Goal: Task Accomplishment & Management: Manage account settings

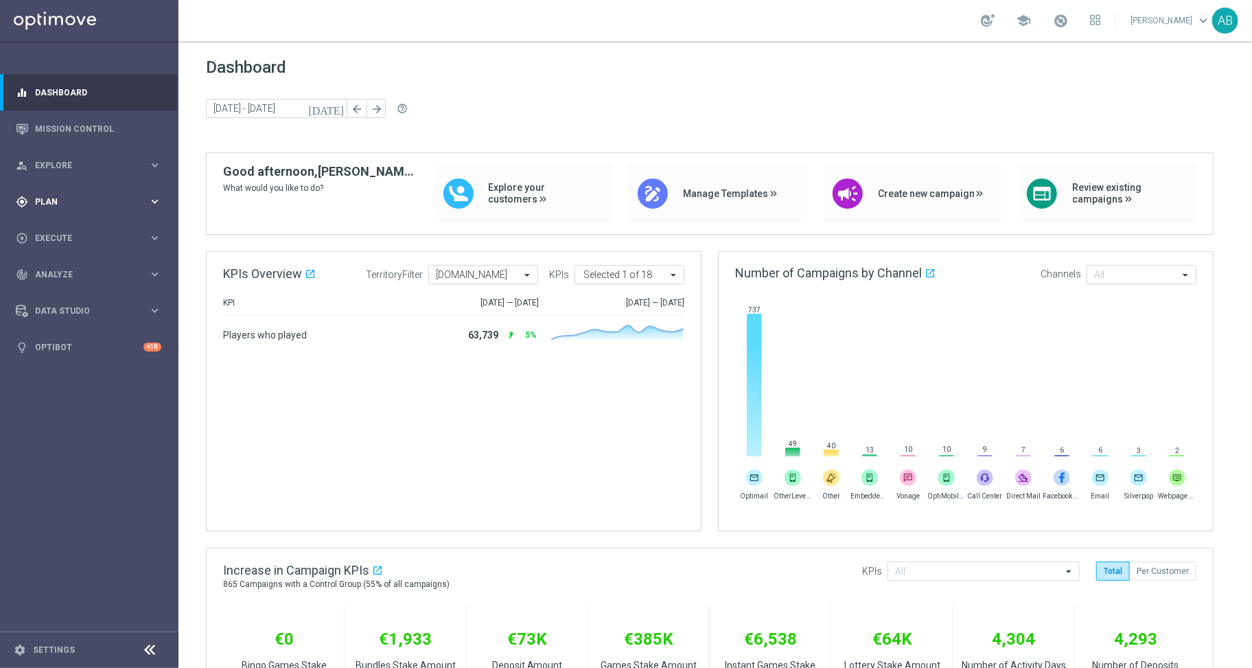
click at [58, 196] on div "gps_fixed Plan" at bounding box center [82, 202] width 132 height 12
click at [100, 229] on link "Target Groups" at bounding box center [89, 229] width 107 height 11
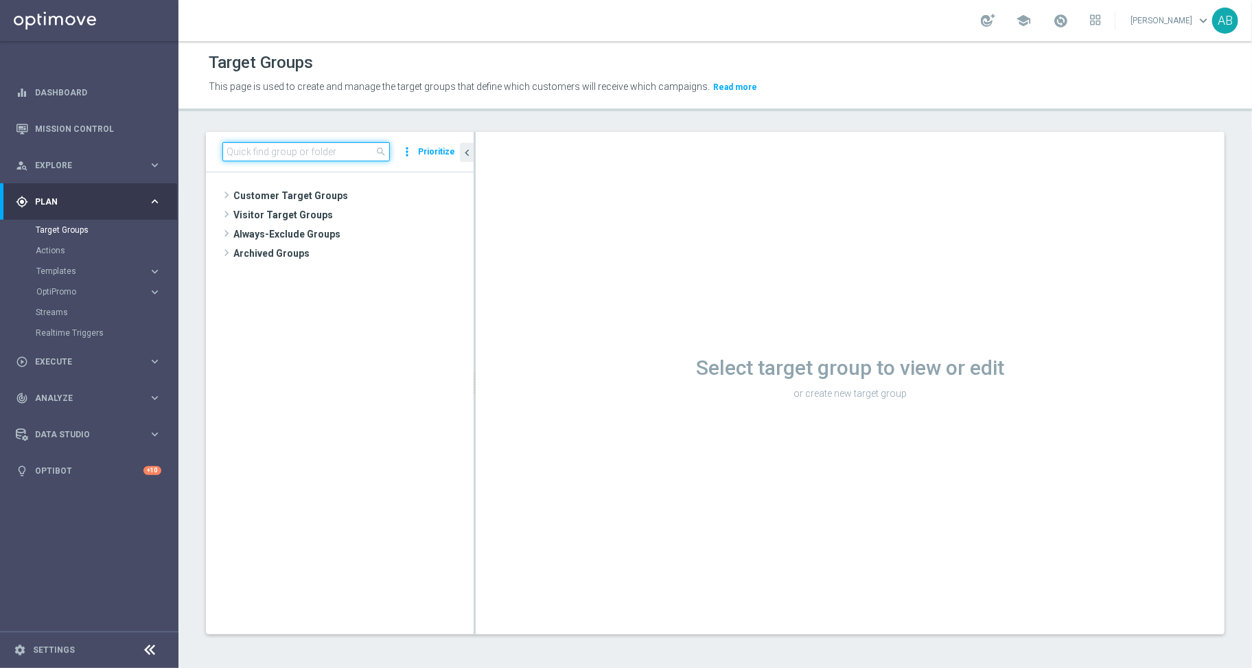
click at [263, 148] on input at bounding box center [305, 151] width 167 height 19
paste input ""UK_SPORTSBOOK_EMAIL | Reactivation ""
drag, startPoint x: 289, startPoint y: 152, endPoint x: 165, endPoint y: 152, distance: 124.2
click at [165, 152] on main "equalizer Dashboard Mission Control" at bounding box center [626, 334] width 1252 height 668
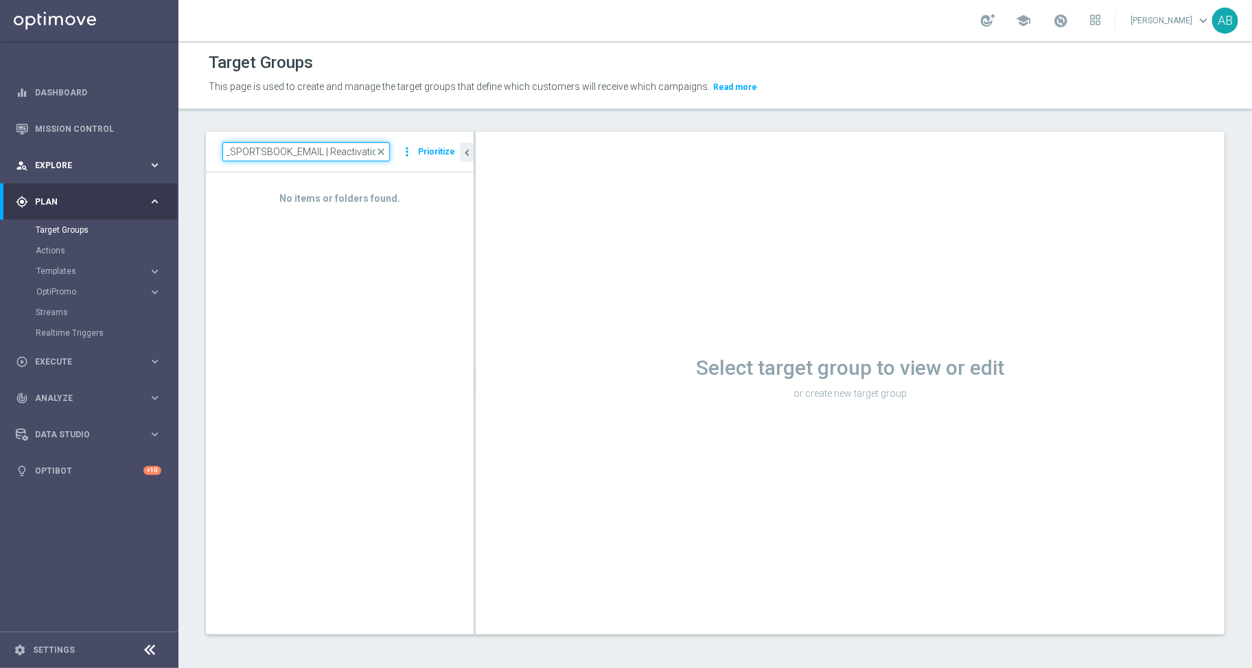
scroll to position [0, 0]
click at [231, 152] on input ""UK_SPORTSBOOK_EMAIL | Reactivation" at bounding box center [305, 151] width 167 height 19
type input "UK_SPORTSBOOK_EMAIL | Reactivation"
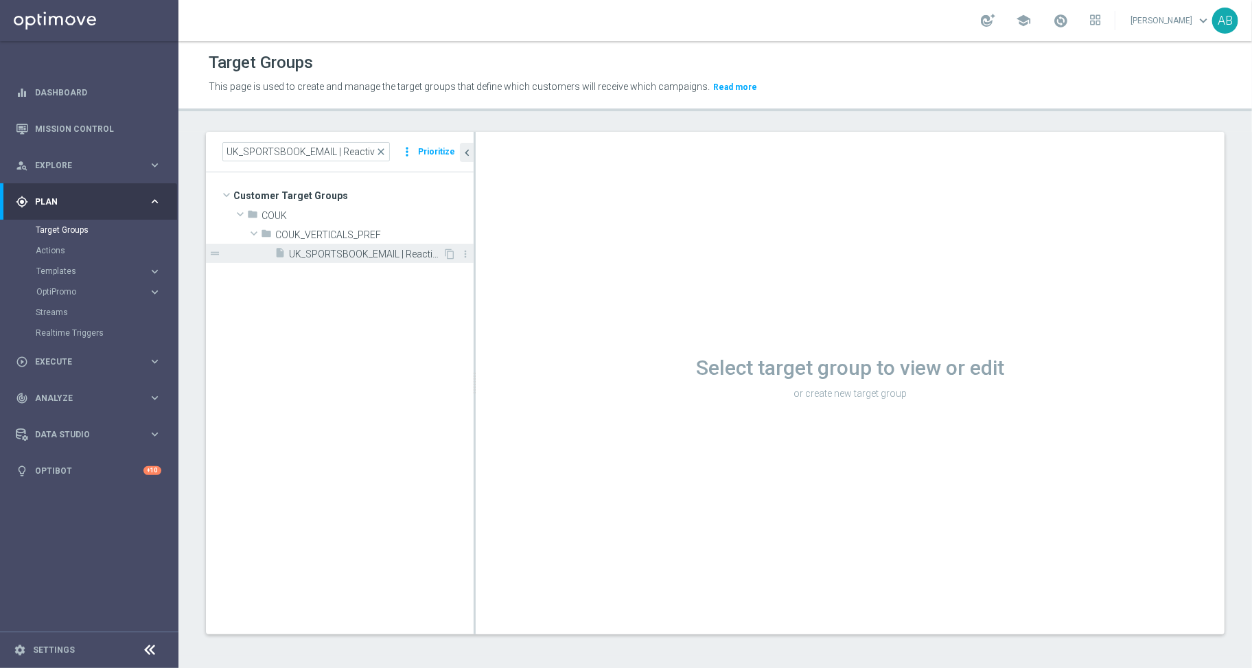
click at [339, 248] on span "UK_SPORTSBOOK_EMAIL | Reactivation" at bounding box center [366, 254] width 154 height 12
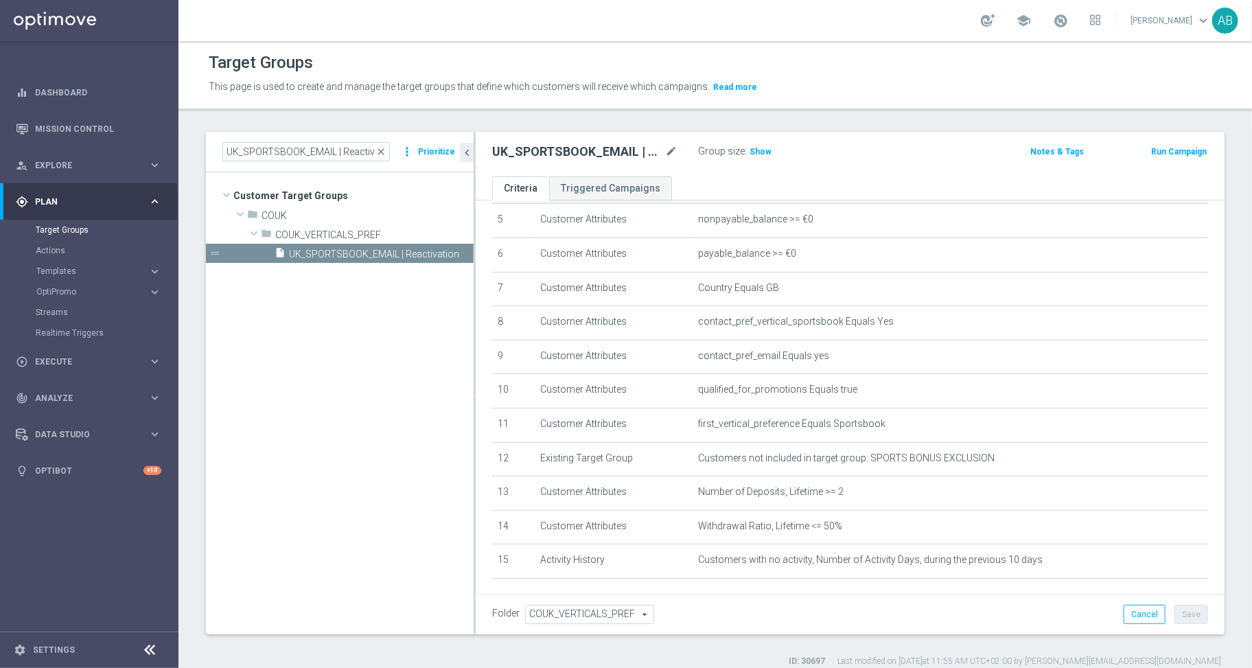
scroll to position [240, 0]
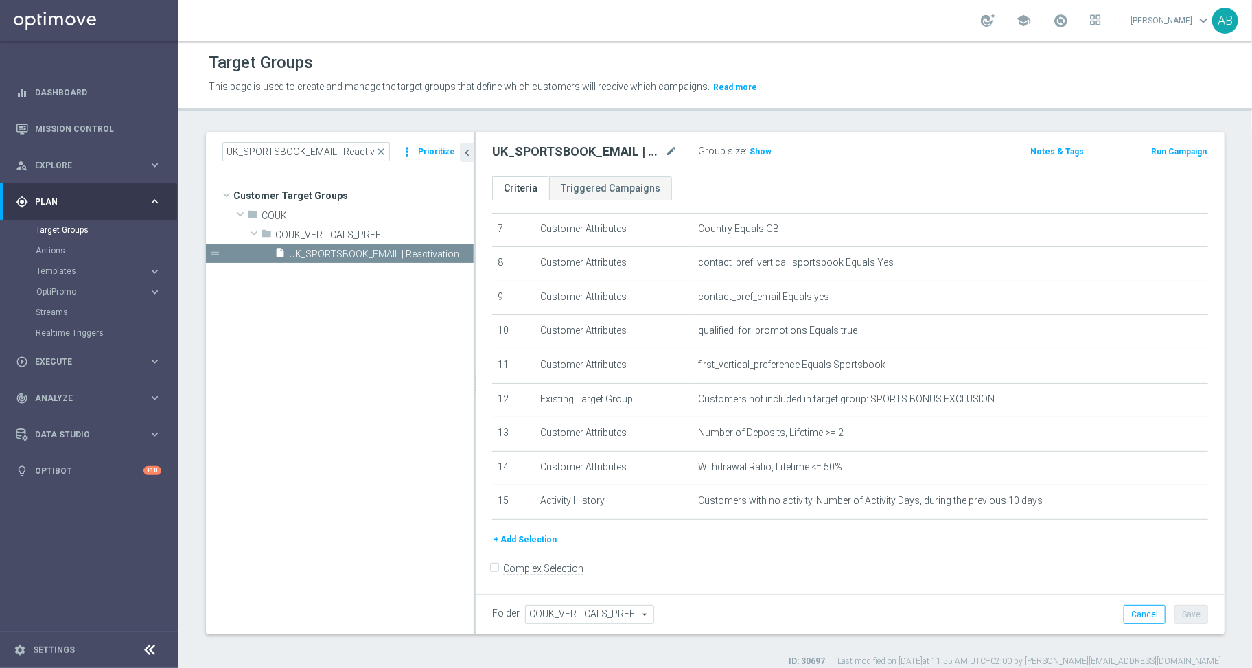
click at [528, 539] on button "+ Add Selection" at bounding box center [525, 539] width 66 height 15
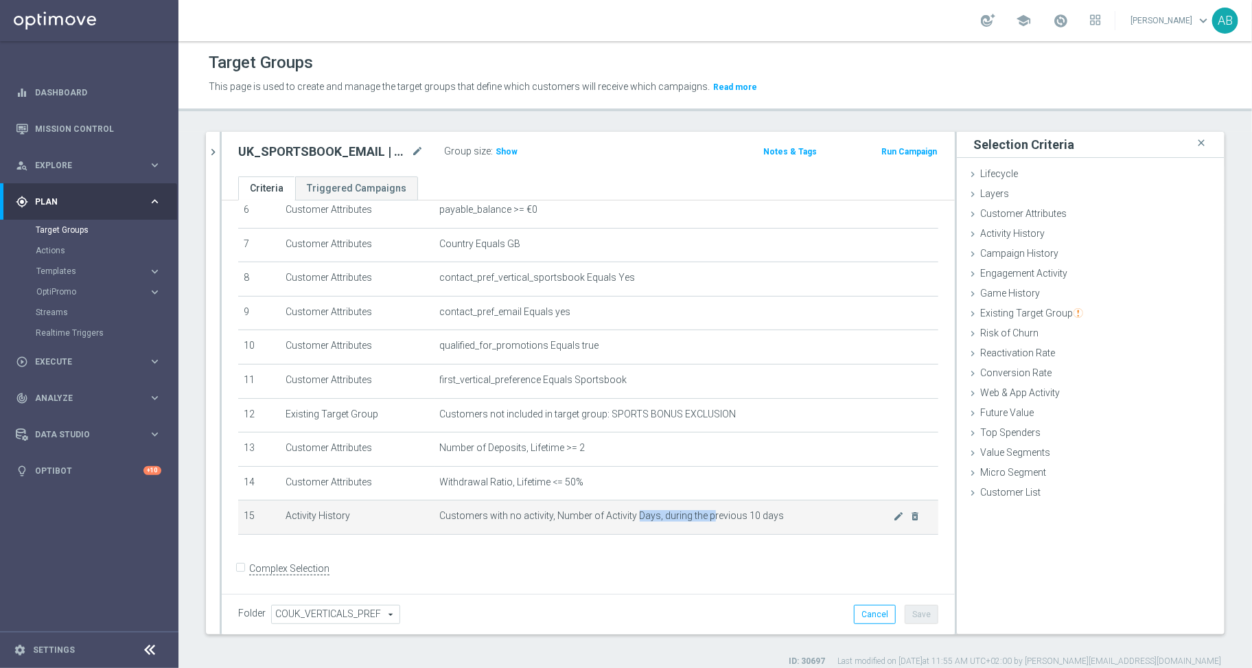
drag, startPoint x: 629, startPoint y: 517, endPoint x: 703, endPoint y: 517, distance: 74.8
click at [703, 517] on span "Customers with no activity, Number of Activity Days, during the previous 10 days" at bounding box center [667, 516] width 454 height 12
drag, startPoint x: 775, startPoint y: 513, endPoint x: 605, endPoint y: 507, distance: 169.6
click at [605, 510] on span "Customers with no activity, Number of Activity Days, during the previous 10 days" at bounding box center [667, 516] width 454 height 12
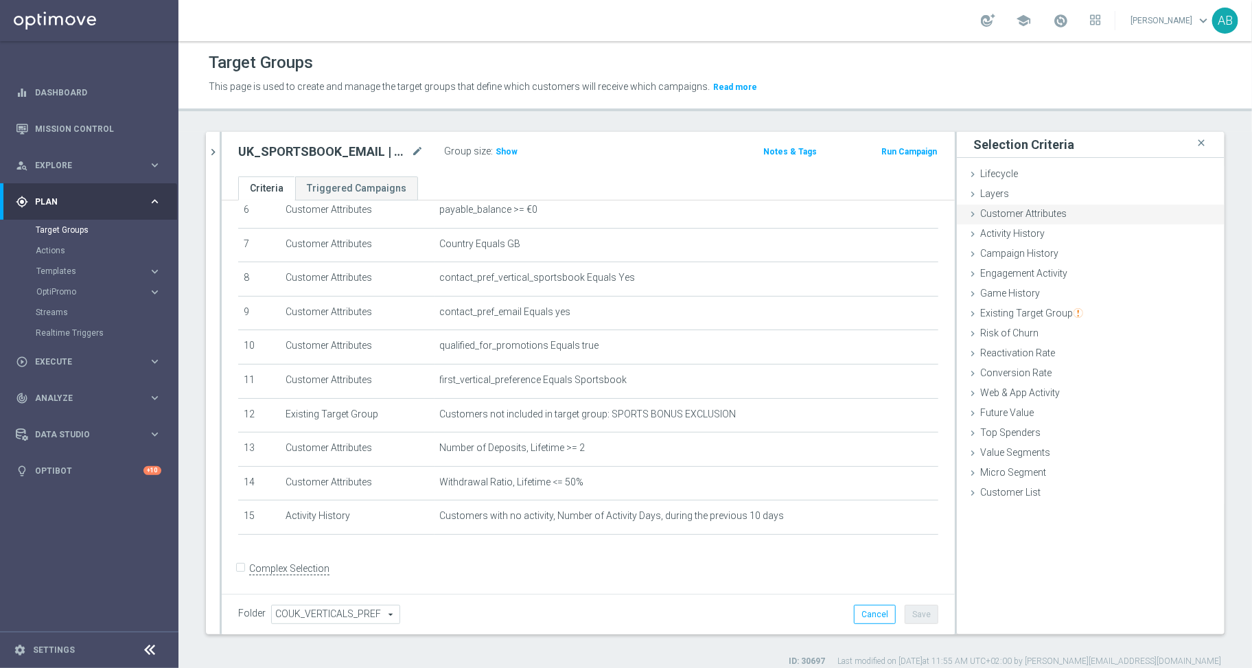
click at [990, 218] on div "Customer Attributes done" at bounding box center [1091, 215] width 268 height 21
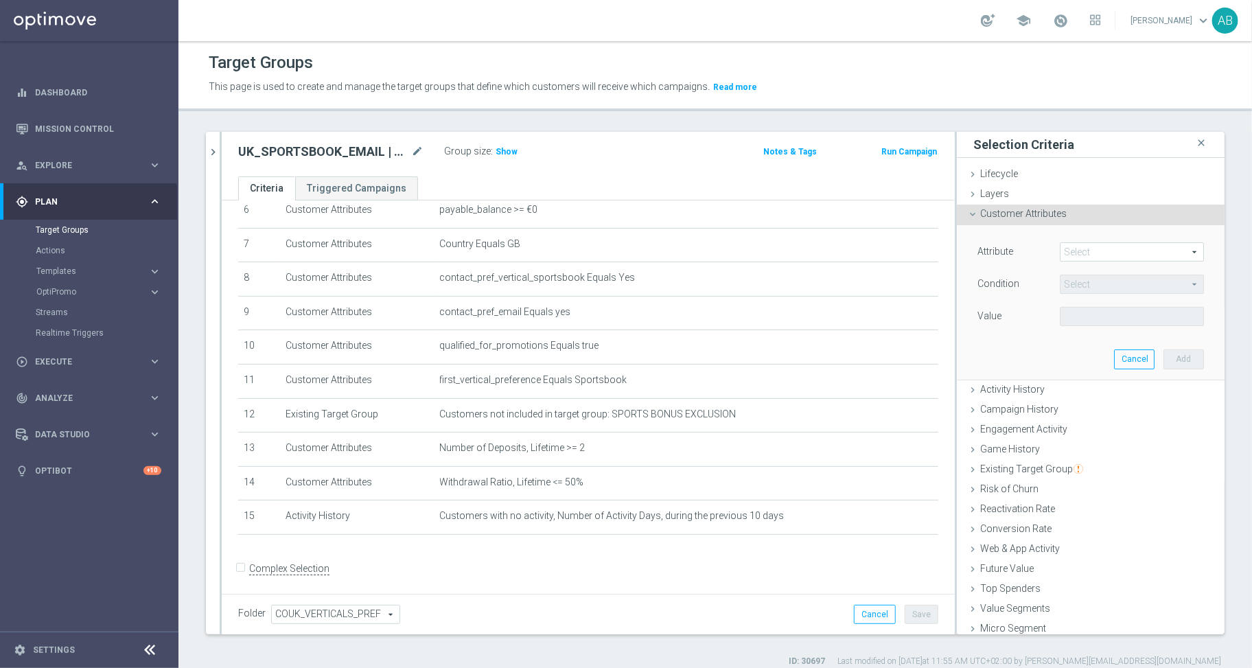
click at [1001, 217] on span "Customer Attributes" at bounding box center [1023, 213] width 86 height 11
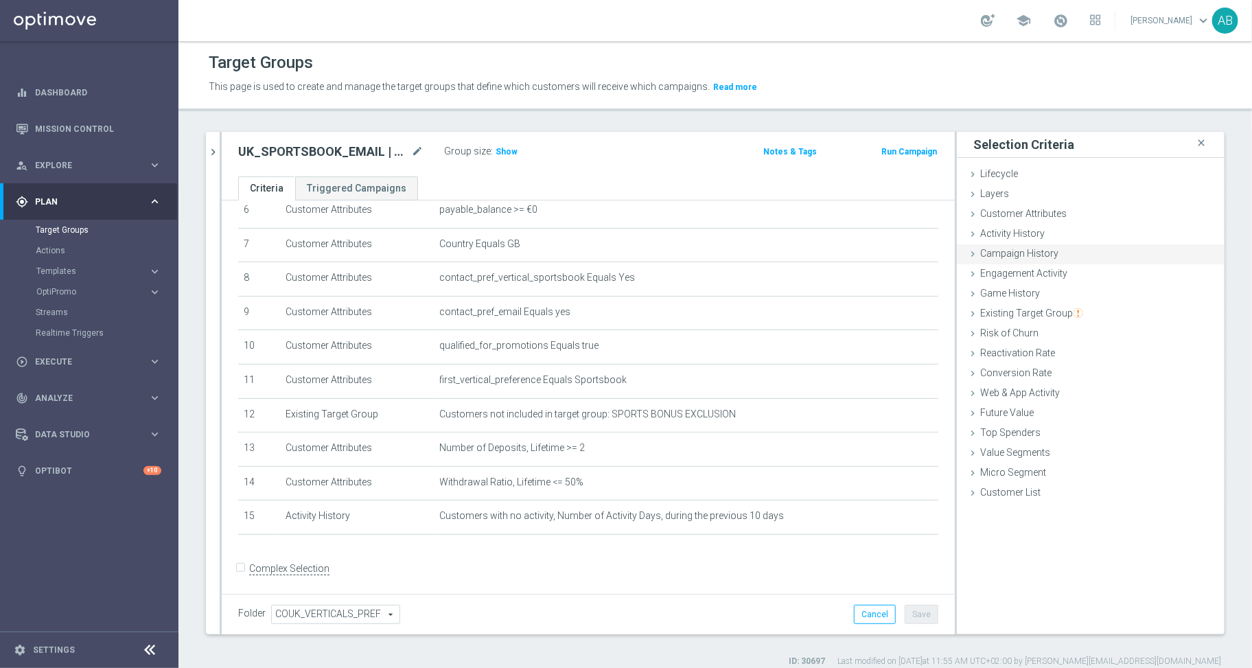
click at [1003, 256] on span "Campaign History" at bounding box center [1019, 253] width 78 height 11
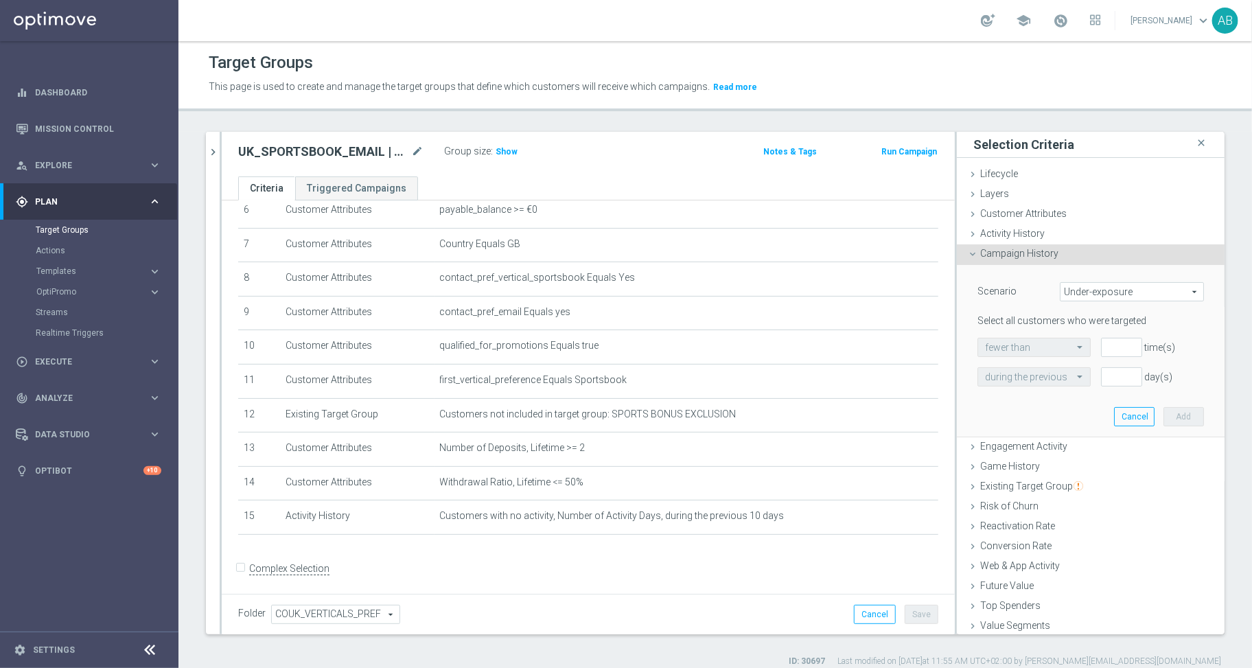
click at [1080, 299] on span "Under-exposure" at bounding box center [1131, 292] width 143 height 18
click at [1073, 380] on span "Custom" at bounding box center [1131, 382] width 129 height 11
type input "Custom"
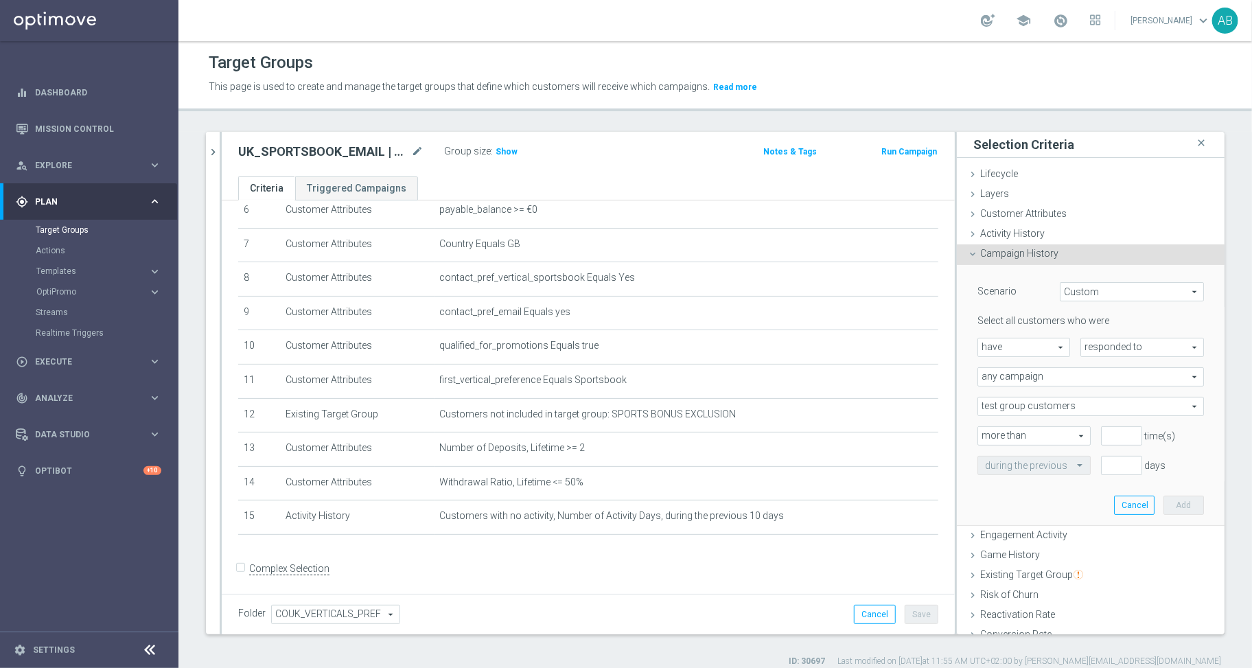
click at [1027, 343] on span "have" at bounding box center [1023, 347] width 91 height 18
click at [1013, 386] on span "have not" at bounding box center [1024, 385] width 78 height 11
type input "have not"
click at [1091, 350] on span "responded to" at bounding box center [1142, 347] width 122 height 18
click at [1091, 388] on span "been targeted with" at bounding box center [1142, 385] width 108 height 11
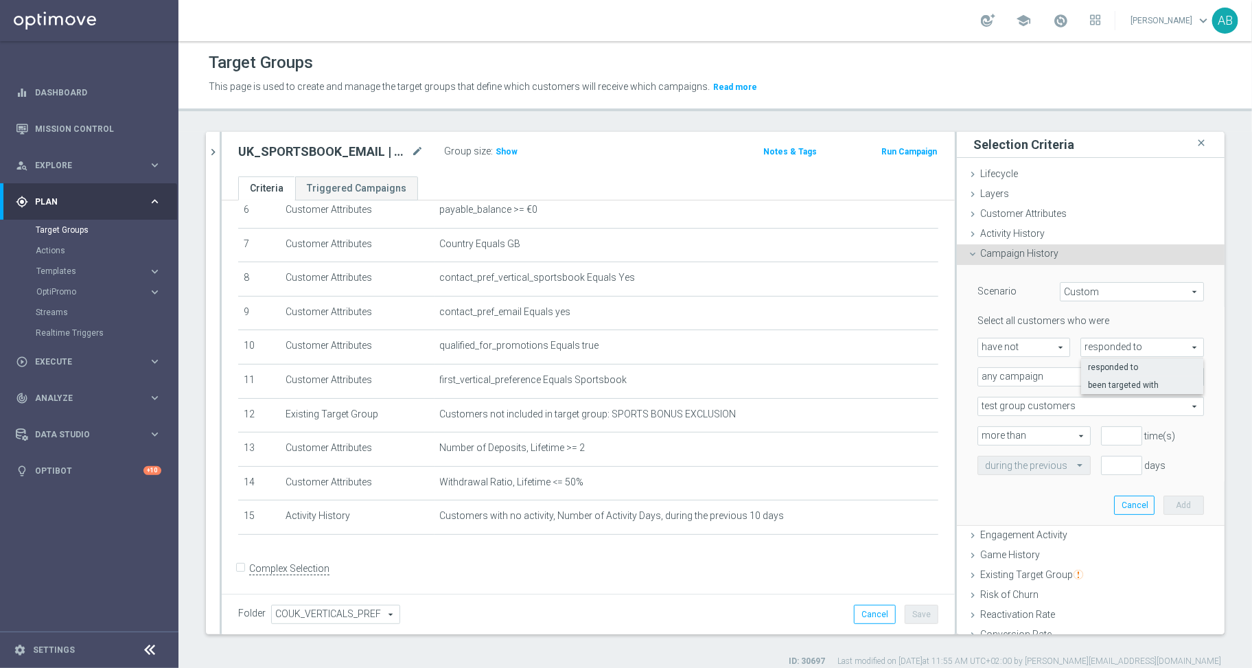
type input "been targeted with"
click at [1014, 373] on span "any campaign" at bounding box center [1090, 377] width 225 height 18
click at [1043, 414] on span "any campaign while a member of the specified target group(s)" at bounding box center [1090, 414] width 211 height 11
type input "any campaign while a member of the specified target group(s)"
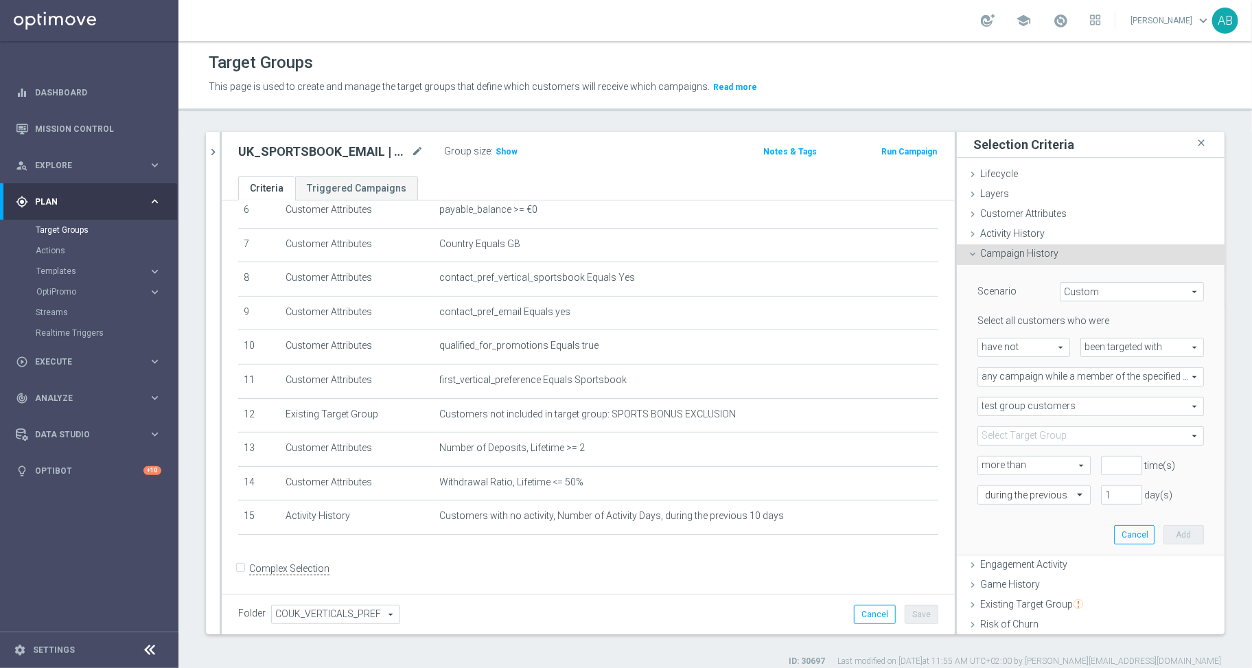
click at [1019, 410] on span "test group customers" at bounding box center [1090, 406] width 225 height 18
click at [1003, 428] on span at bounding box center [1090, 436] width 225 height 18
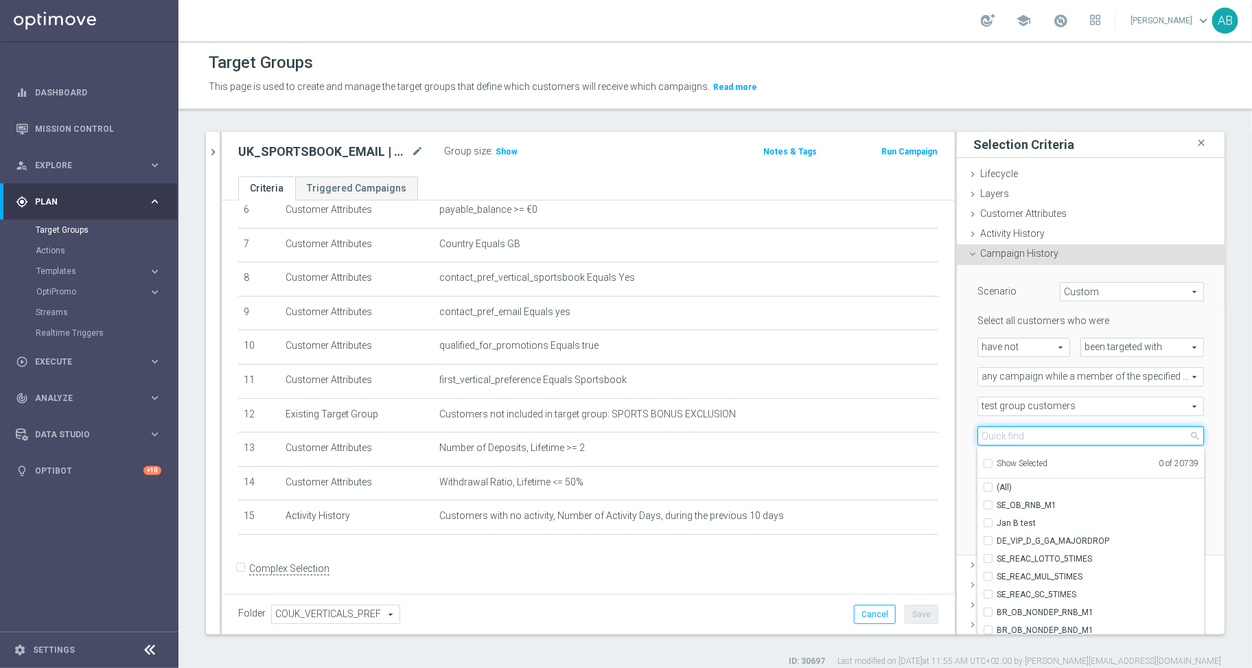
click at [993, 443] on input "search" at bounding box center [1090, 435] width 226 height 19
paste input ""UK_SPORTSBOOK_EMAIL | Reactivation ""
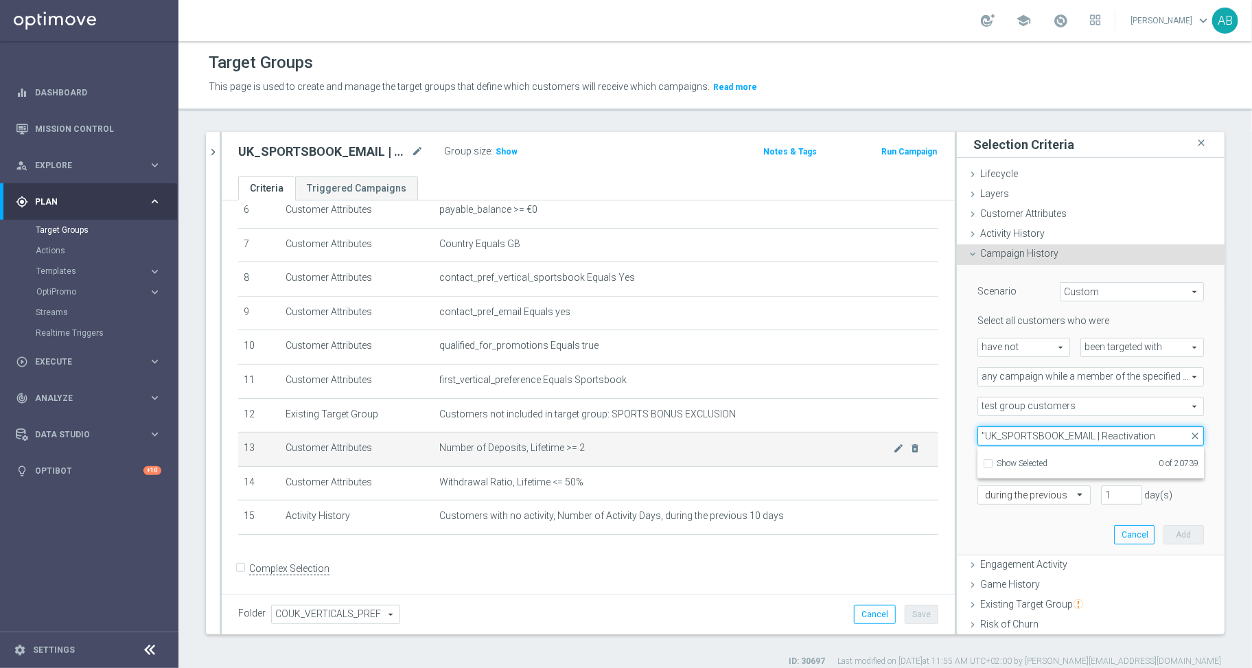
drag, startPoint x: 1023, startPoint y: 436, endPoint x: 879, endPoint y: 436, distance: 144.1
click at [879, 436] on as-split "UK_SPORTSBOOK_EMAIL | Reactivation close more_vert Prioritize Customer Target G…" at bounding box center [715, 383] width 1018 height 502
type input ""UK_SPORTSBOOK_EMAIL | Reactivation"
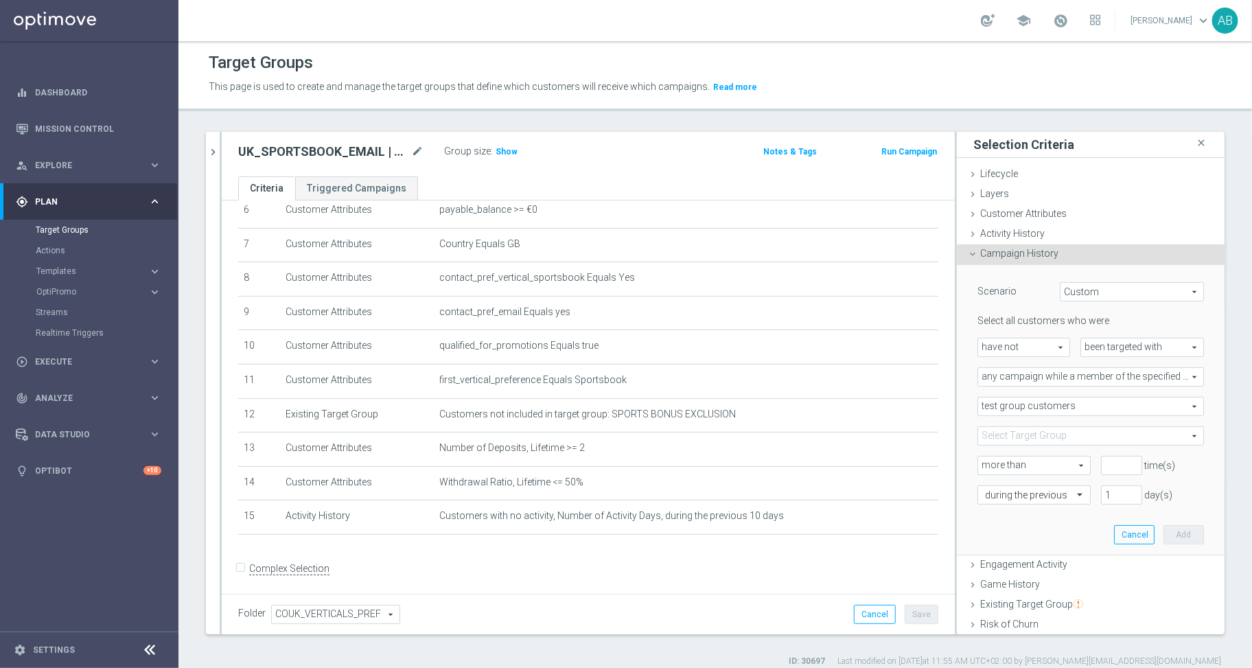
click at [991, 441] on span at bounding box center [1090, 436] width 225 height 18
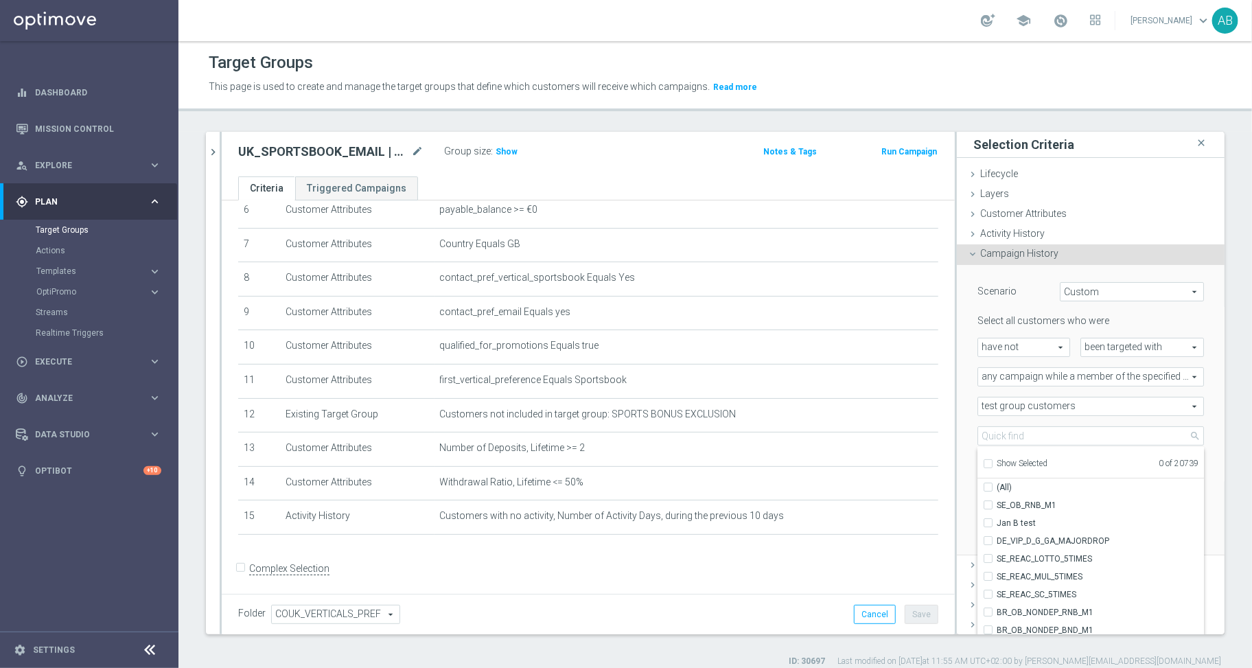
click at [991, 447] on ul "Show Selected 0 of 20739" at bounding box center [1090, 462] width 226 height 31
click at [991, 441] on input "search" at bounding box center [1090, 435] width 226 height 19
paste input ""UK_SPORTSBOOK_EMAIL | Reactivation ""
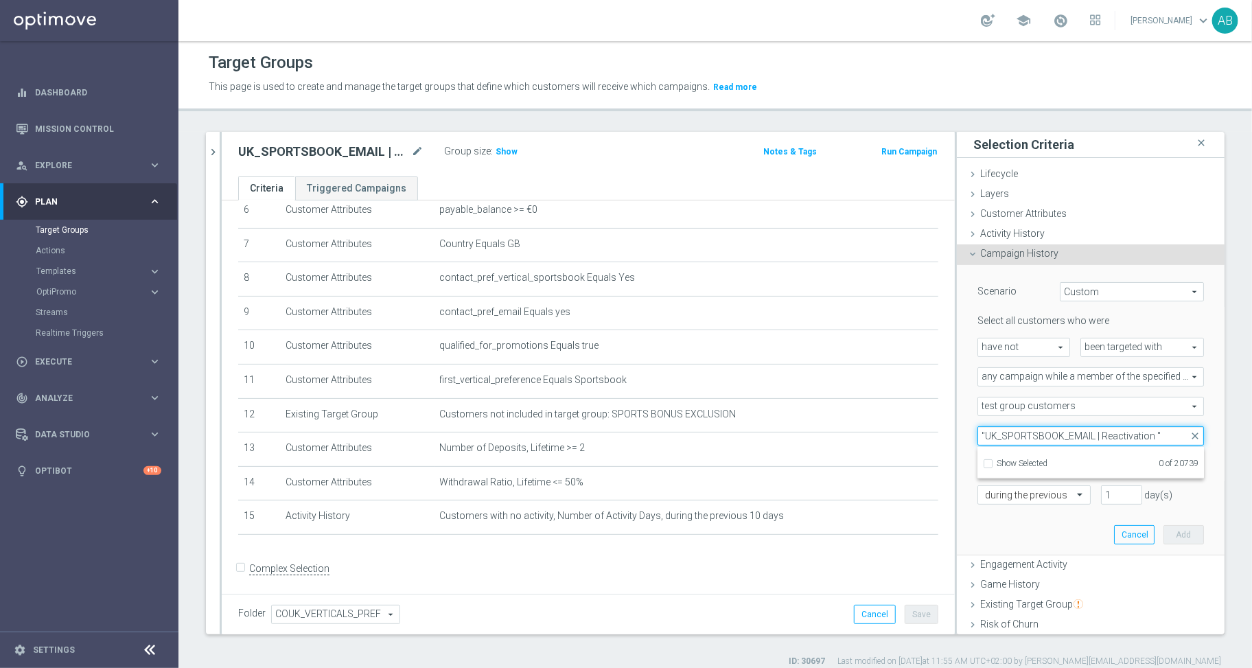
click at [977, 436] on input ""UK_SPORTSBOOK_EMAIL | Reactivation "" at bounding box center [1090, 435] width 226 height 19
click at [1147, 437] on input "UK_SPORTSBOOK_EMAIL | Reactivation "" at bounding box center [1090, 435] width 226 height 19
type input "UK_SPORTSBOOK_EMAIL | Reactivation"
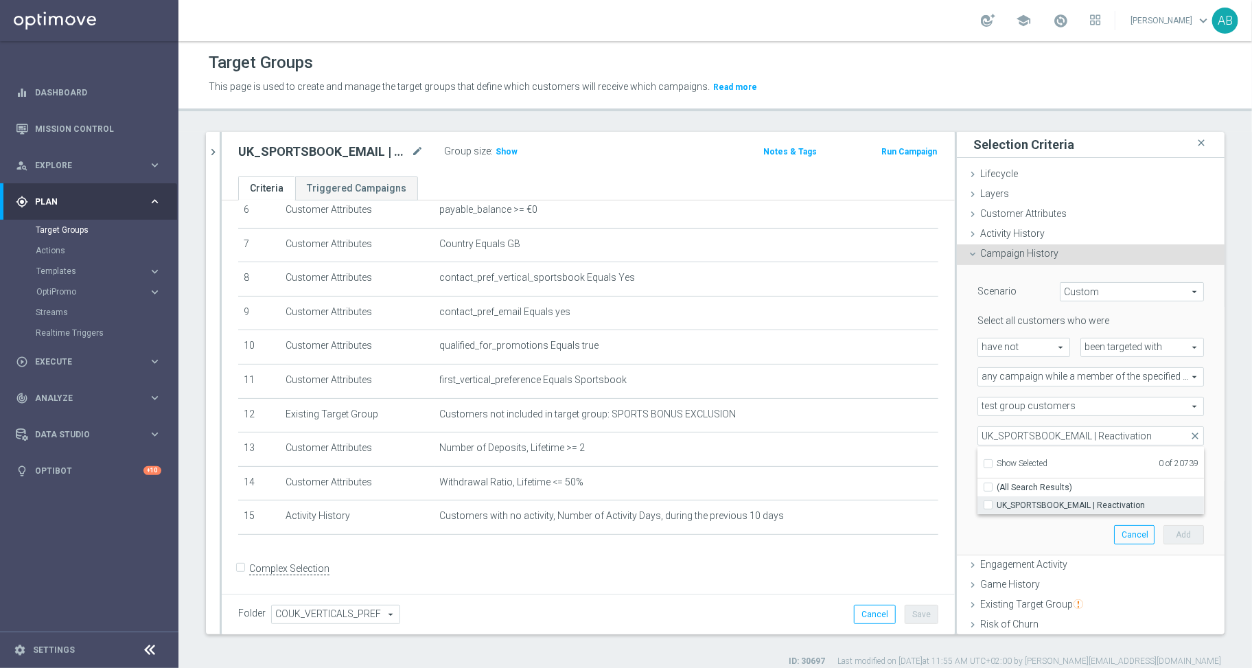
click at [1084, 502] on span "UK_SPORTSBOOK_EMAIL | Reactivation" at bounding box center [1100, 505] width 207 height 11
click at [997, 502] on input "UK_SPORTSBOOK_EMAIL | Reactivation" at bounding box center [992, 504] width 9 height 9
checkbox input "true"
type input "UK_SPORTSBOOK_EMAIL | Reactivation"
checkbox input "true"
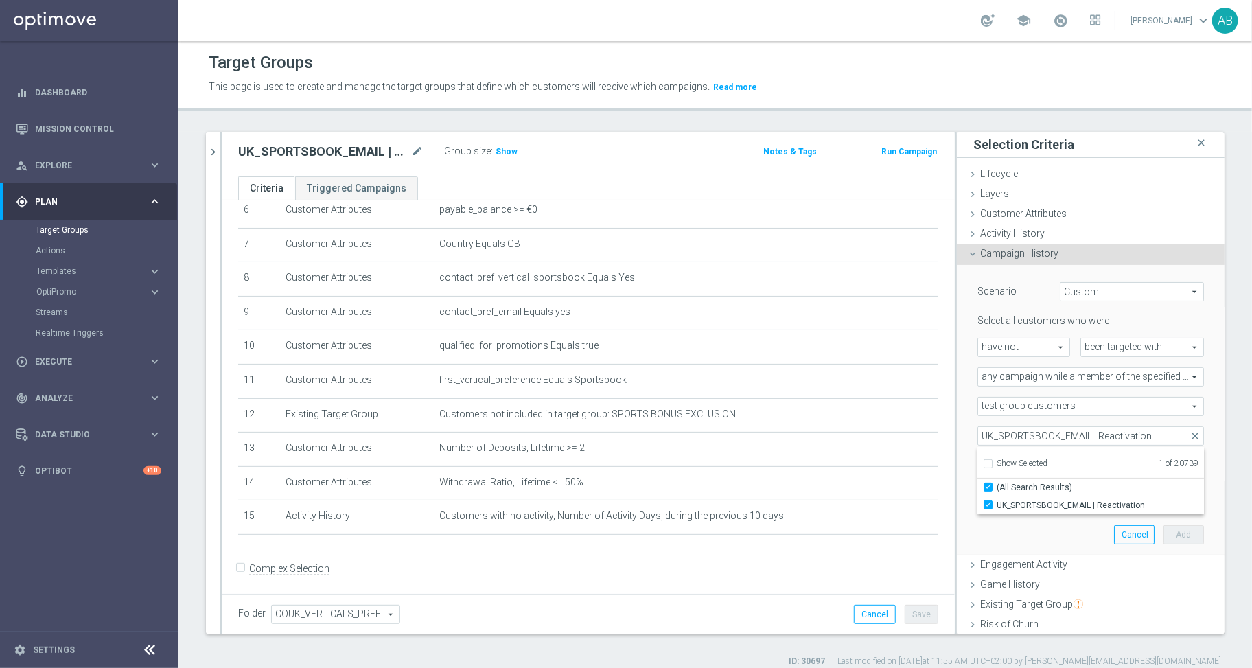
click at [957, 457] on div "Scenario Custom Custom arrow_drop_down search Select all customers who were hav…" at bounding box center [1091, 410] width 268 height 291
click at [1101, 461] on input "number" at bounding box center [1121, 465] width 41 height 19
type input "0"
drag, startPoint x: 1098, startPoint y: 498, endPoint x: 1058, endPoint y: 490, distance: 41.3
click at [1091, 493] on div "1 day(s)" at bounding box center [1122, 494] width 62 height 19
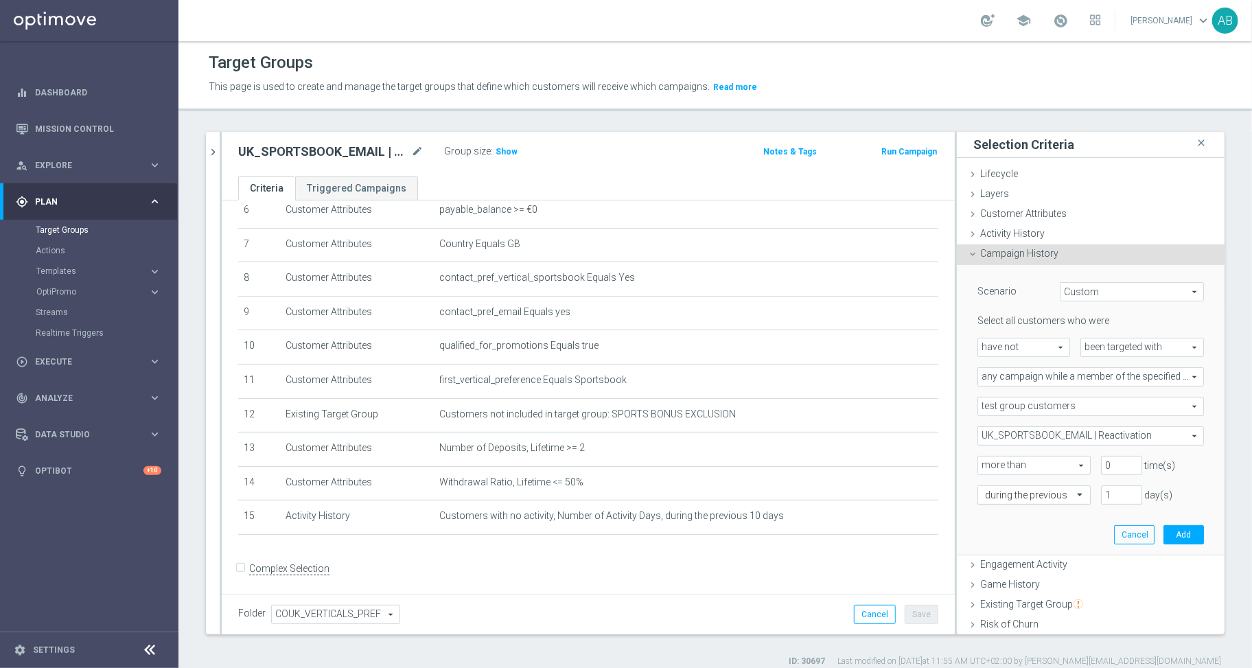
click at [1073, 490] on span at bounding box center [1081, 494] width 17 height 12
click at [1045, 537] on div "Scenario Custom Custom arrow_drop_down search Select all customers who were hav…" at bounding box center [1090, 410] width 247 height 290
drag, startPoint x: 1095, startPoint y: 497, endPoint x: 1076, endPoint y: 496, distance: 19.2
click at [1101, 496] on input "1" at bounding box center [1121, 494] width 41 height 19
type input "45"
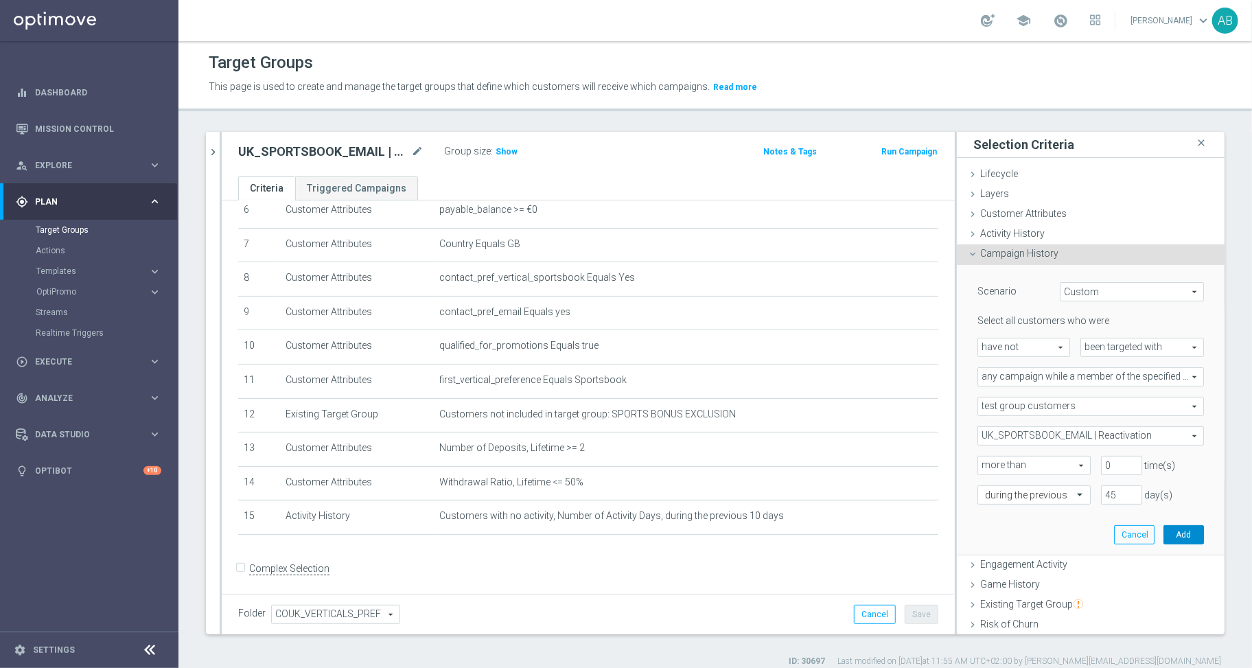
click at [1173, 535] on button "Add" at bounding box center [1183, 534] width 40 height 19
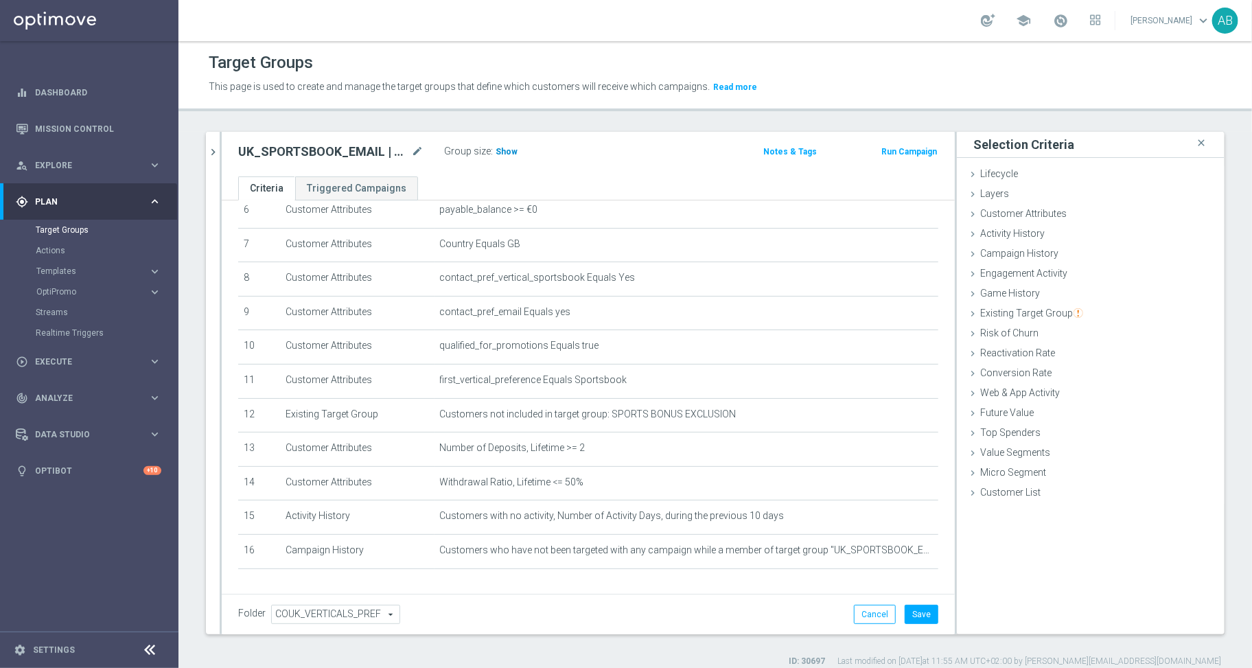
click at [509, 153] on span "Show" at bounding box center [507, 152] width 22 height 10
click at [916, 612] on button "Save" at bounding box center [922, 614] width 34 height 19
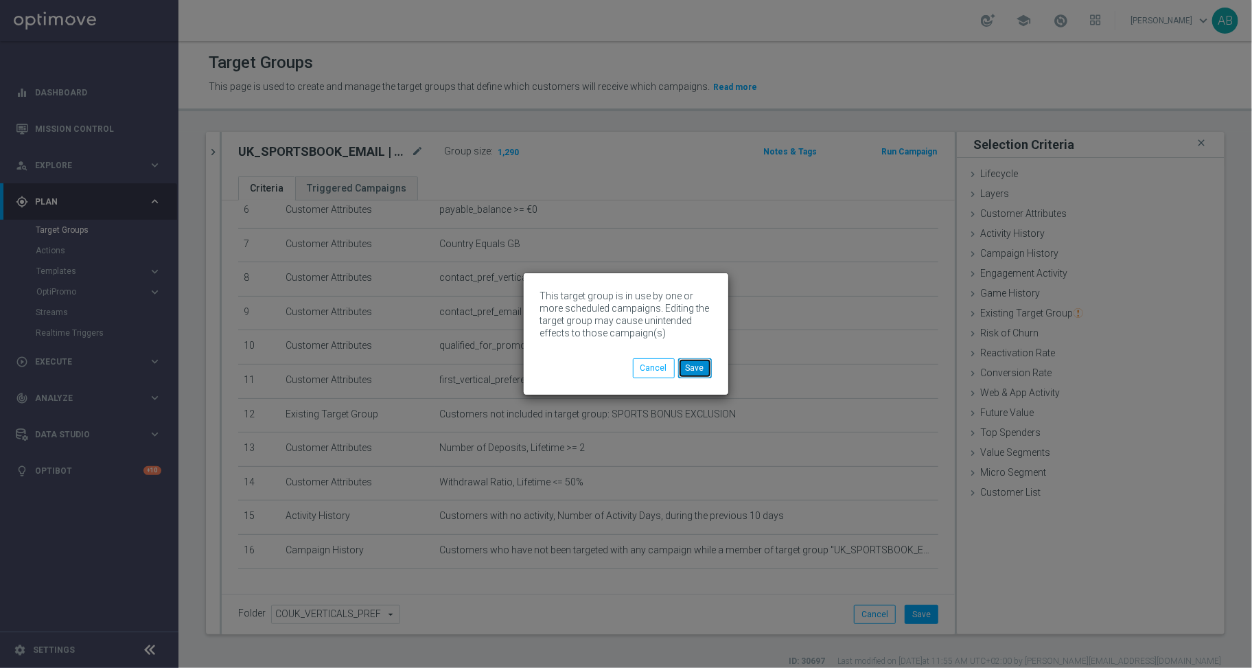
click at [702, 372] on button "Save" at bounding box center [695, 367] width 34 height 19
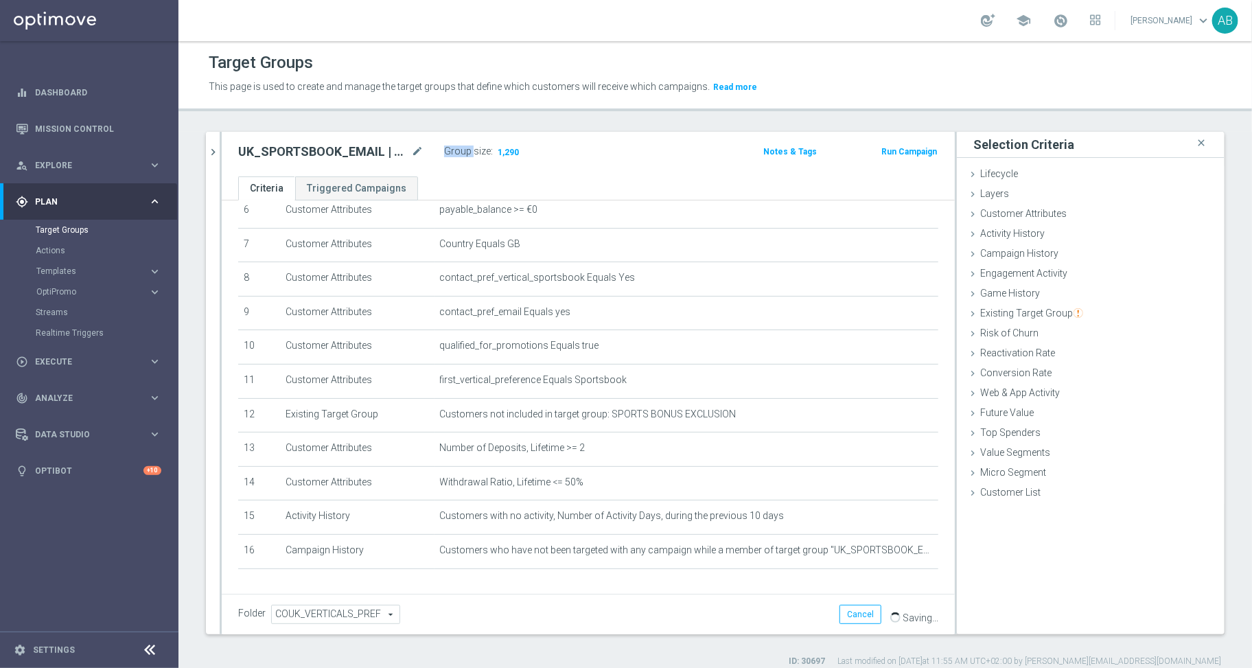
drag, startPoint x: 528, startPoint y: 153, endPoint x: 472, endPoint y: 153, distance: 56.3
click at [472, 153] on div "Group size : 1,290" at bounding box center [512, 150] width 137 height 16
click at [541, 148] on div "Group size : 1,290" at bounding box center [512, 150] width 137 height 16
click at [75, 128] on link "Mission Control" at bounding box center [98, 128] width 126 height 36
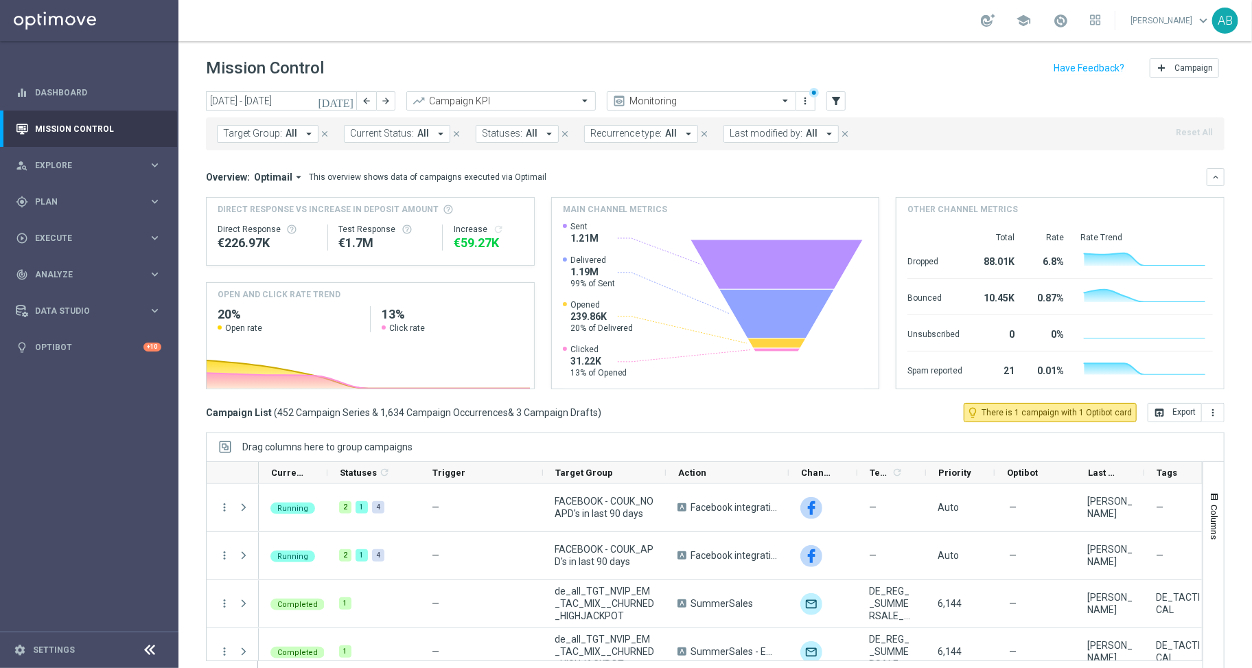
click at [307, 133] on icon "arrow_drop_down" at bounding box center [309, 134] width 12 height 12
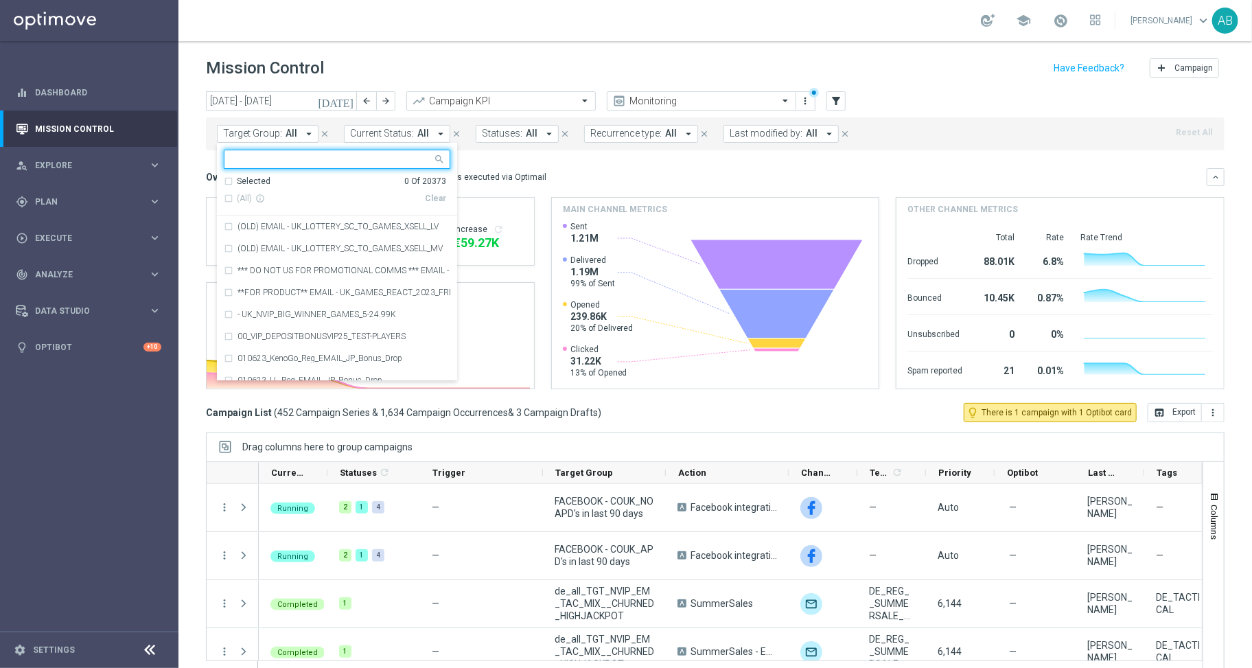
click at [291, 154] on input "text" at bounding box center [331, 160] width 201 height 12
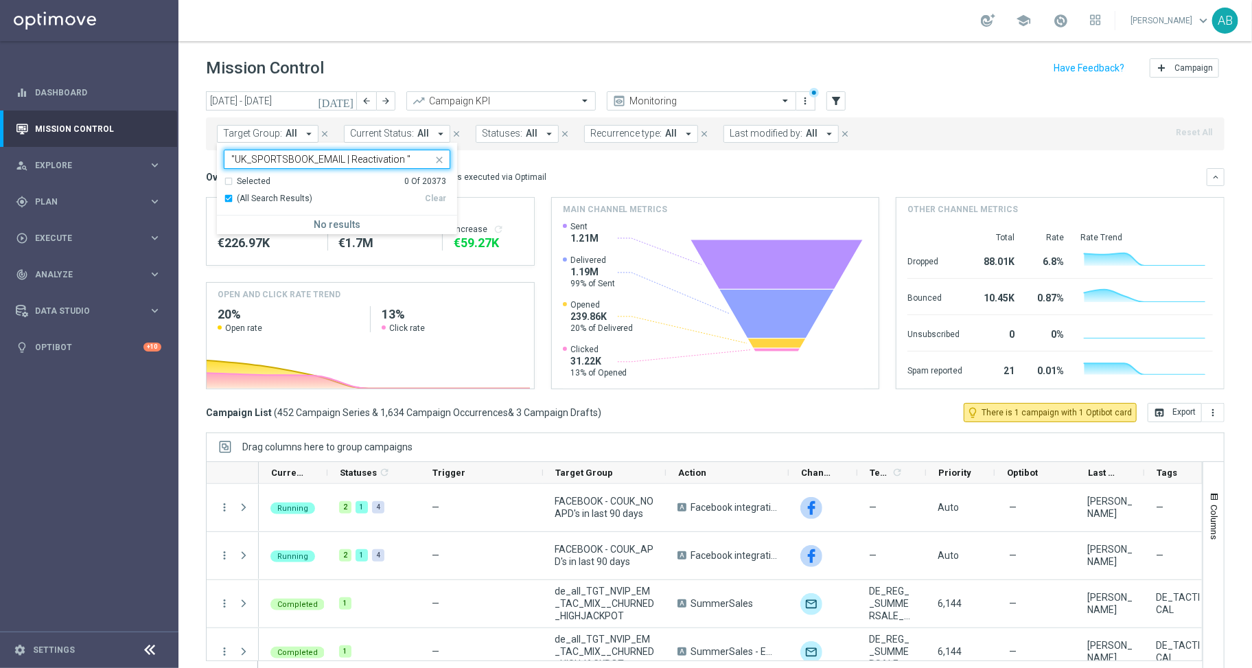
click at [234, 160] on input ""UK_SPORTSBOOK_EMAIL | Reactivation "" at bounding box center [331, 160] width 201 height 12
click at [427, 155] on input "UK_SPORTSBOOK_EMAIL | Reactivation "" at bounding box center [331, 160] width 201 height 12
click at [375, 230] on label "UK_SPORTSBOOK_EMAIL | Reactivation" at bounding box center [310, 226] width 146 height 8
type input "UK_SPORTSBOOK_EMAIL | Reactivation"
click at [487, 60] on div "Mission Control add Campaign" at bounding box center [715, 68] width 1018 height 27
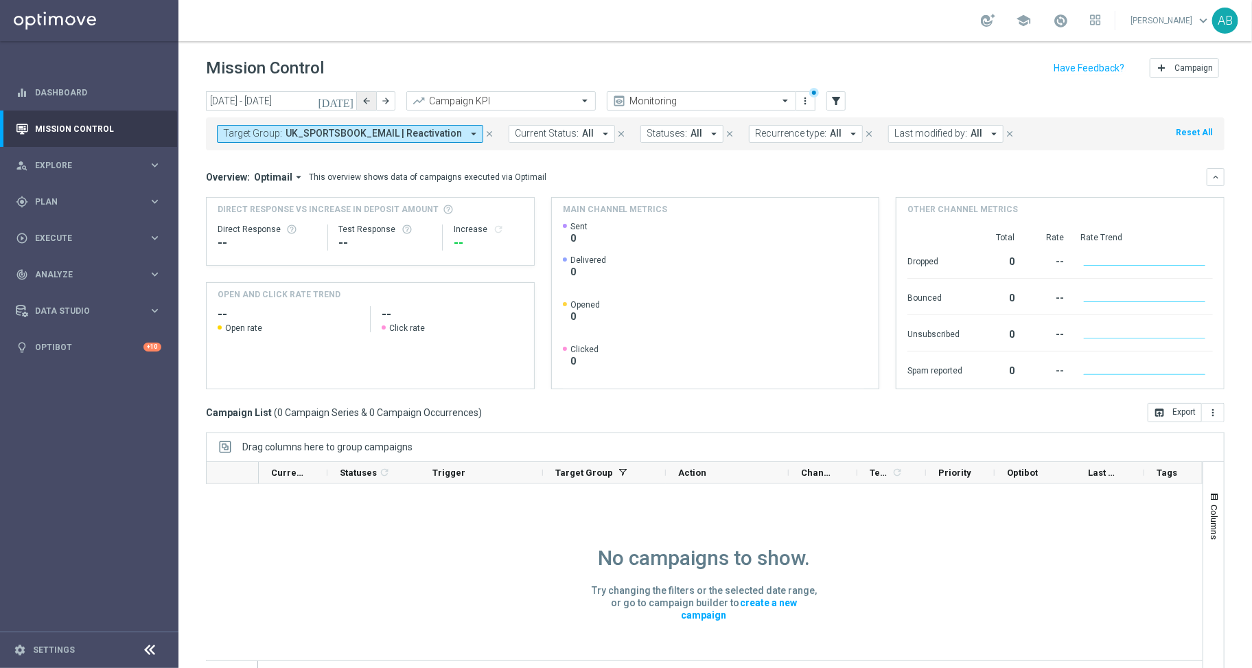
click at [369, 104] on icon "arrow_back" at bounding box center [367, 101] width 10 height 10
type input "[DATE] - [DATE]"
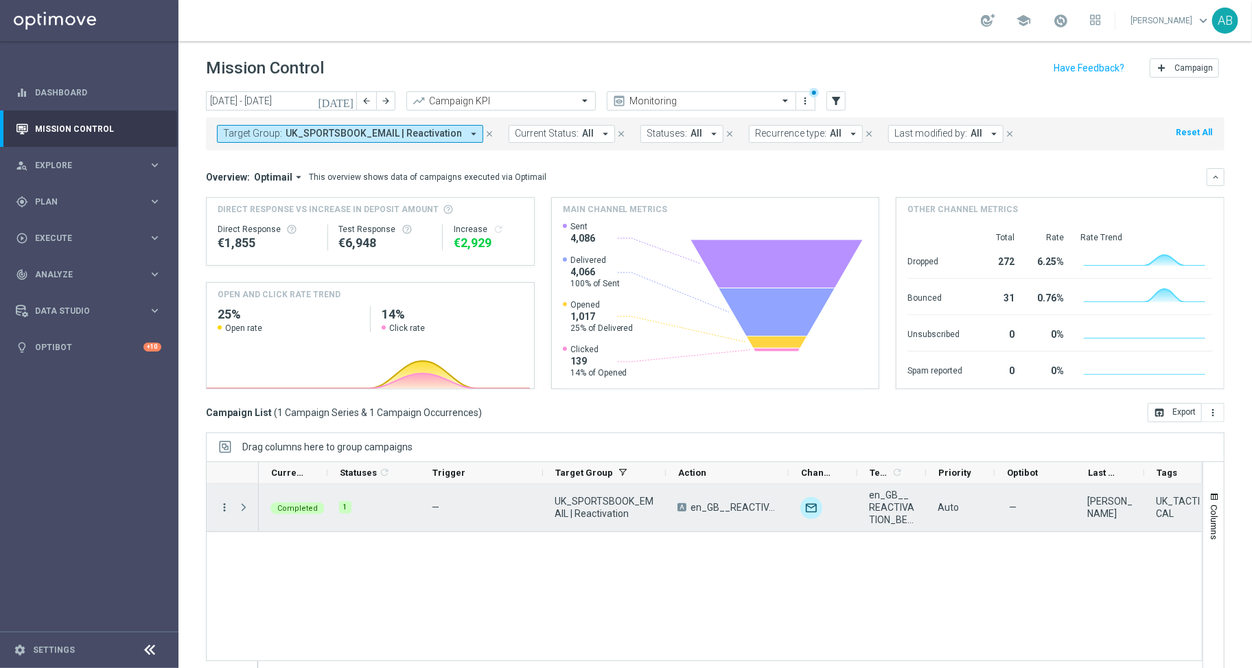
click at [229, 507] on icon "more_vert" at bounding box center [224, 507] width 12 height 12
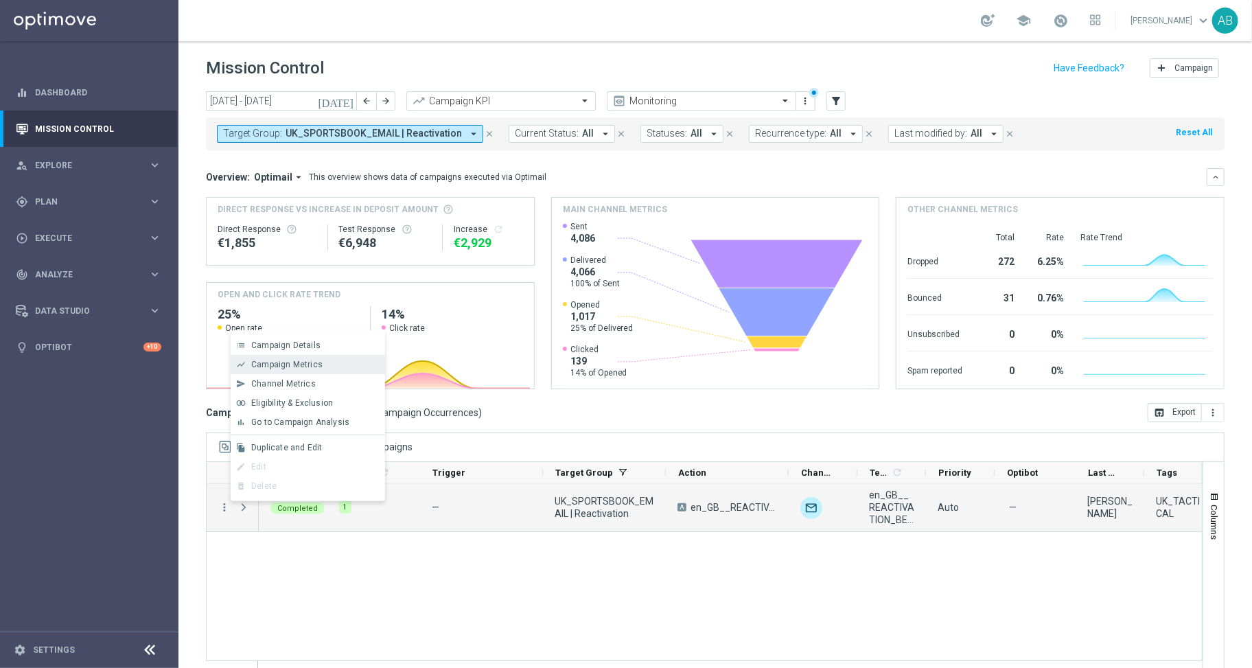
click at [297, 364] on span "Campaign Metrics" at bounding box center [286, 365] width 71 height 10
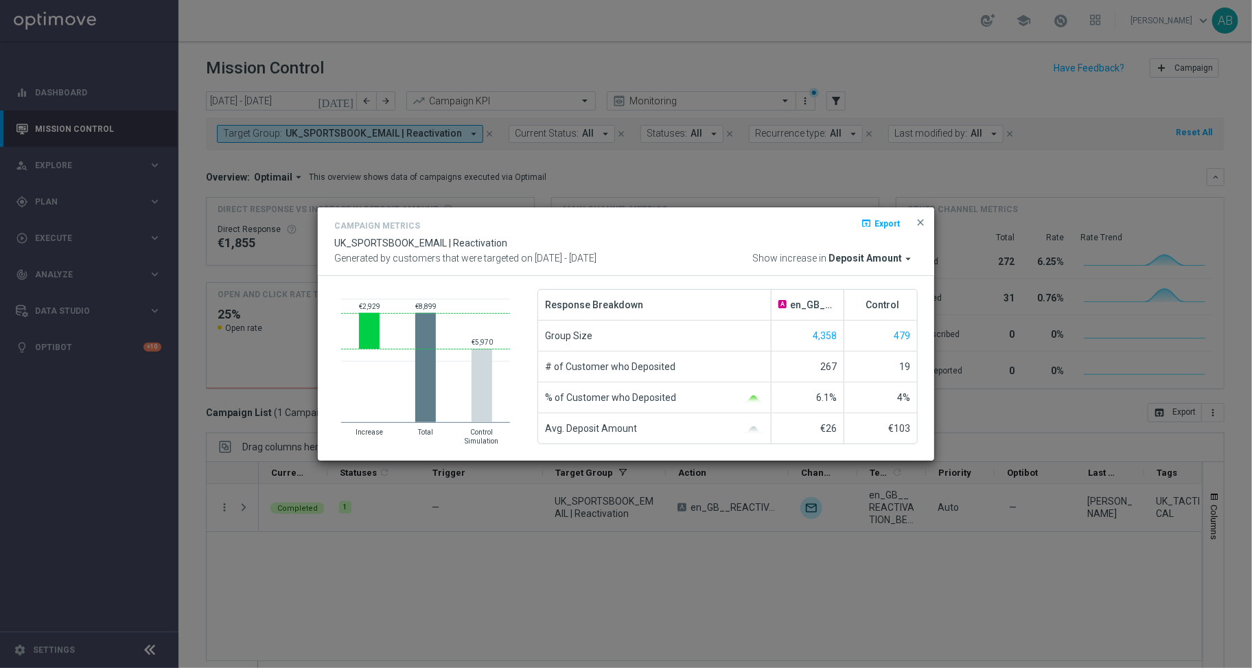
click at [888, 257] on span "Deposit Amount" at bounding box center [864, 259] width 73 height 12
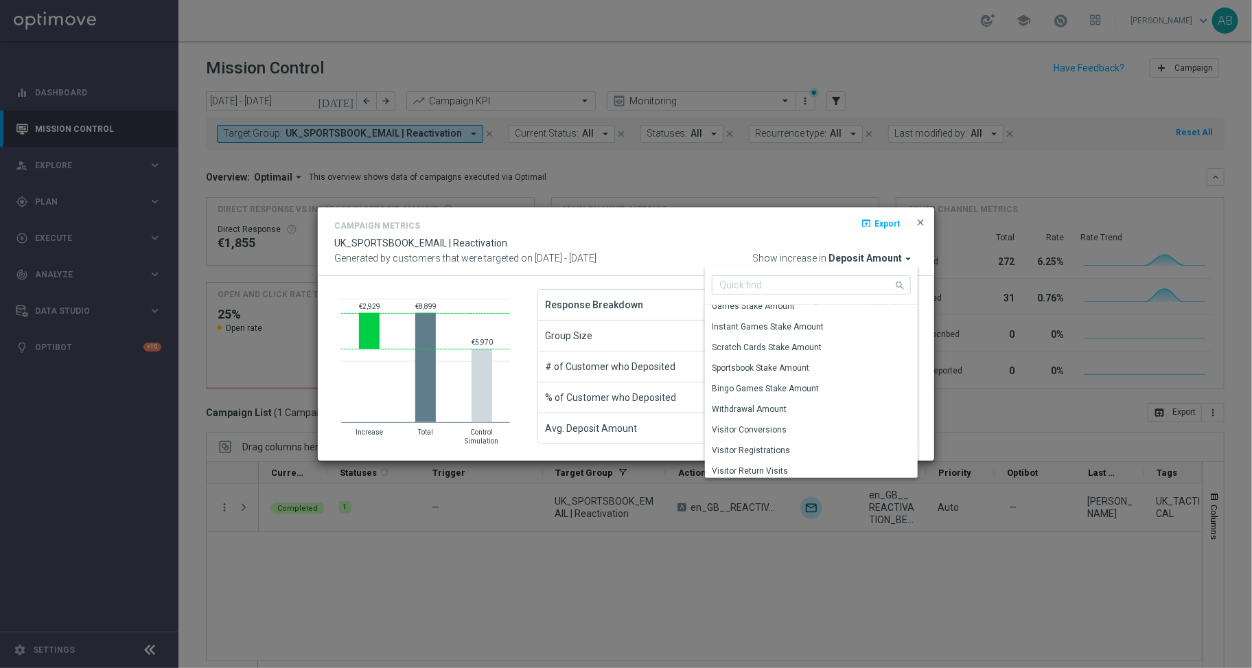
scroll to position [156, 0]
click at [774, 465] on div "Visitor Return Visits" at bounding box center [750, 467] width 76 height 12
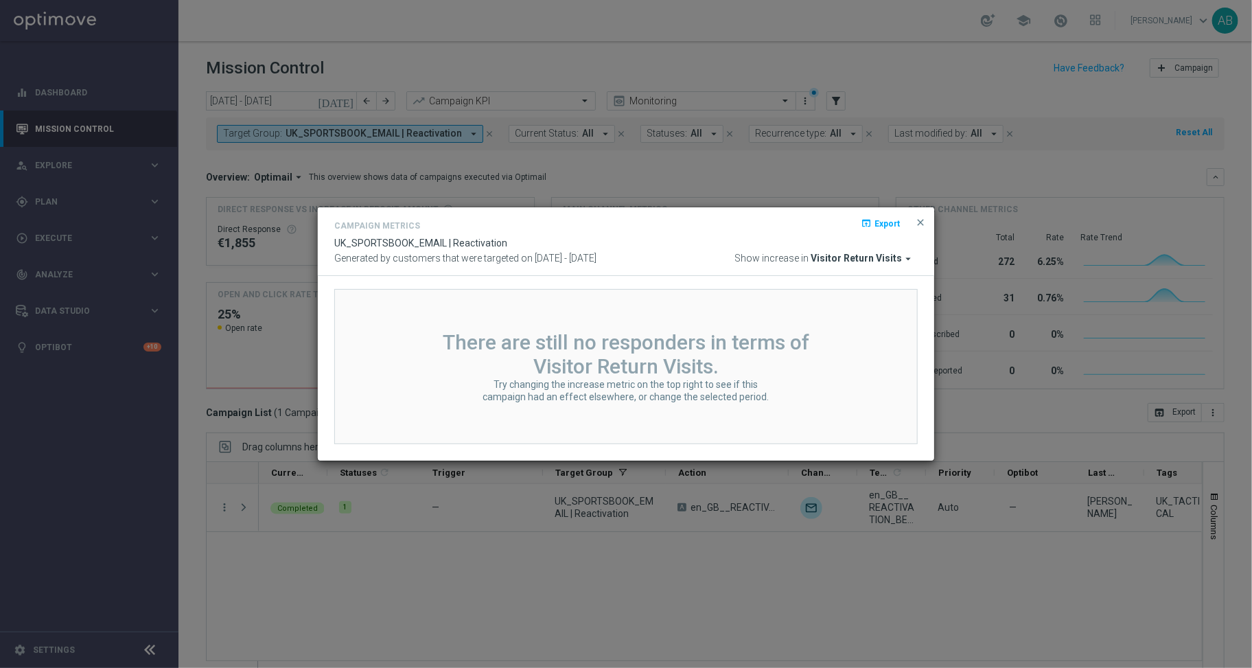
click at [838, 249] on div "Campaign Metrics open_in_browser Export UK_SPORTSBOOK_EMAIL | Reactivation Gene…" at bounding box center [625, 242] width 583 height 48
click at [837, 260] on span "Visitor Return Visits" at bounding box center [856, 259] width 91 height 12
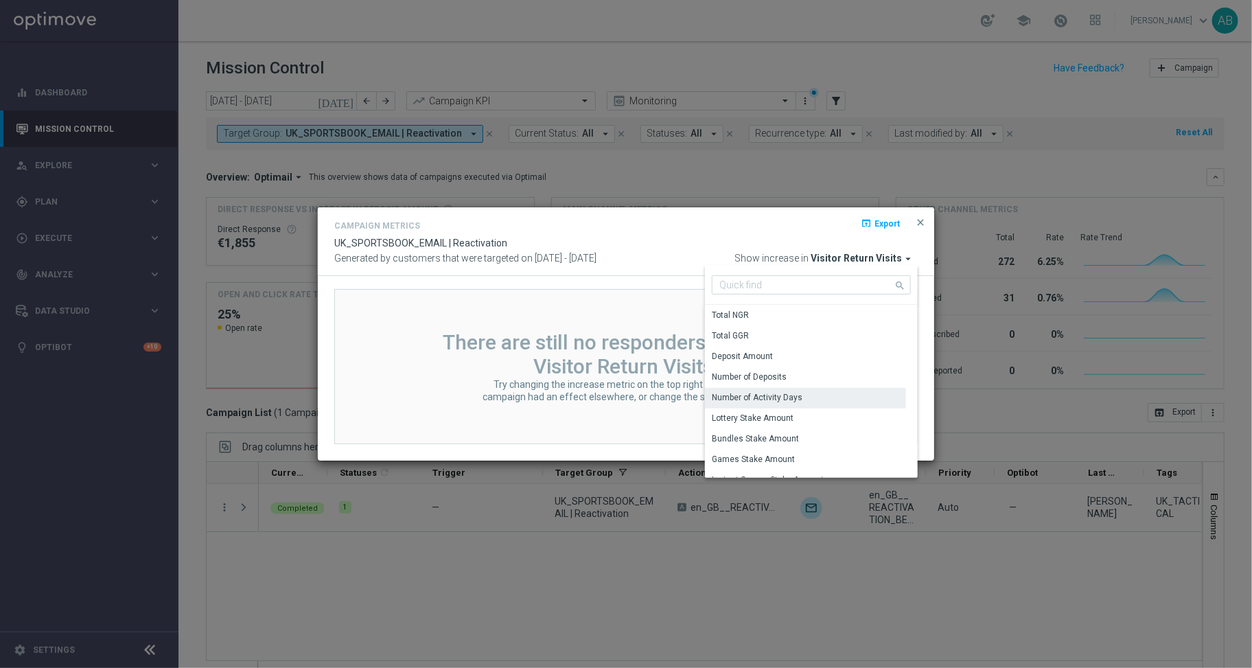
click at [789, 398] on div "Number of Activity Days" at bounding box center [757, 397] width 91 height 12
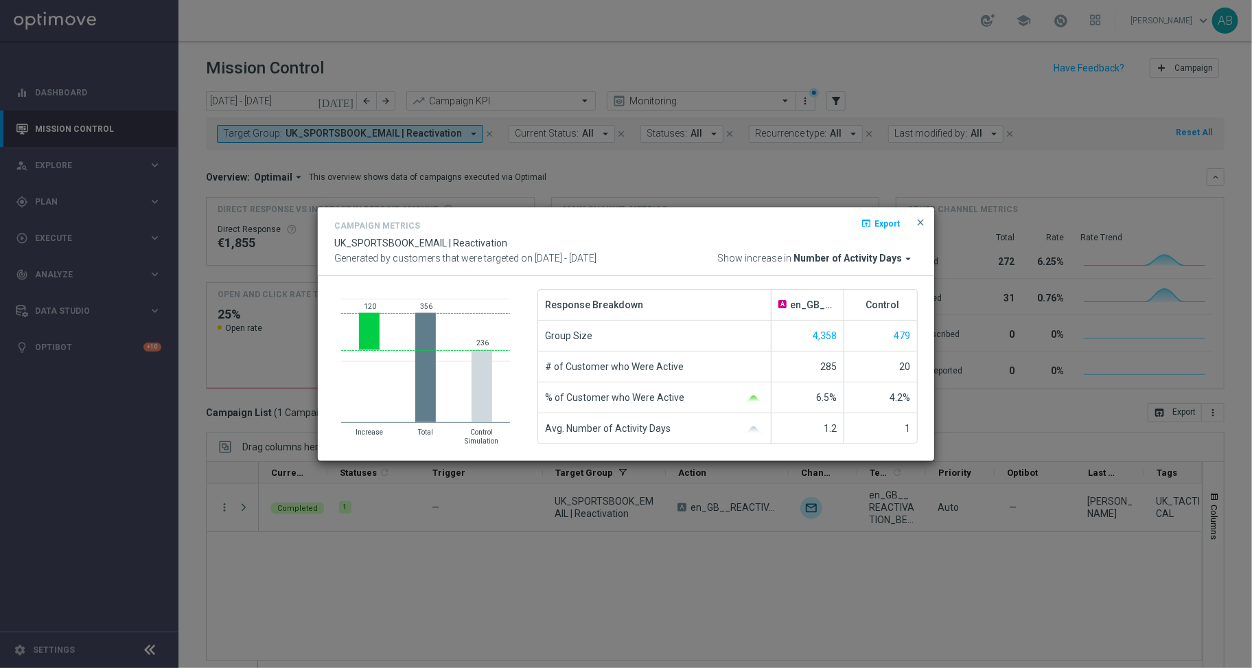
click at [844, 257] on span "Number of Activity Days" at bounding box center [847, 259] width 108 height 12
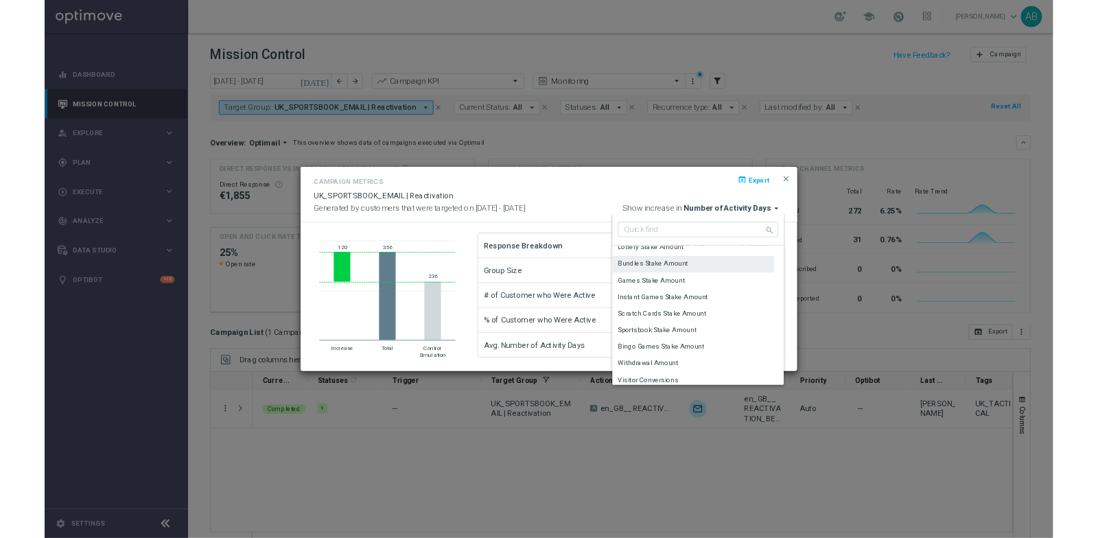
scroll to position [112, 0]
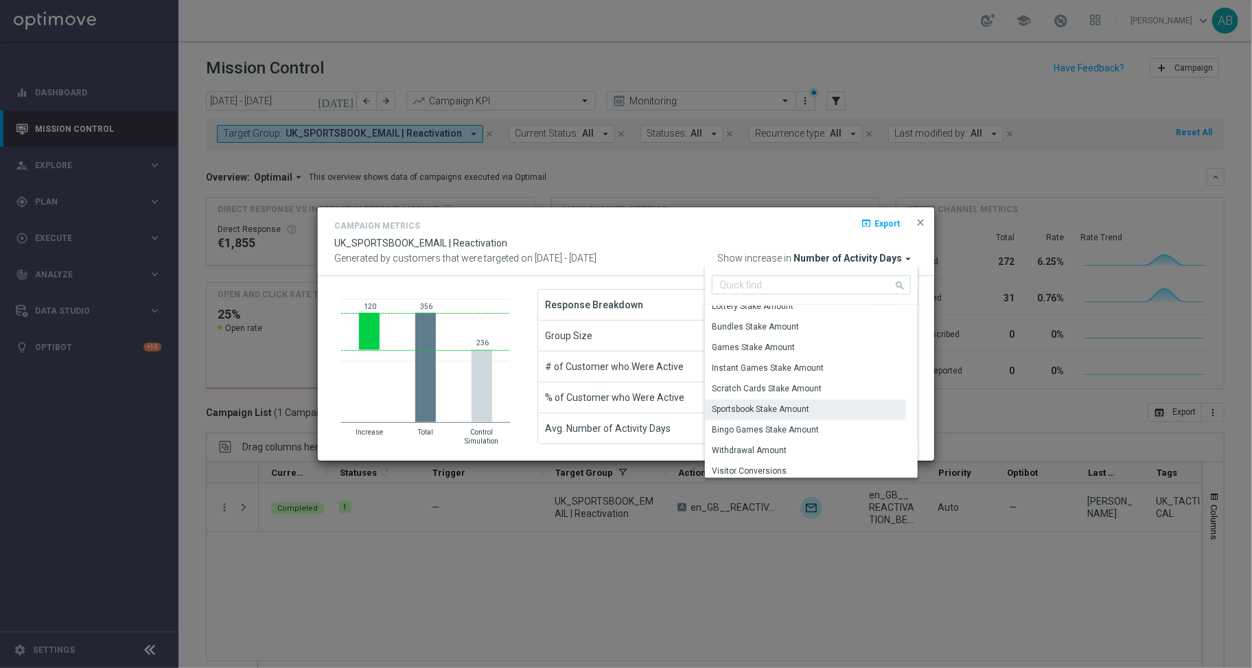
click at [789, 408] on div "Sportsbook Stake Amount" at bounding box center [760, 409] width 97 height 12
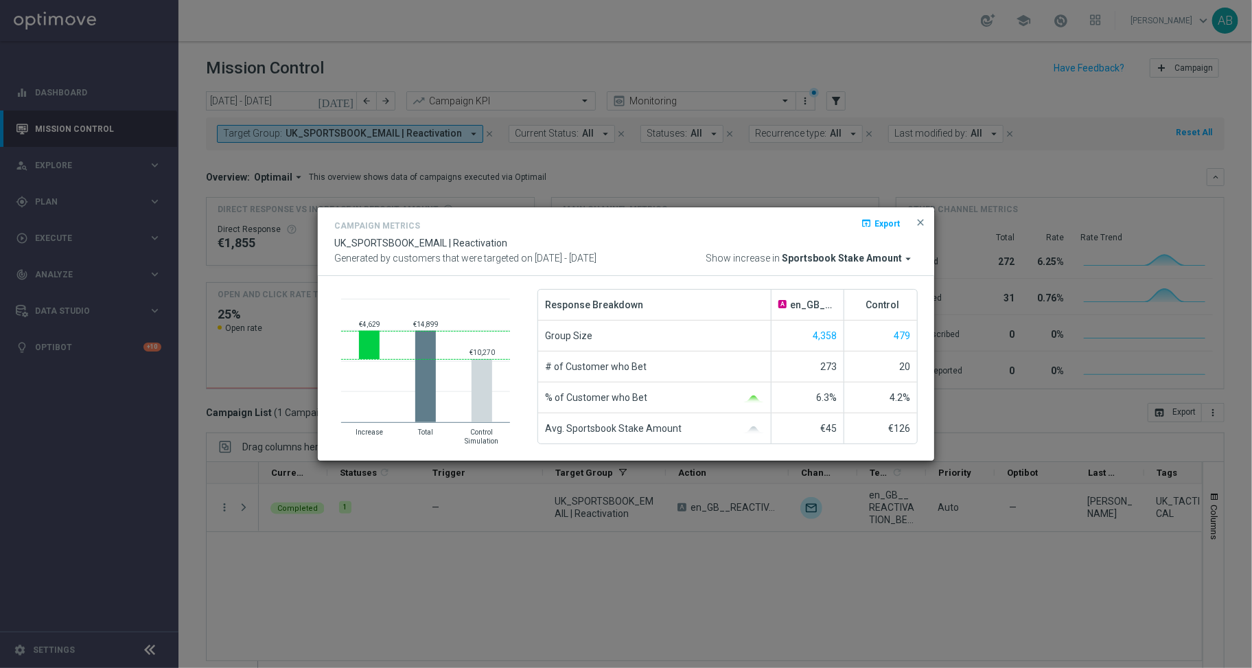
click at [885, 255] on span "Sportsbook Stake Amount" at bounding box center [842, 259] width 120 height 12
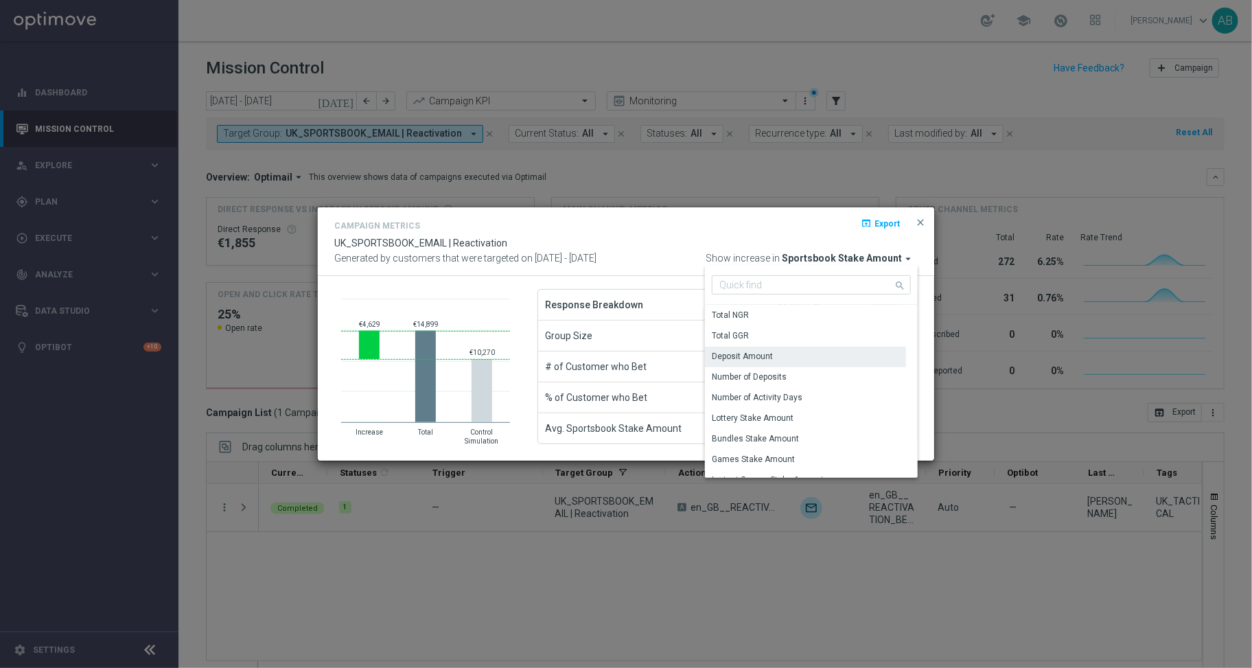
click at [804, 360] on div "Deposit Amount" at bounding box center [805, 356] width 201 height 19
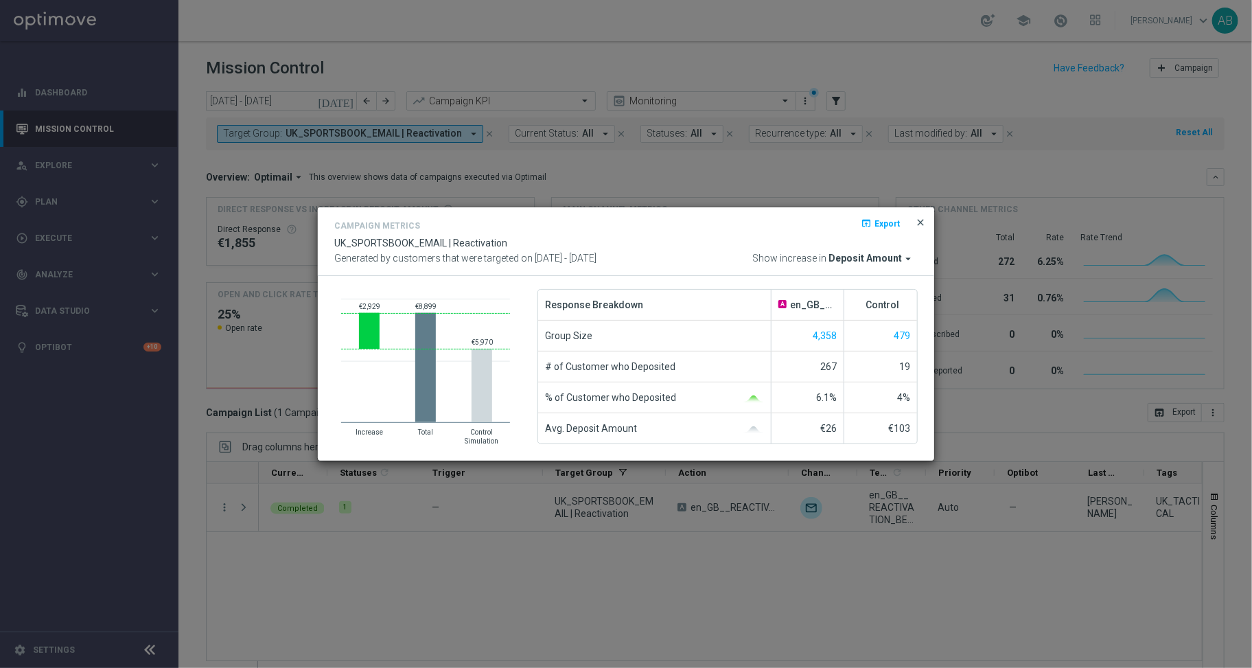
click at [922, 222] on span "close" at bounding box center [920, 222] width 11 height 11
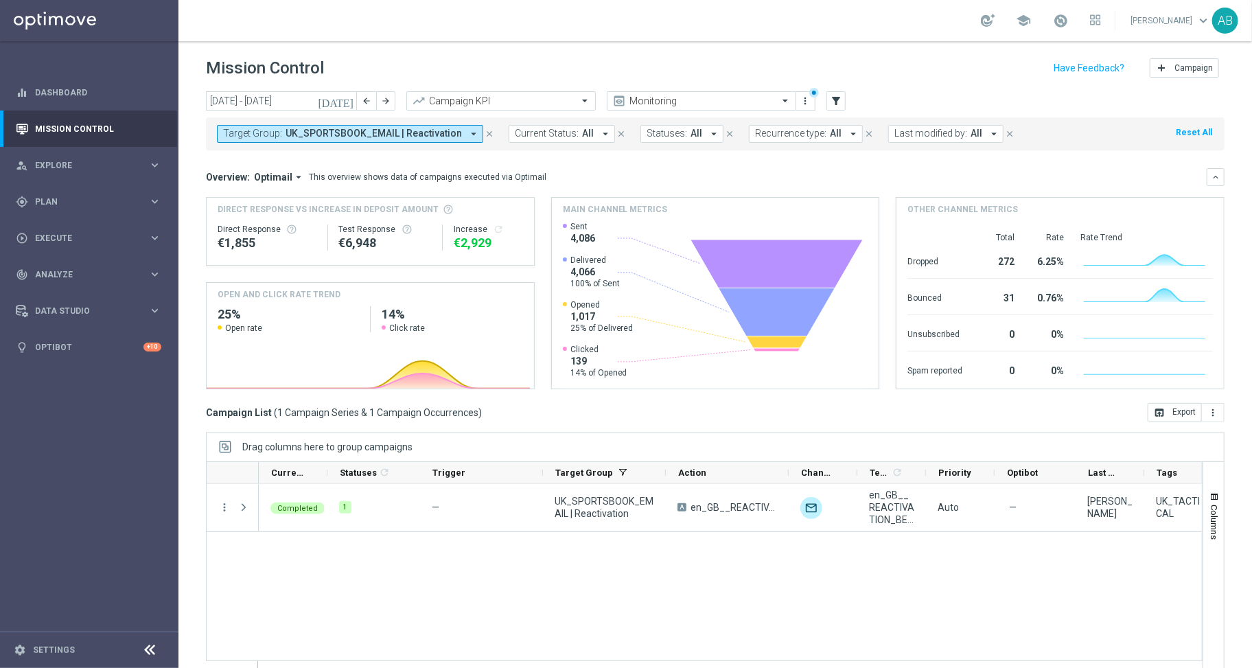
click at [647, 553] on div "1 — UK_SPORTSBOOK_EMAIL | Reactivation A en_GB__REACTIVATION_BET10GET5__ALL_EMA…" at bounding box center [730, 578] width 943 height 188
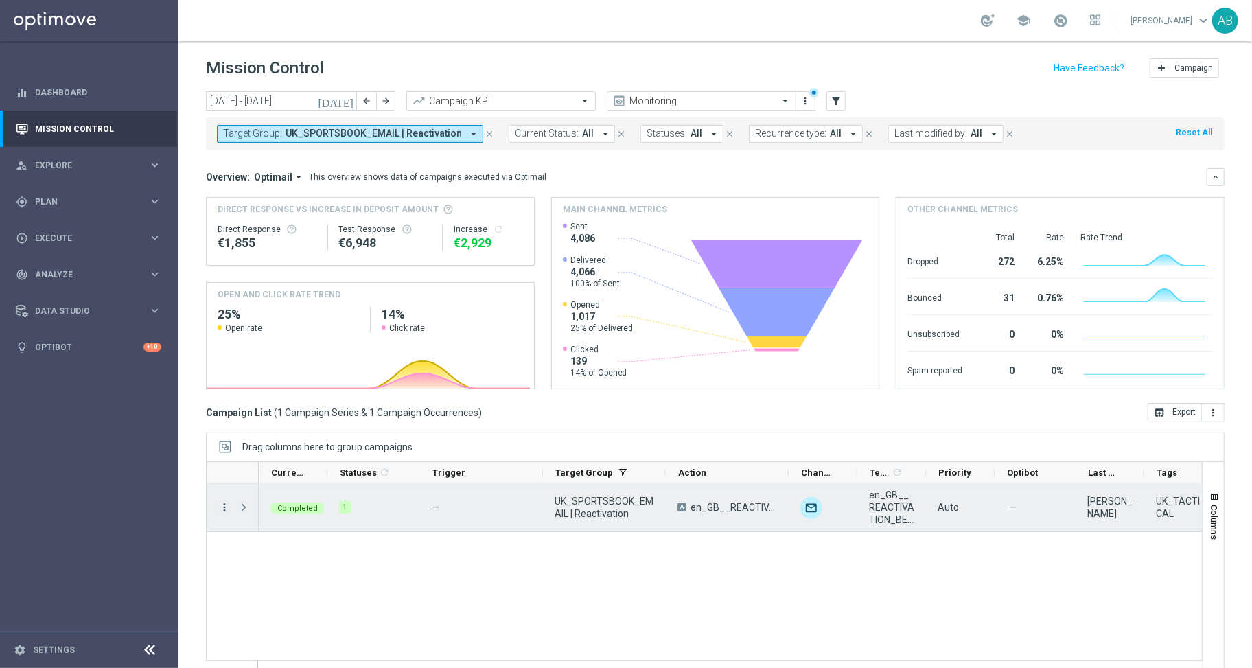
click at [224, 506] on icon "more_vert" at bounding box center [224, 507] width 12 height 12
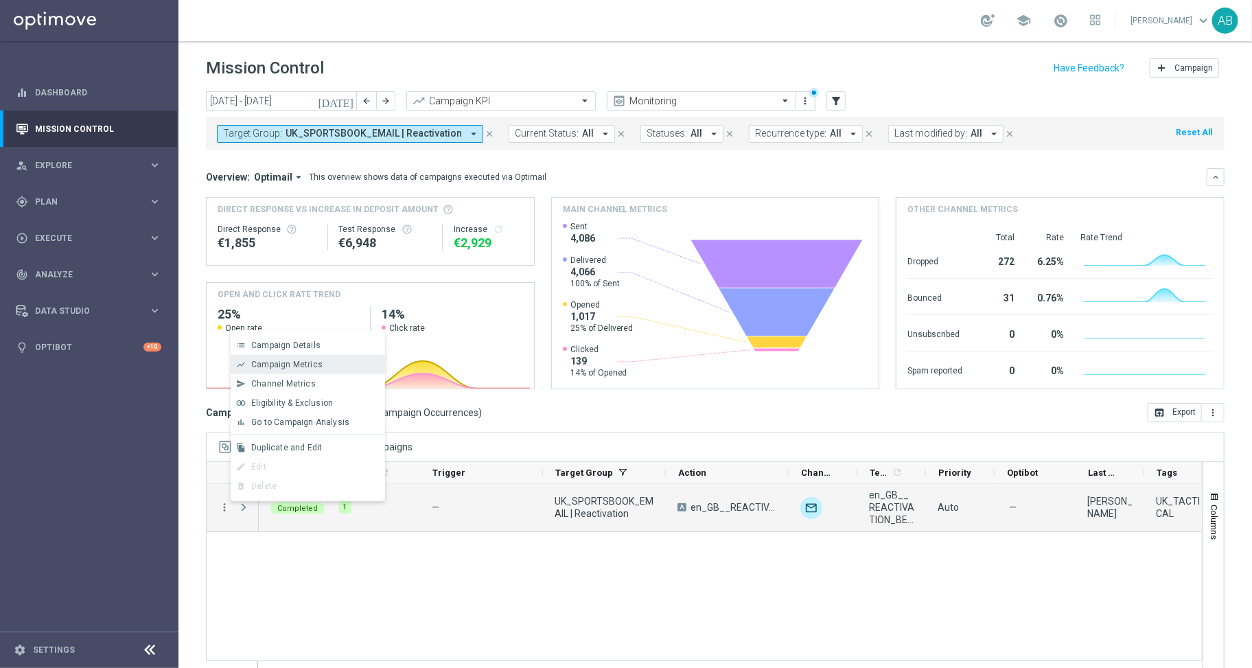
click at [277, 369] on div "Campaign Metrics" at bounding box center [315, 365] width 128 height 10
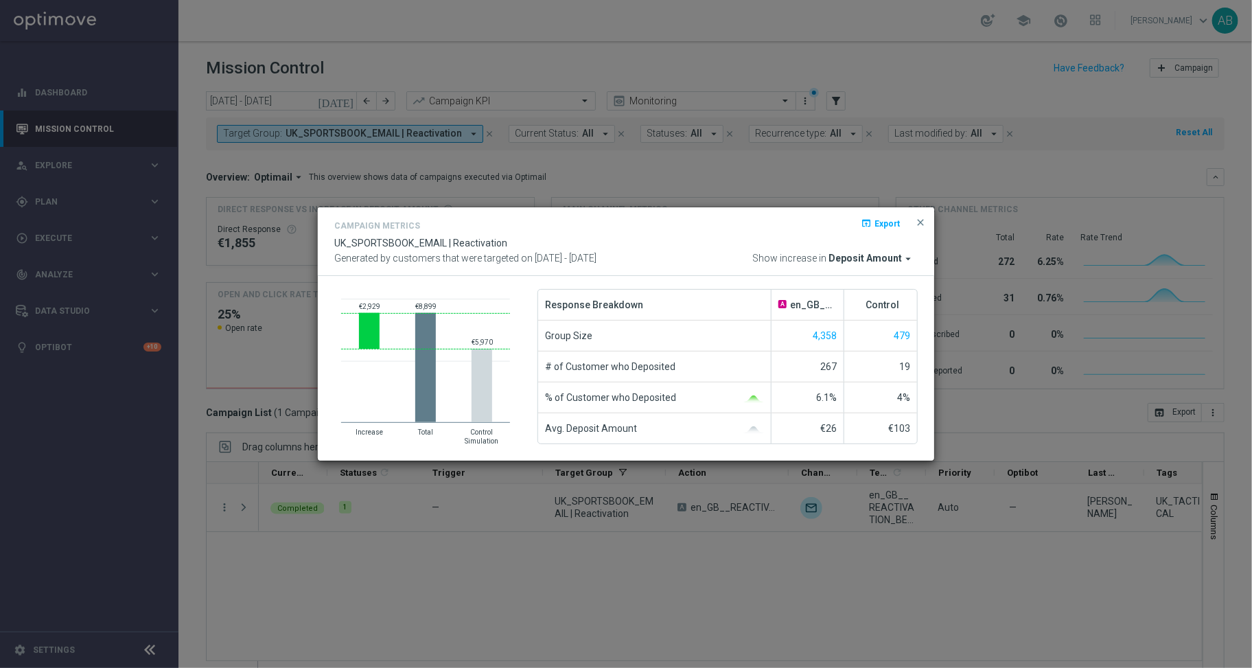
drag, startPoint x: 809, startPoint y: 397, endPoint x: 841, endPoint y: 397, distance: 31.6
click at [841, 397] on div "6.1%" at bounding box center [807, 397] width 73 height 30
drag, startPoint x: 818, startPoint y: 365, endPoint x: 846, endPoint y: 365, distance: 28.1
click at [846, 365] on li "# of Customer who Deposited 267 19" at bounding box center [727, 366] width 379 height 31
drag, startPoint x: 884, startPoint y: 406, endPoint x: 924, endPoint y: 406, distance: 39.8
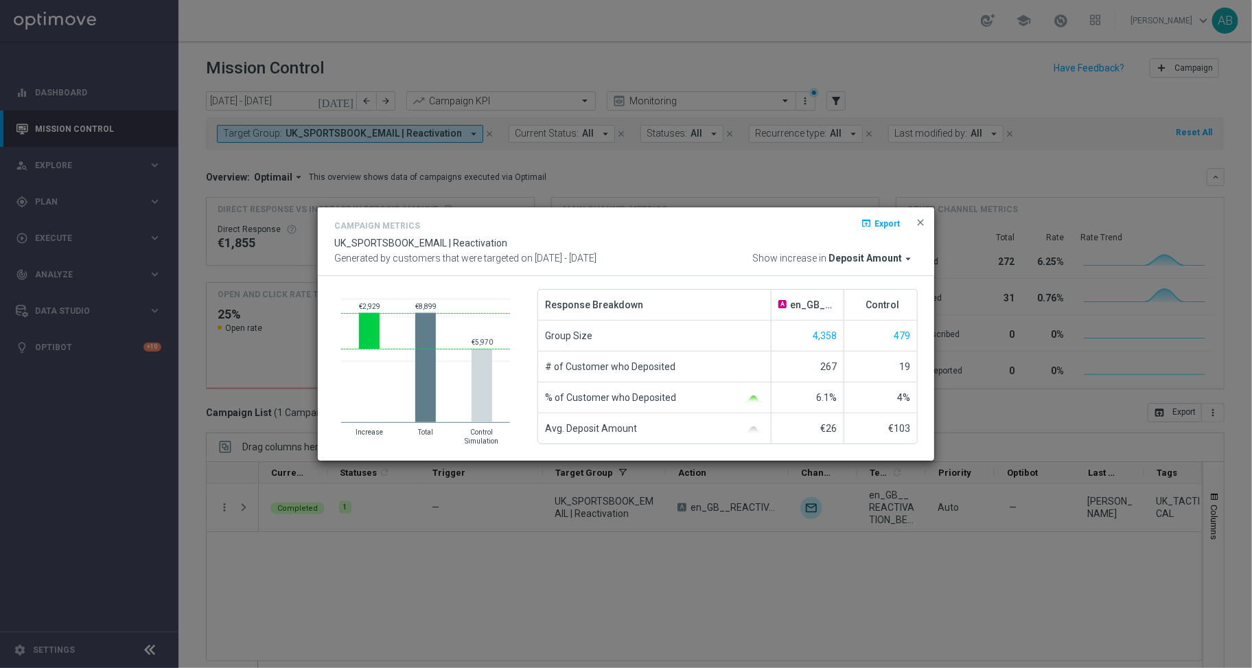
click at [924, 406] on div "Created with Highcharts 9.3.3 €2,929 ​ €2,929 €8,899 ​ €8,899 €5,970 ​ €5,970 ​…" at bounding box center [626, 368] width 616 height 185
drag, startPoint x: 892, startPoint y: 364, endPoint x: 916, endPoint y: 364, distance: 24.0
click at [916, 364] on div "19" at bounding box center [880, 366] width 73 height 30
click at [920, 218] on span "close" at bounding box center [920, 222] width 11 height 11
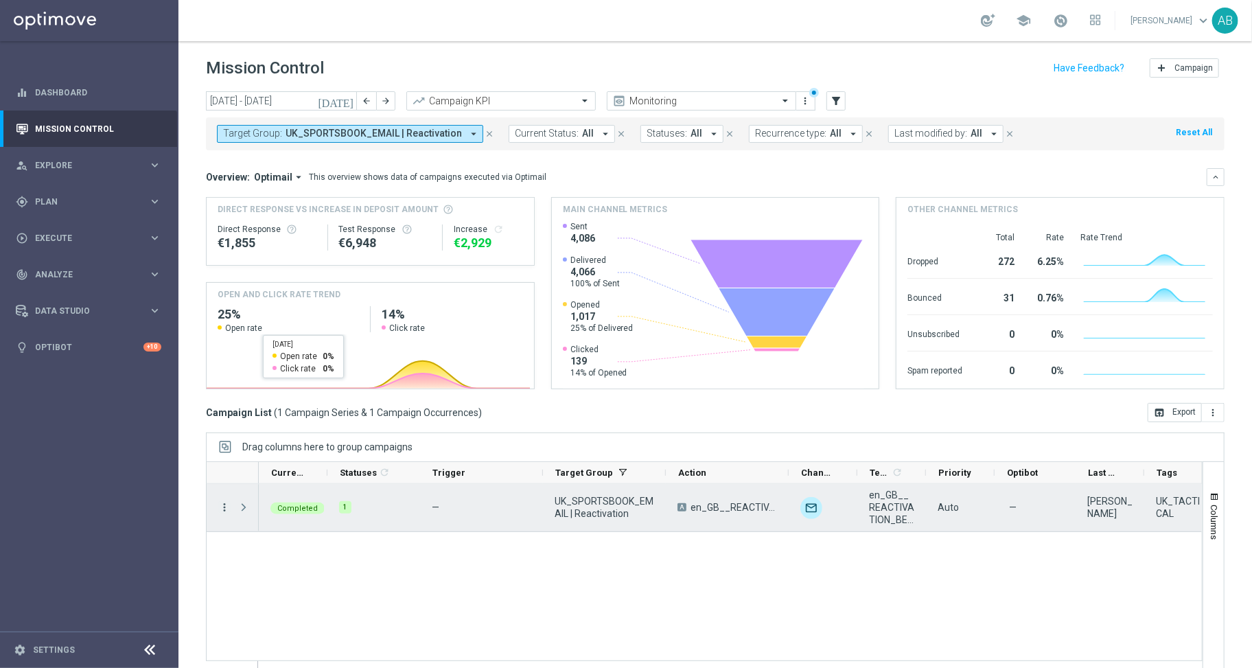
click at [226, 503] on icon "more_vert" at bounding box center [224, 507] width 12 height 12
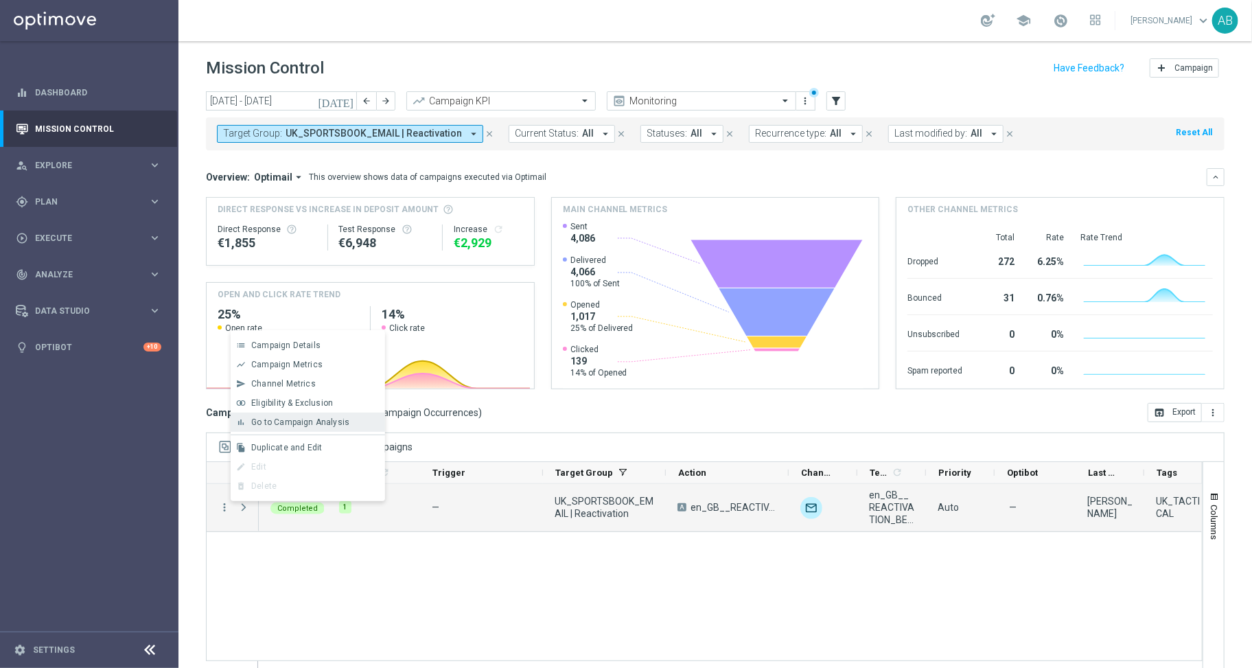
click at [339, 421] on span "Go to Campaign Analysis" at bounding box center [300, 422] width 98 height 10
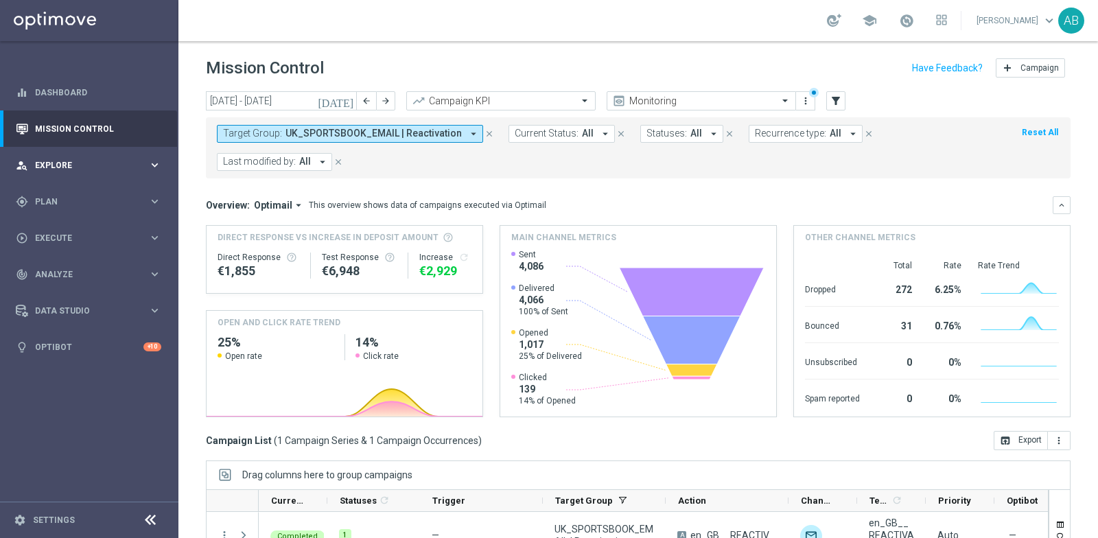
click at [82, 156] on div "person_search Explore keyboard_arrow_right" at bounding box center [88, 165] width 177 height 36
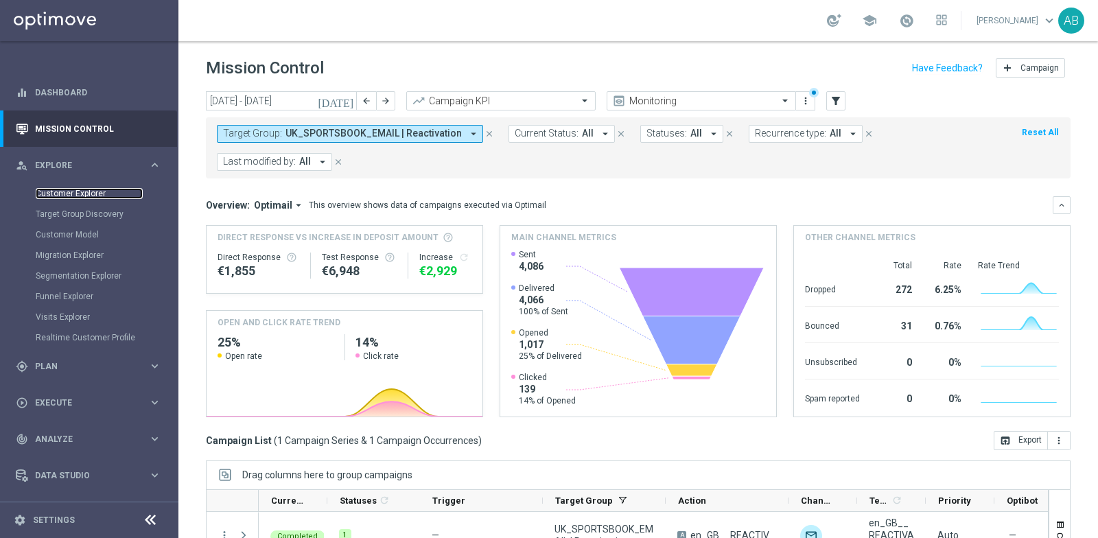
click at [88, 194] on link "Customer Explorer" at bounding box center [89, 193] width 107 height 11
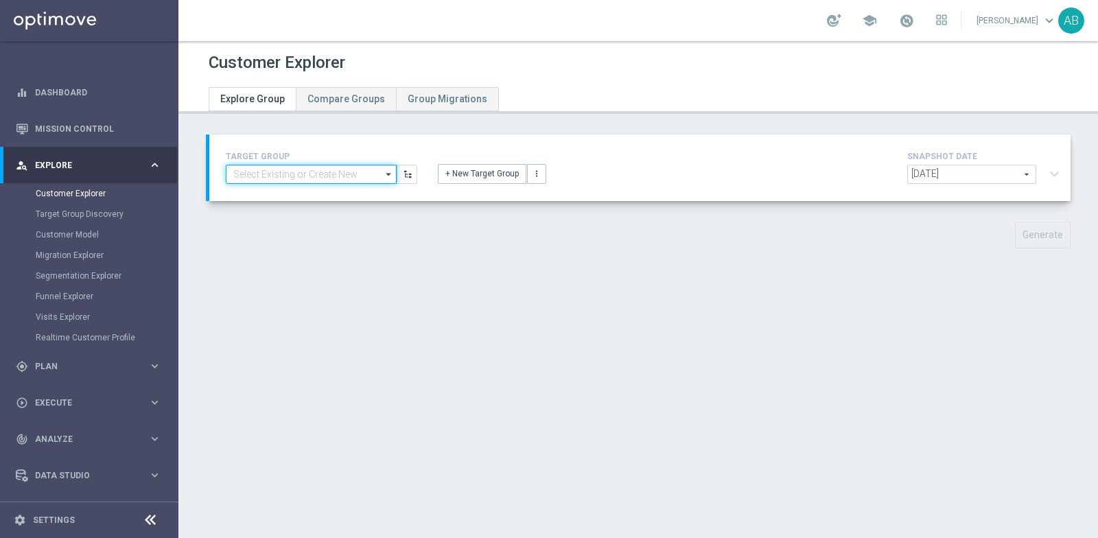
click at [325, 174] on input at bounding box center [311, 174] width 171 height 19
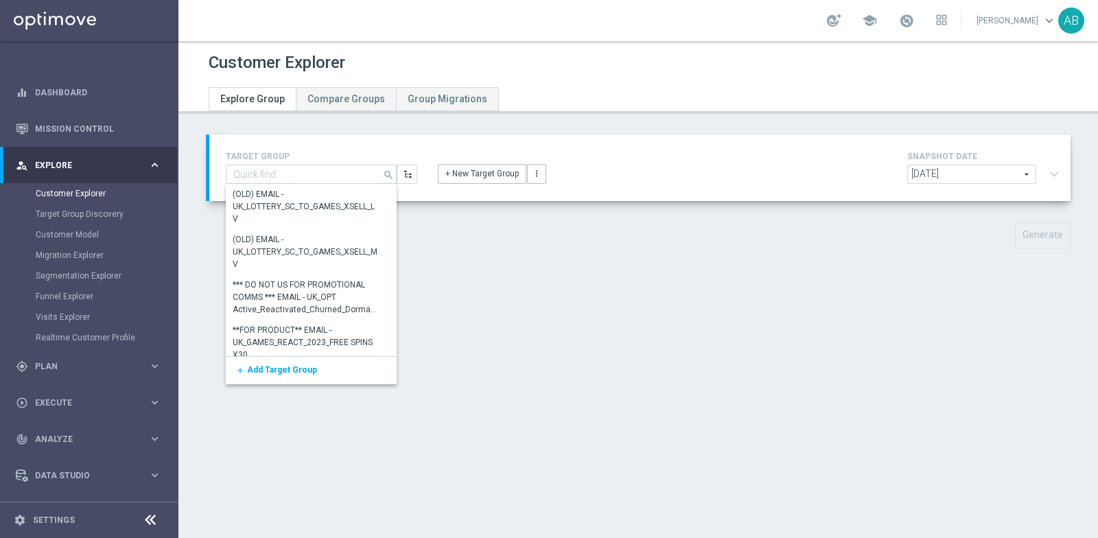
click at [477, 248] on div "TARGET GROUP search Drag here to set row groups Drag here to set column labels …" at bounding box center [638, 202] width 920 height 135
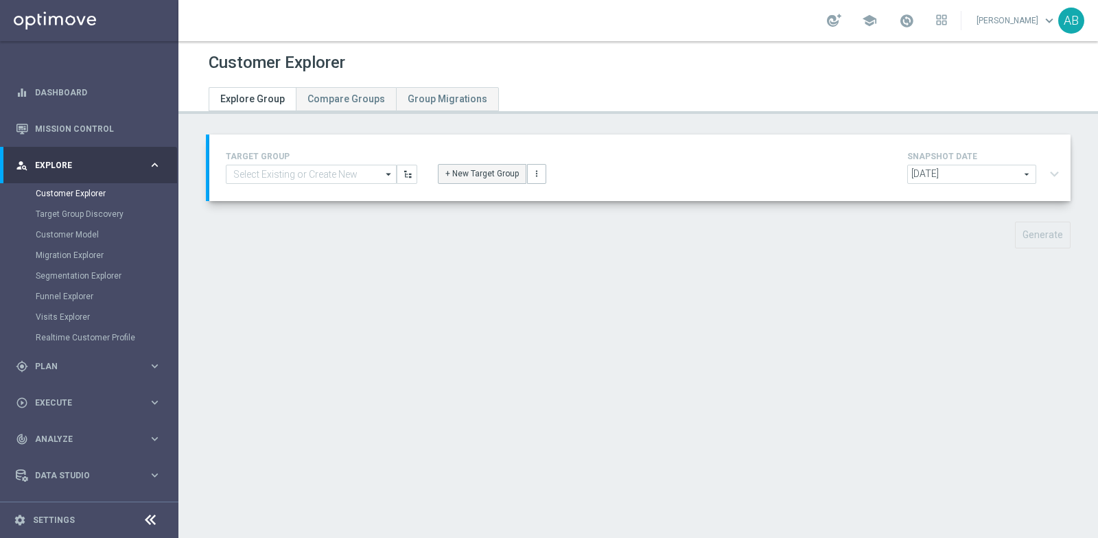
click at [487, 178] on button "+ New Target Group" at bounding box center [482, 173] width 89 height 19
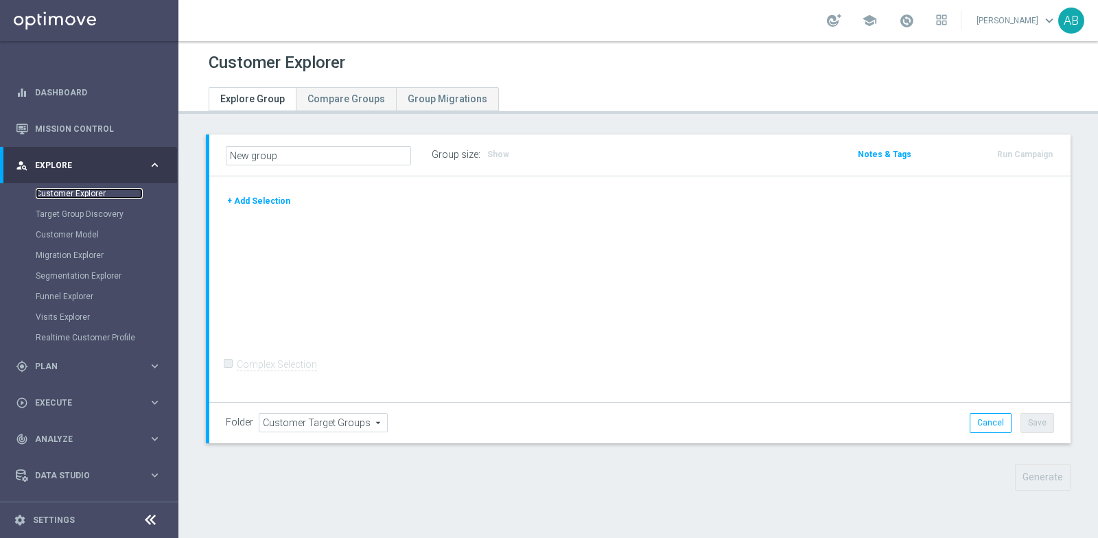
click at [62, 189] on link "Customer Explorer" at bounding box center [89, 193] width 107 height 11
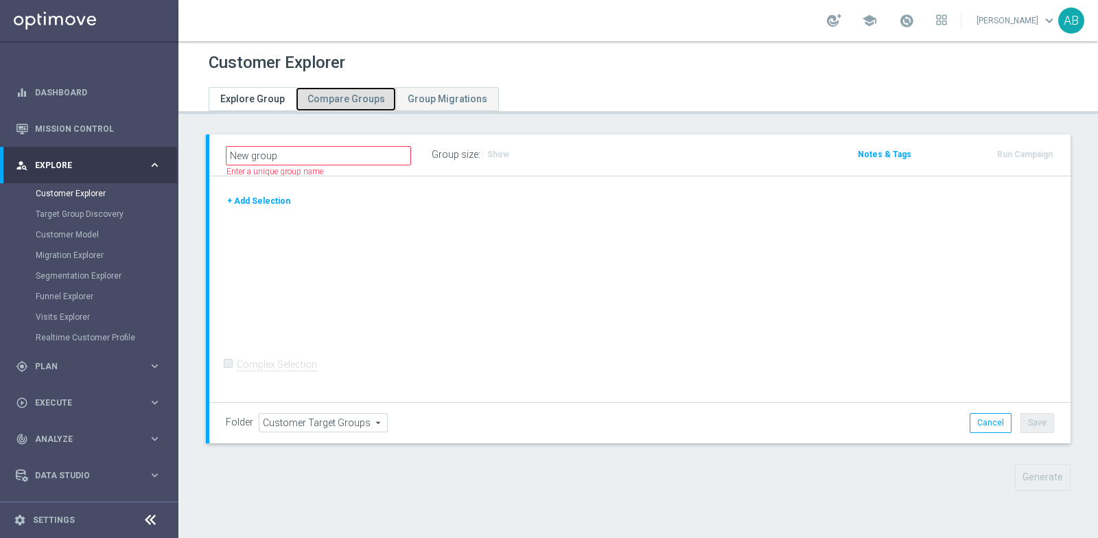
click at [316, 94] on span "Compare Groups" at bounding box center [346, 98] width 78 height 11
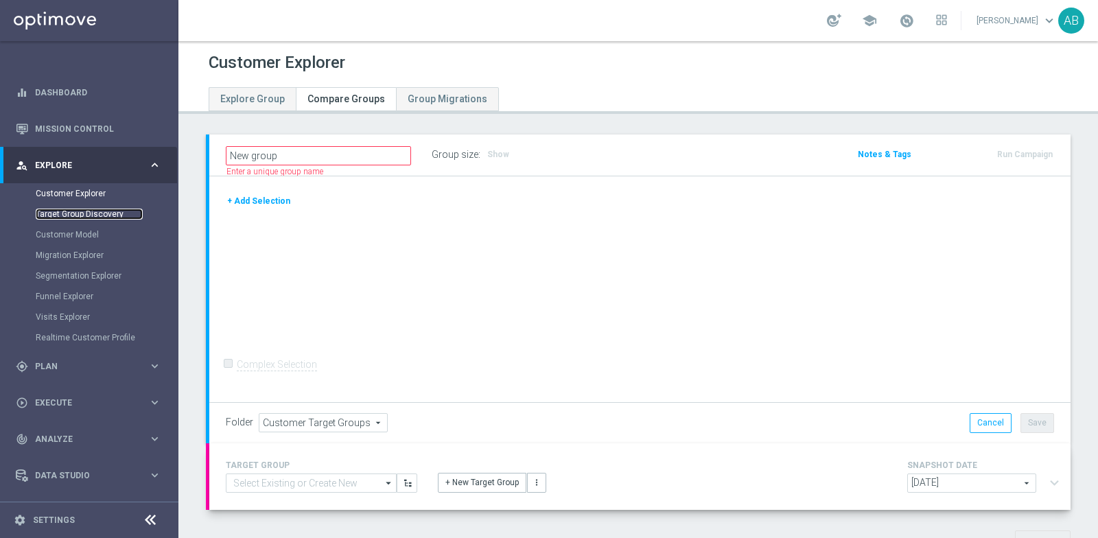
click at [79, 213] on link "Target Group Discovery" at bounding box center [89, 214] width 107 height 11
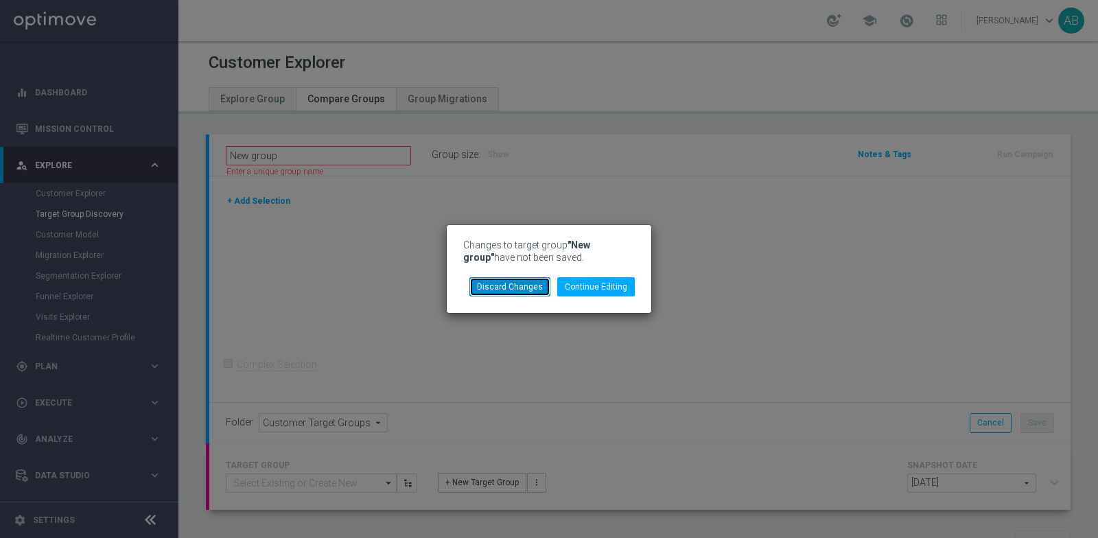
click at [530, 293] on button "Discard Changes" at bounding box center [509, 286] width 81 height 19
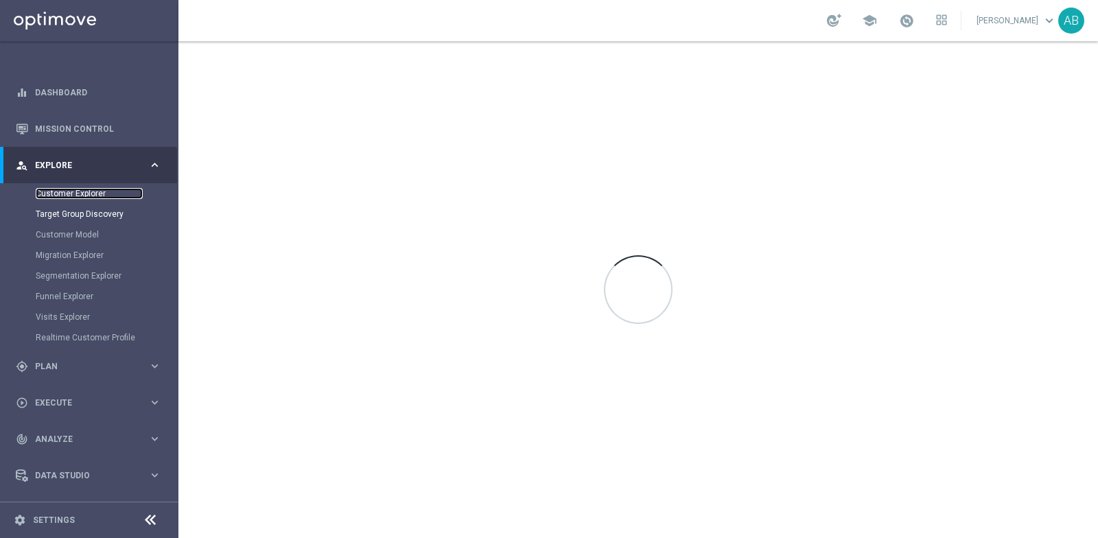
click at [84, 190] on link "Customer Explorer" at bounding box center [89, 193] width 107 height 11
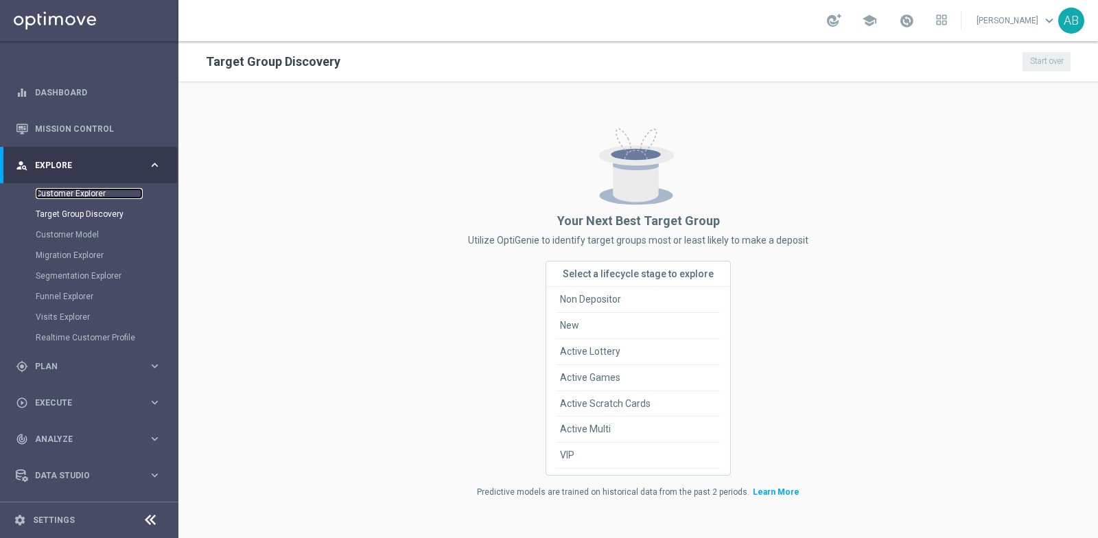
click at [79, 193] on link "Customer Explorer" at bounding box center [89, 193] width 107 height 11
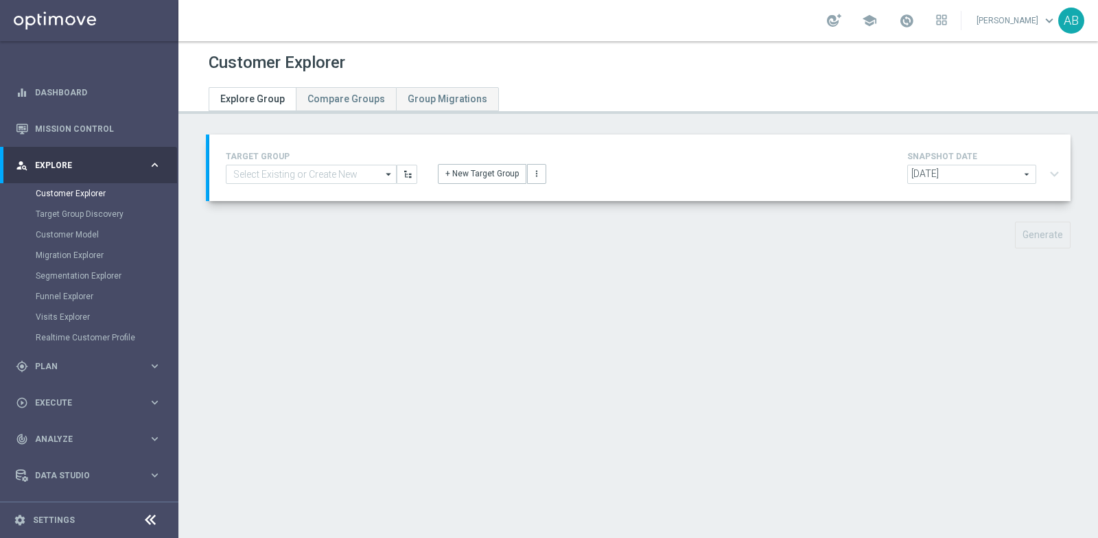
click at [267, 162] on div "TARGET GROUP arrow_drop_down Drag here to set row groups Drag here to set colum…" at bounding box center [322, 166] width 212 height 36
click at [267, 169] on input at bounding box center [311, 174] width 171 height 19
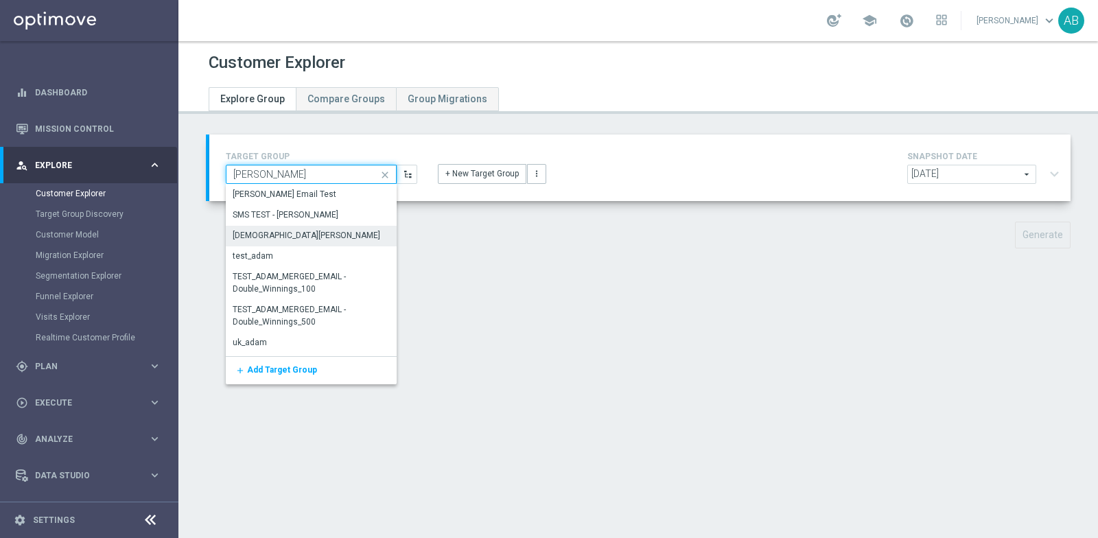
type input "[PERSON_NAME]"
click at [290, 236] on div "[DEMOGRAPHIC_DATA][PERSON_NAME]" at bounding box center [311, 235] width 171 height 19
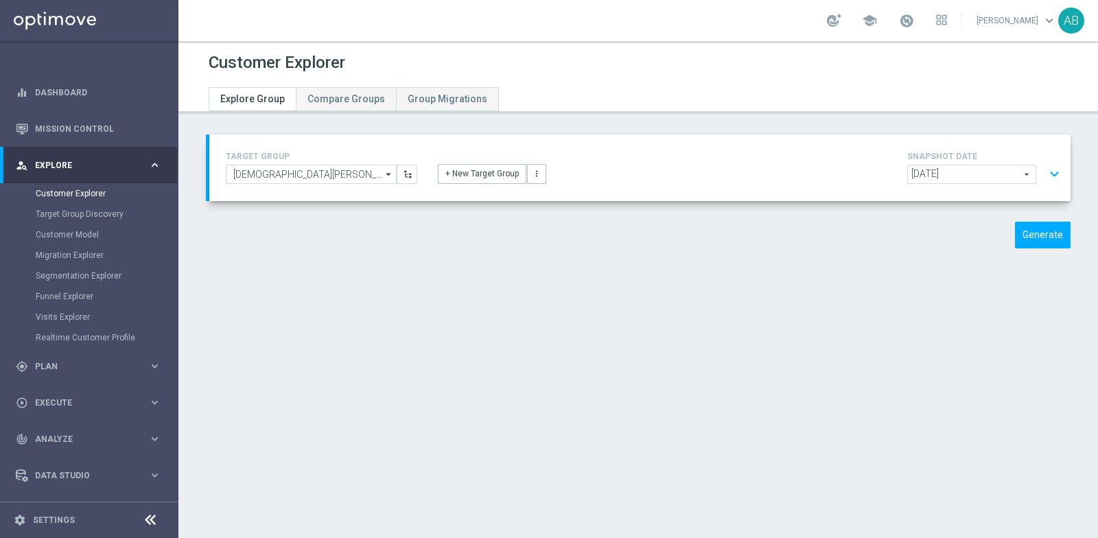
click at [1060, 179] on button "expand_more" at bounding box center [1055, 174] width 20 height 26
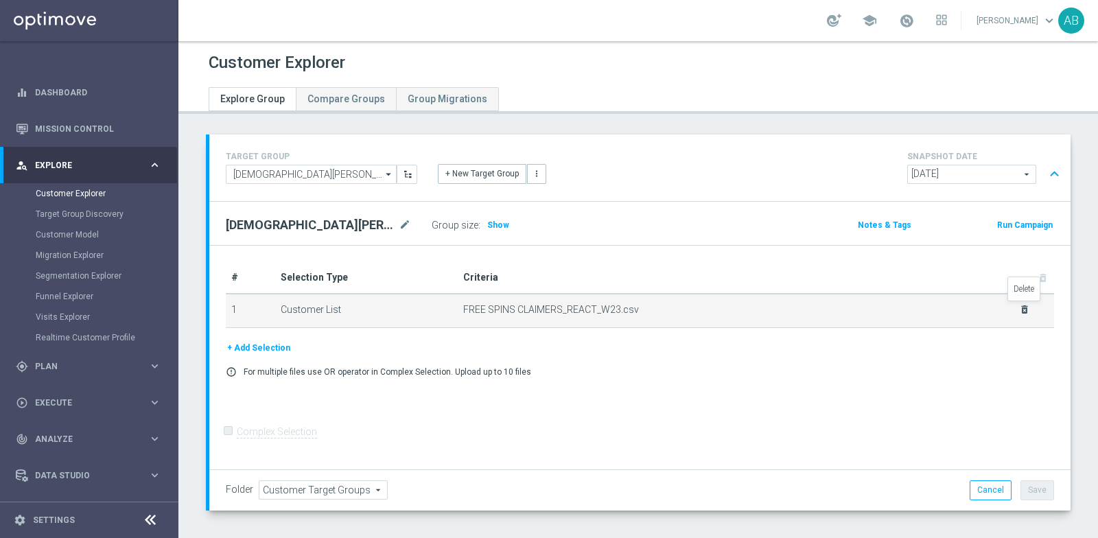
click at [1023, 308] on icon "delete_forever" at bounding box center [1024, 309] width 11 height 11
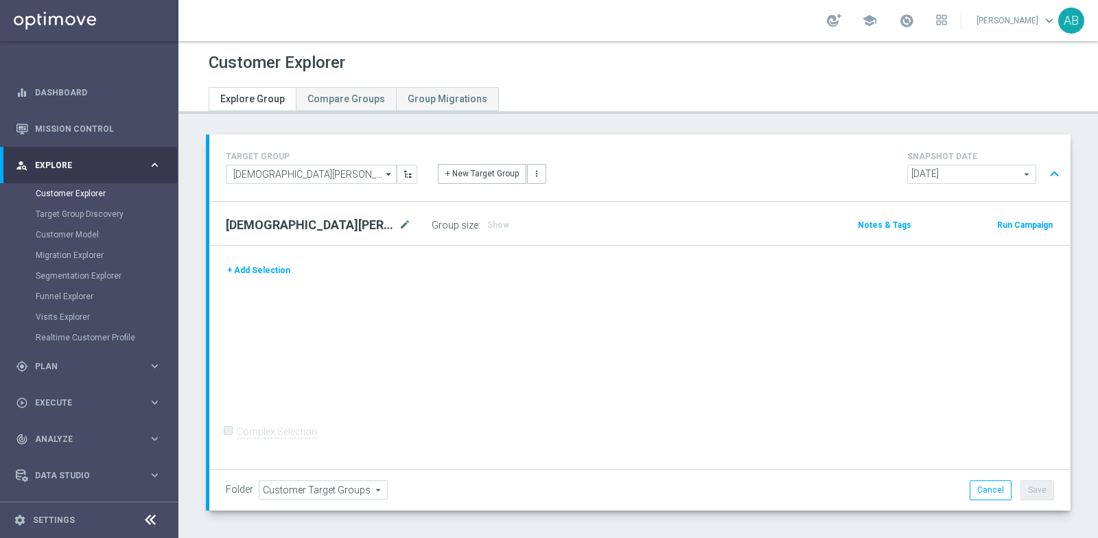
click at [261, 264] on button "+ Add Selection" at bounding box center [259, 270] width 66 height 15
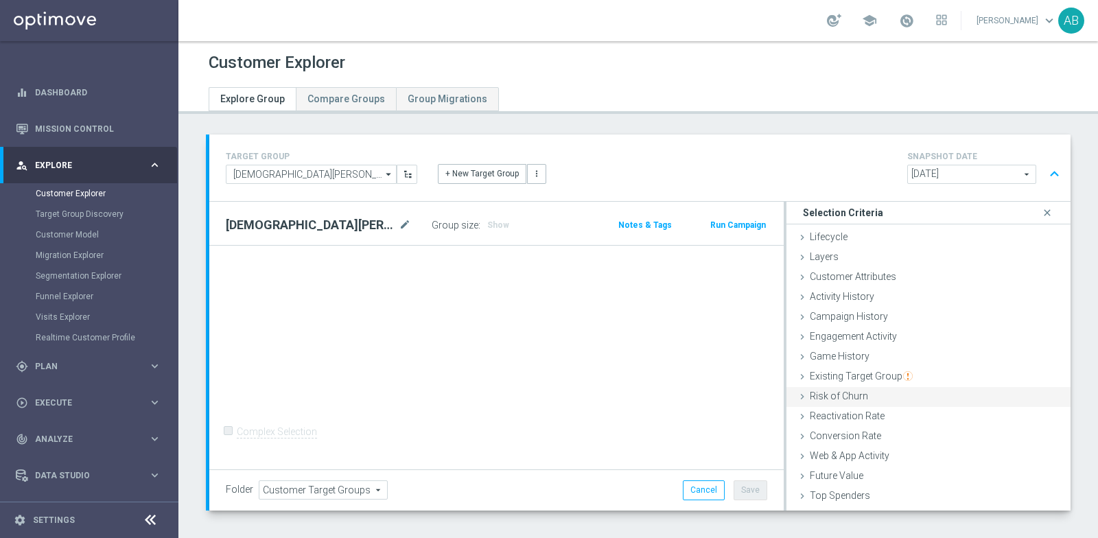
scroll to position [56, 0]
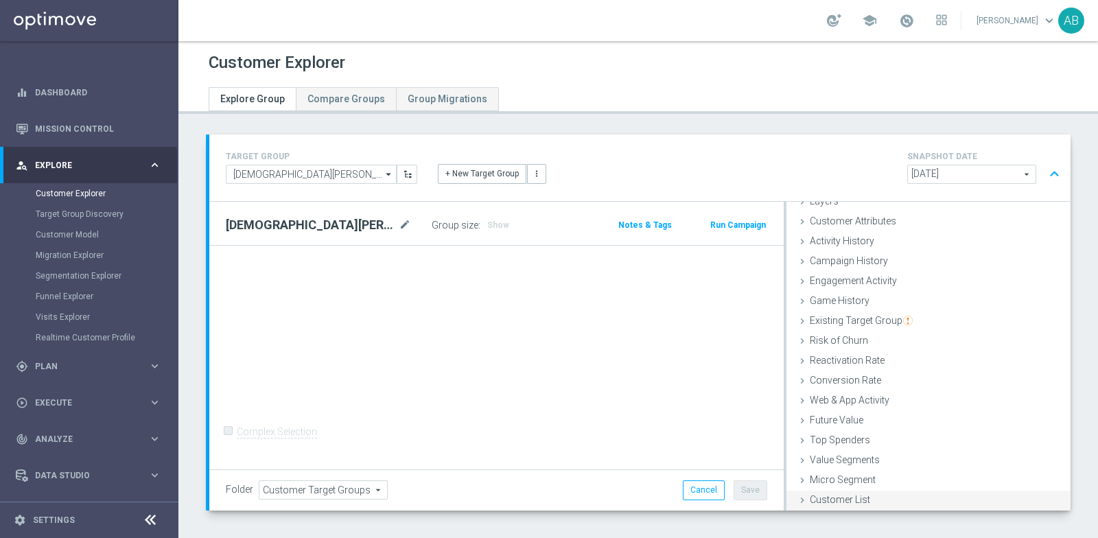
click at [839, 494] on span "Customer List" at bounding box center [840, 499] width 60 height 11
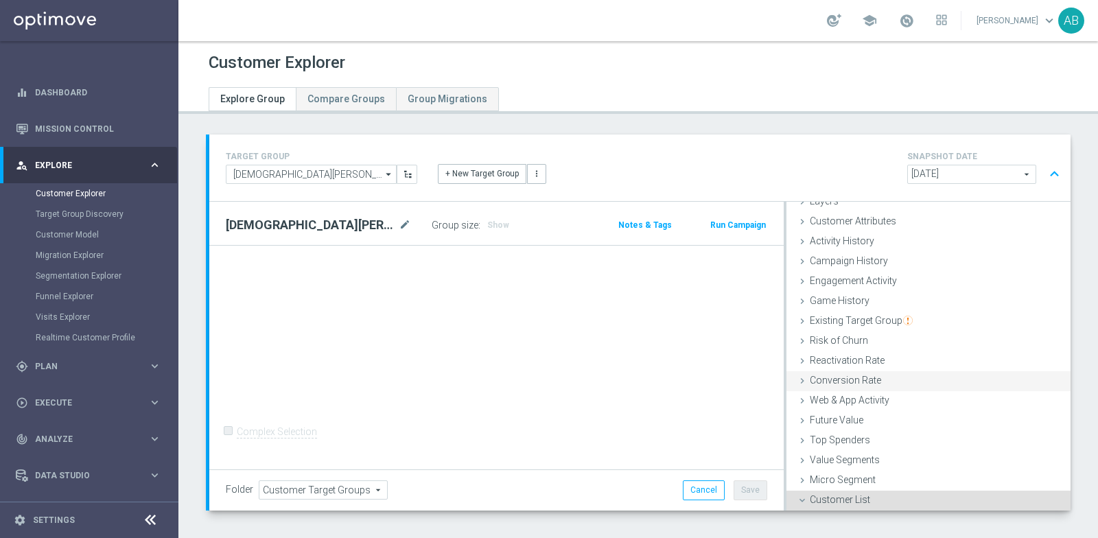
scroll to position [179, 0]
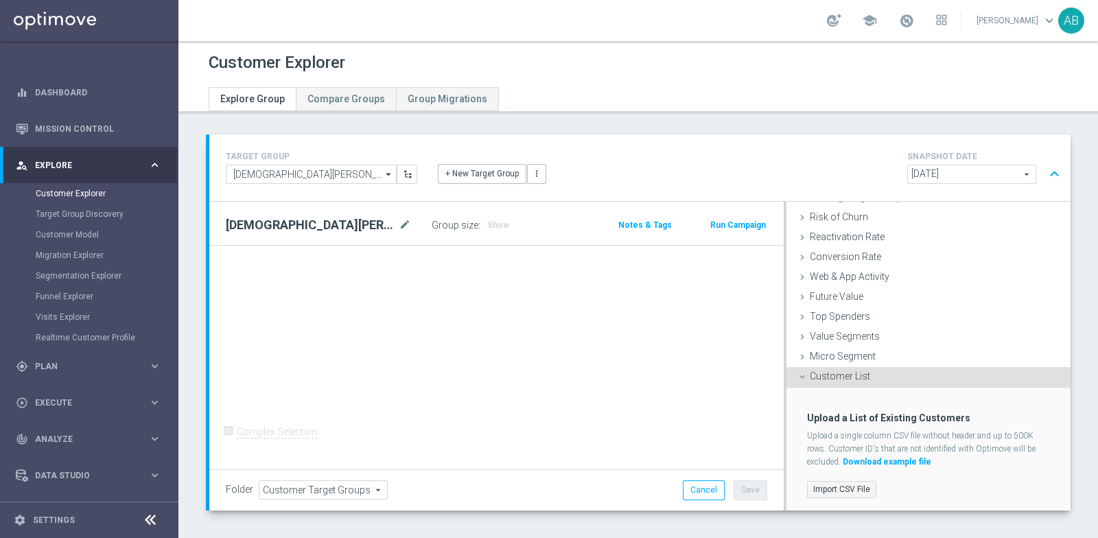
click at [854, 491] on label "Import CSV File" at bounding box center [841, 489] width 69 height 17
click at [0, 0] on input "Import CSV File" at bounding box center [0, 0] width 0 height 0
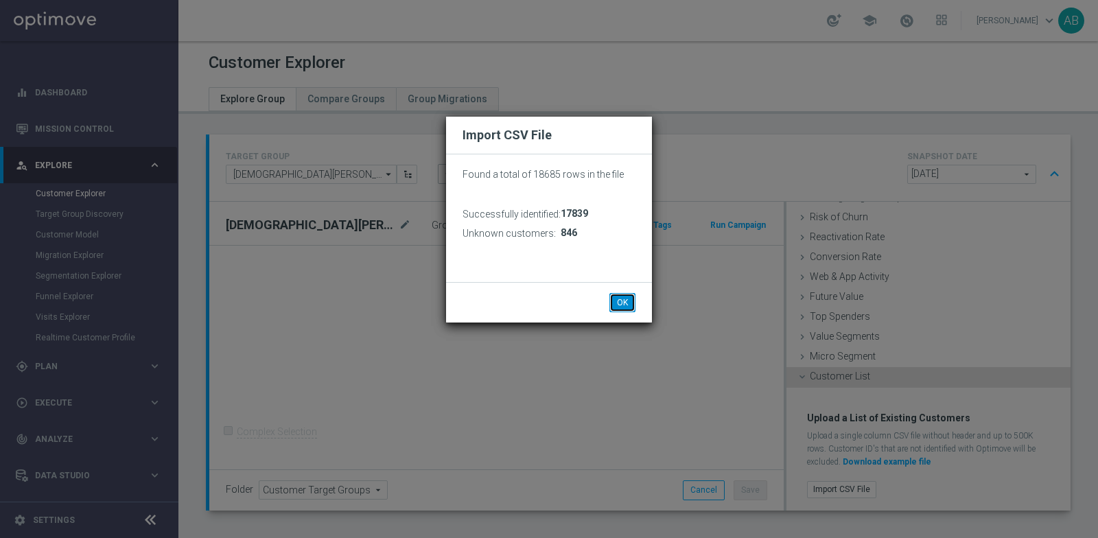
click at [624, 301] on button "OK" at bounding box center [622, 302] width 26 height 19
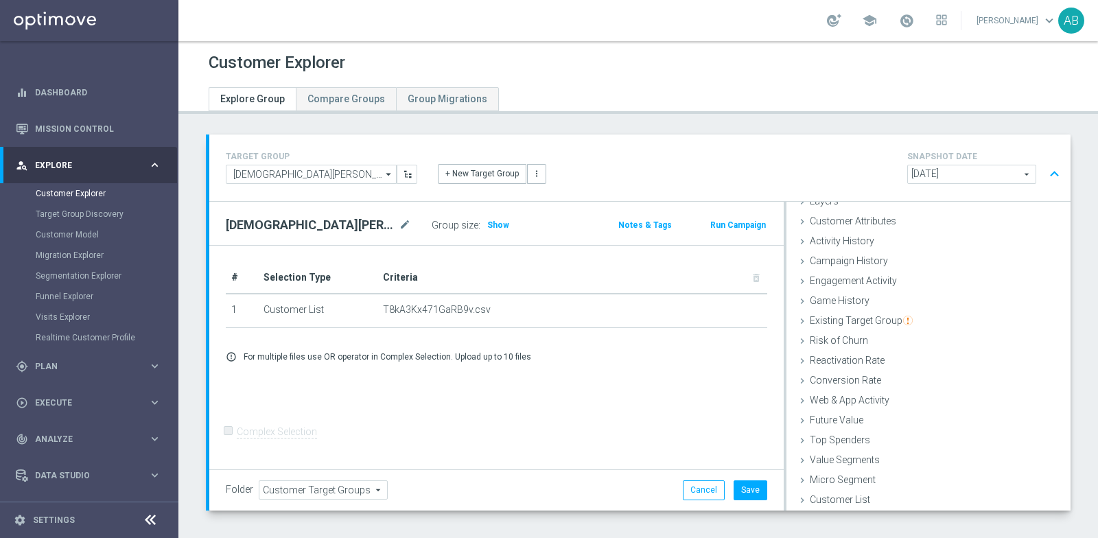
scroll to position [58, 0]
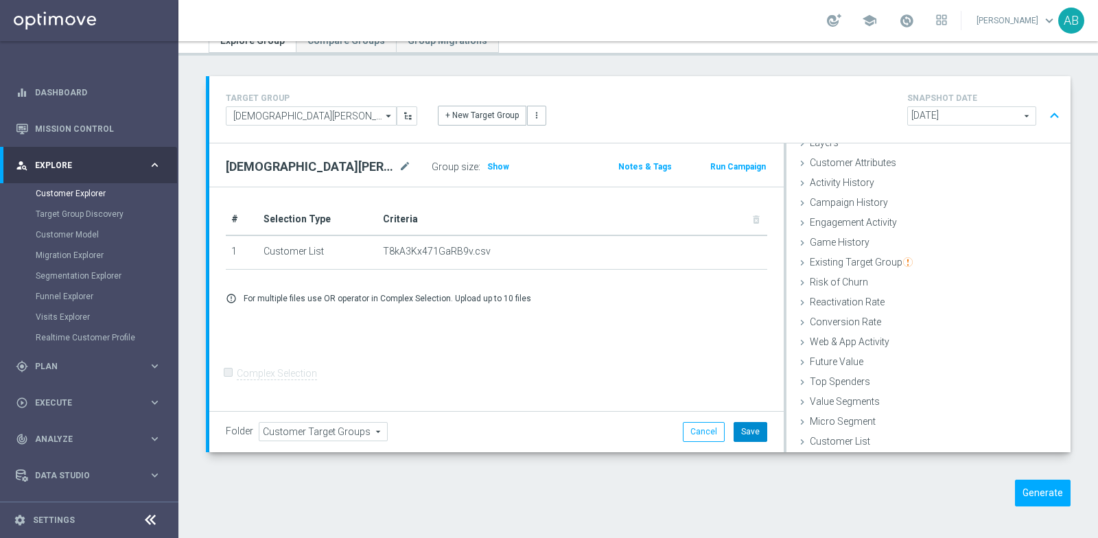
click at [752, 430] on button "Save" at bounding box center [751, 431] width 34 height 19
click at [1051, 501] on button "Generate" at bounding box center [1043, 493] width 56 height 27
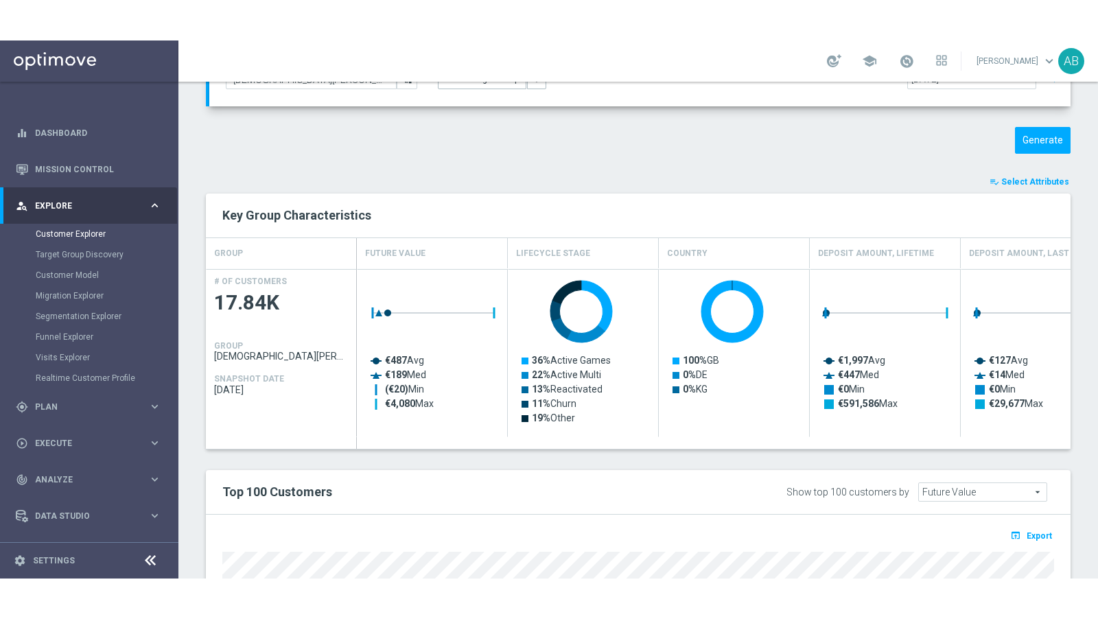
scroll to position [0, 0]
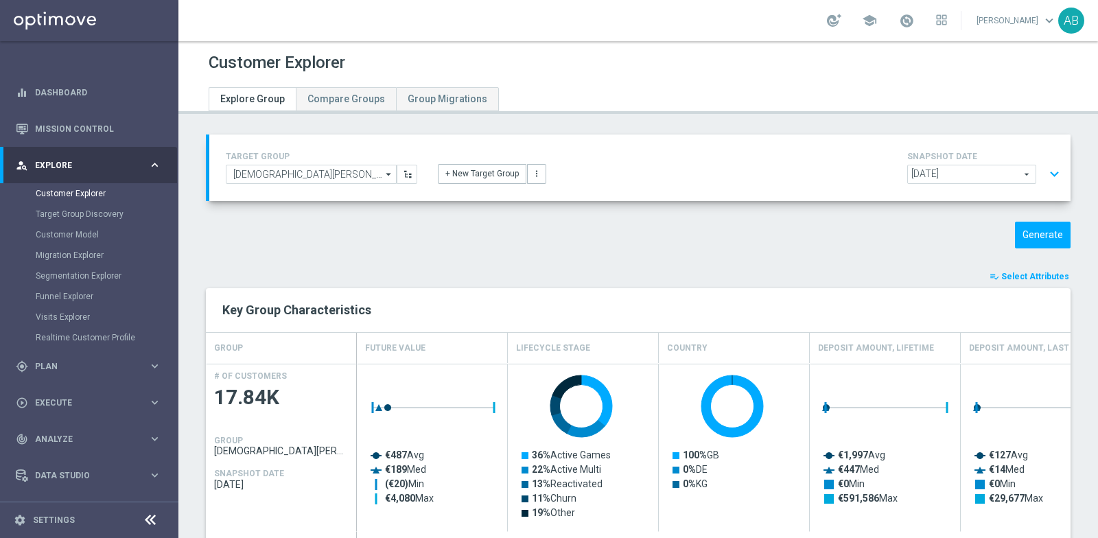
click at [1051, 173] on button "expand_more" at bounding box center [1055, 174] width 20 height 26
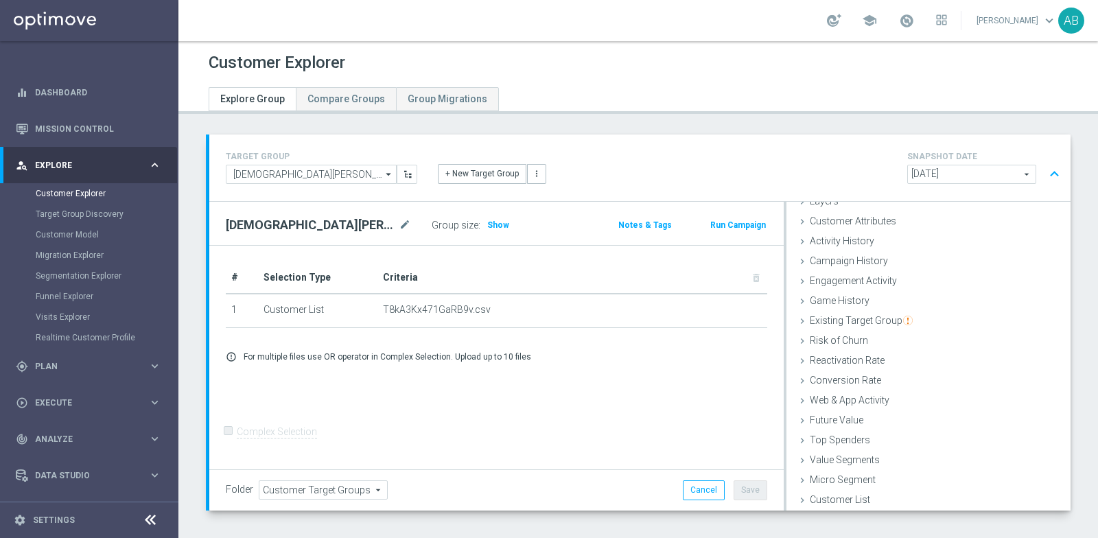
click at [349, 340] on div "+ Add Selection error_outline For multiple files use OR operator in Complex Sel…" at bounding box center [497, 356] width 562 height 32
click at [712, 482] on button "Cancel" at bounding box center [704, 489] width 42 height 19
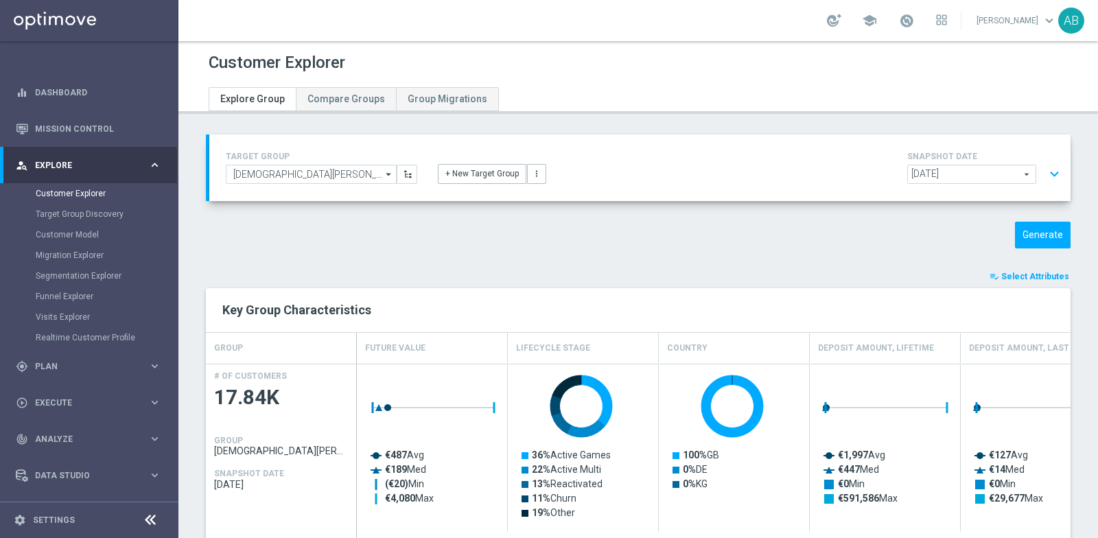
click at [1062, 171] on button "expand_more" at bounding box center [1055, 174] width 20 height 26
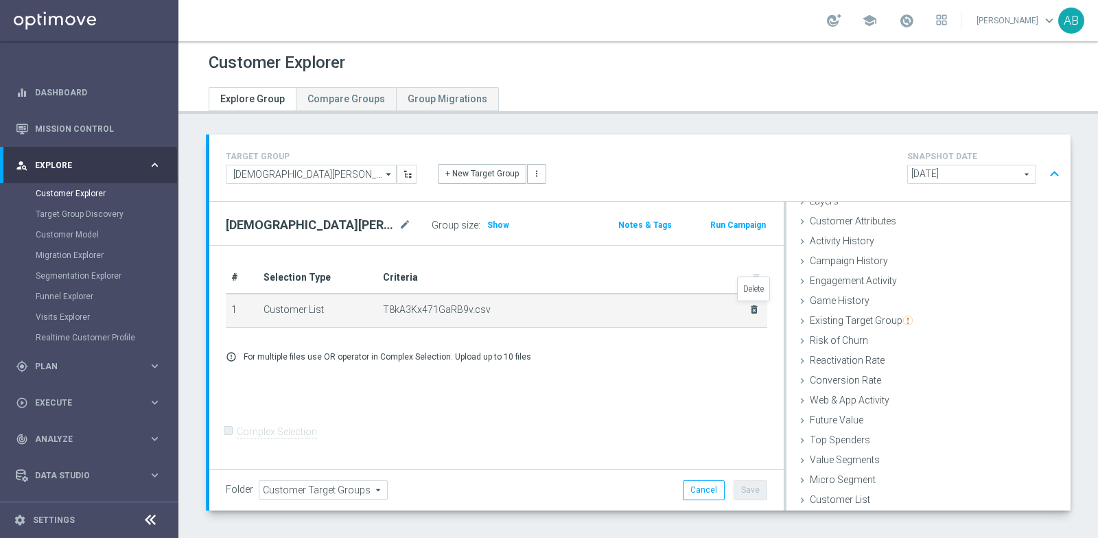
click at [757, 311] on icon "delete_forever" at bounding box center [754, 309] width 11 height 11
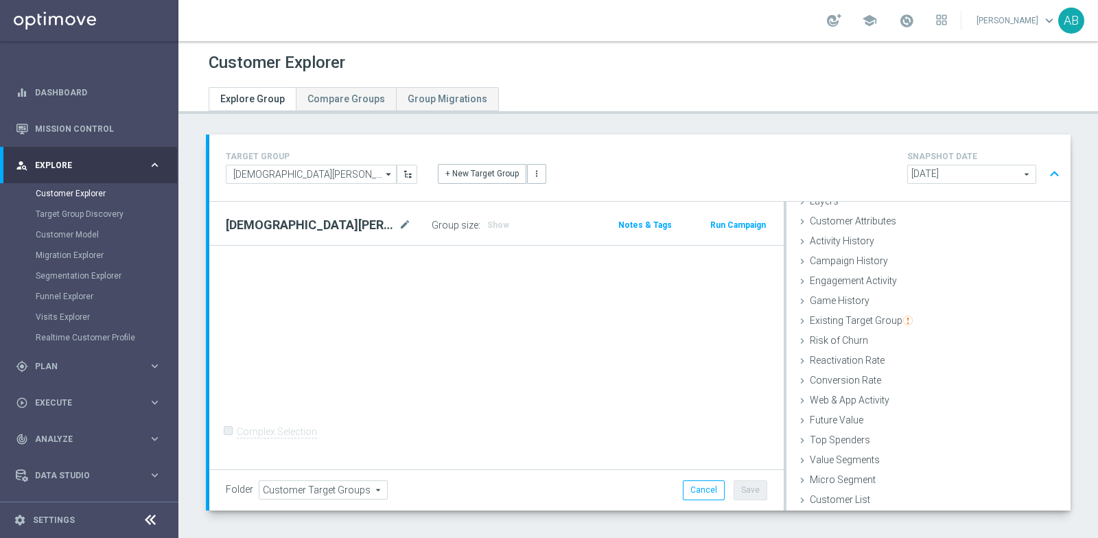
click at [424, 283] on div "+ Add Selection Complex Selection Invalid Expression" at bounding box center [496, 358] width 574 height 224
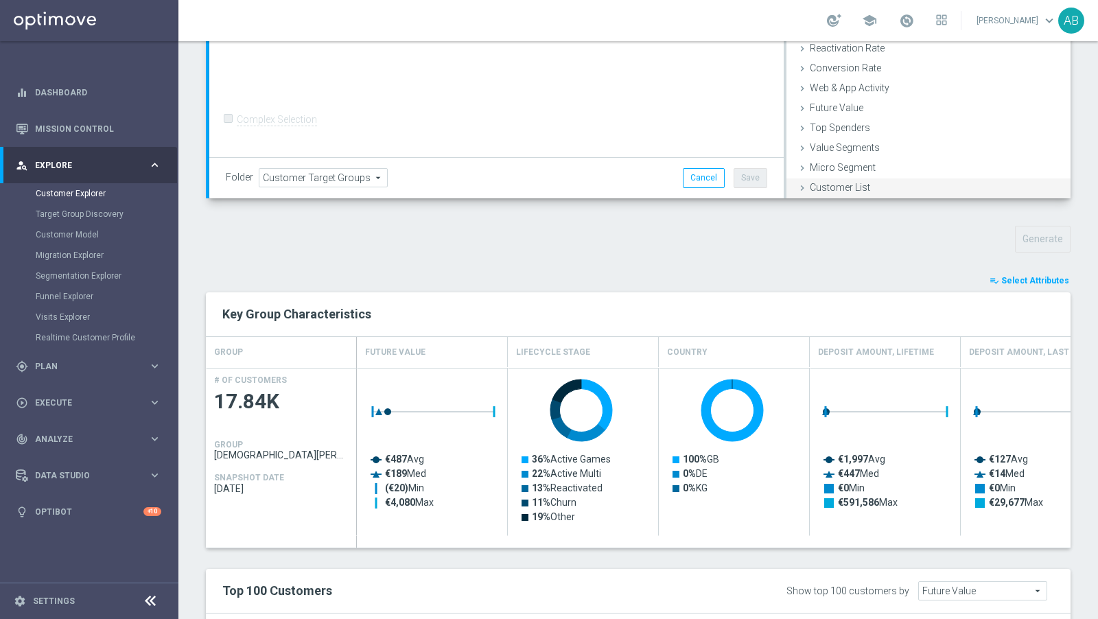
scroll to position [306, 0]
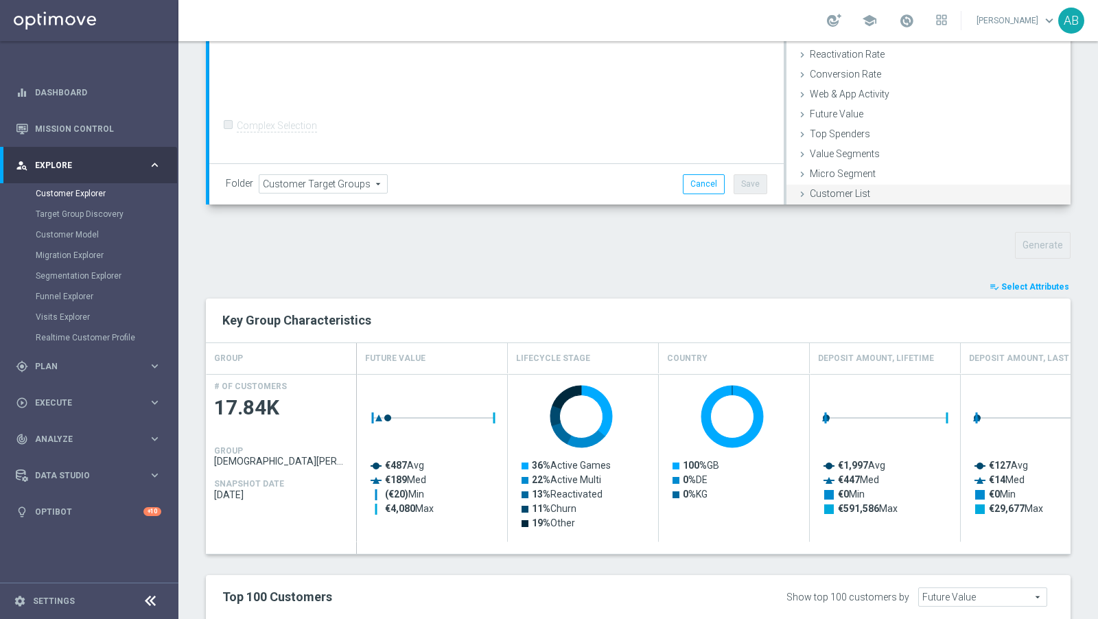
click at [843, 185] on div "Customer List done selection saved" at bounding box center [929, 195] width 284 height 21
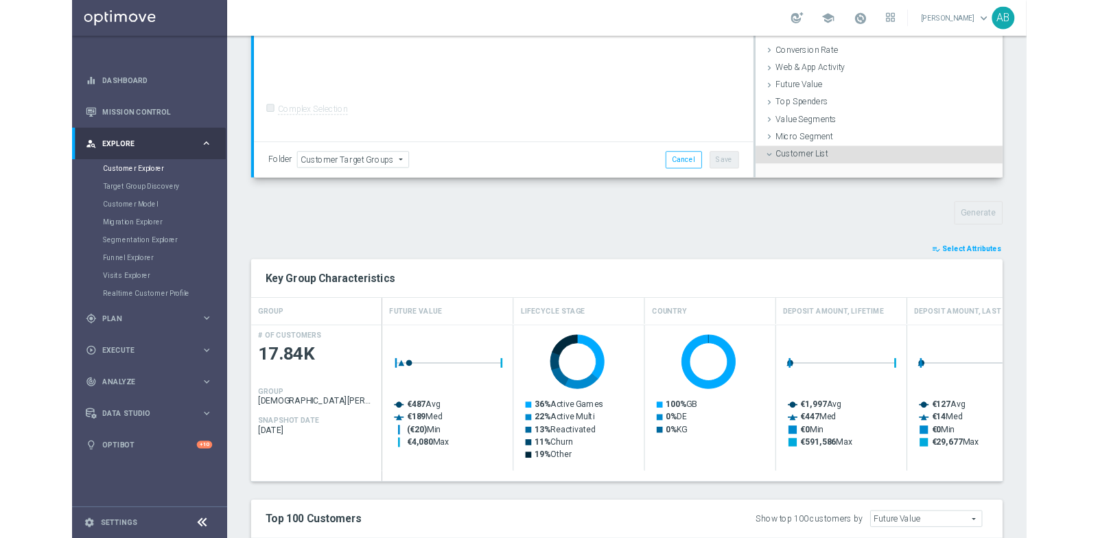
scroll to position [179, 0]
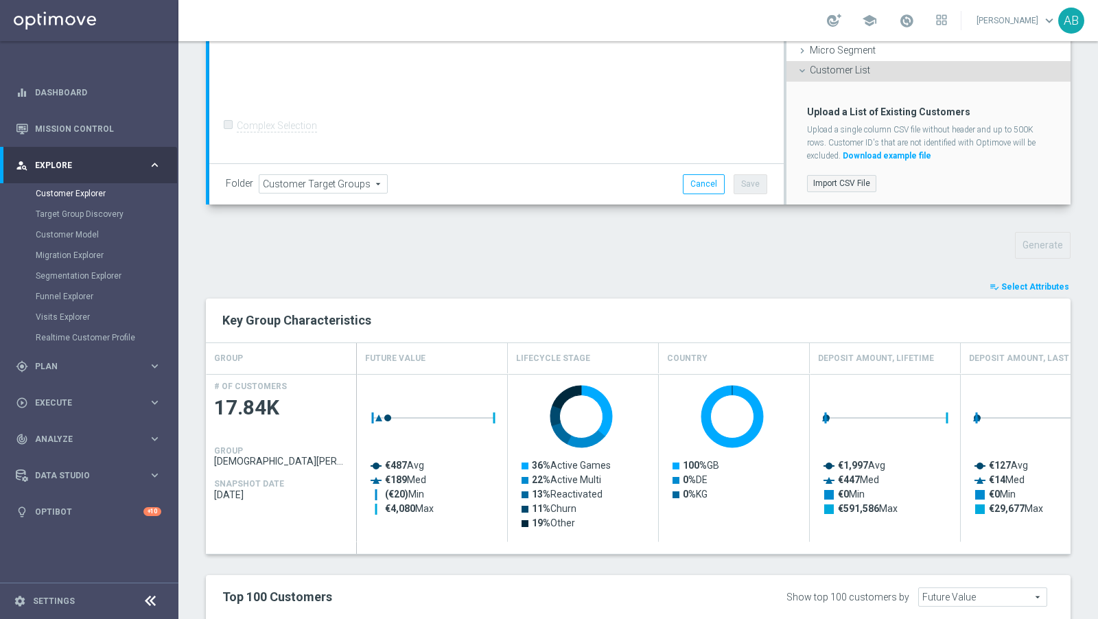
click at [837, 180] on label "Import CSV File" at bounding box center [841, 183] width 69 height 17
click at [0, 0] on input "Import CSV File" at bounding box center [0, 0] width 0 height 0
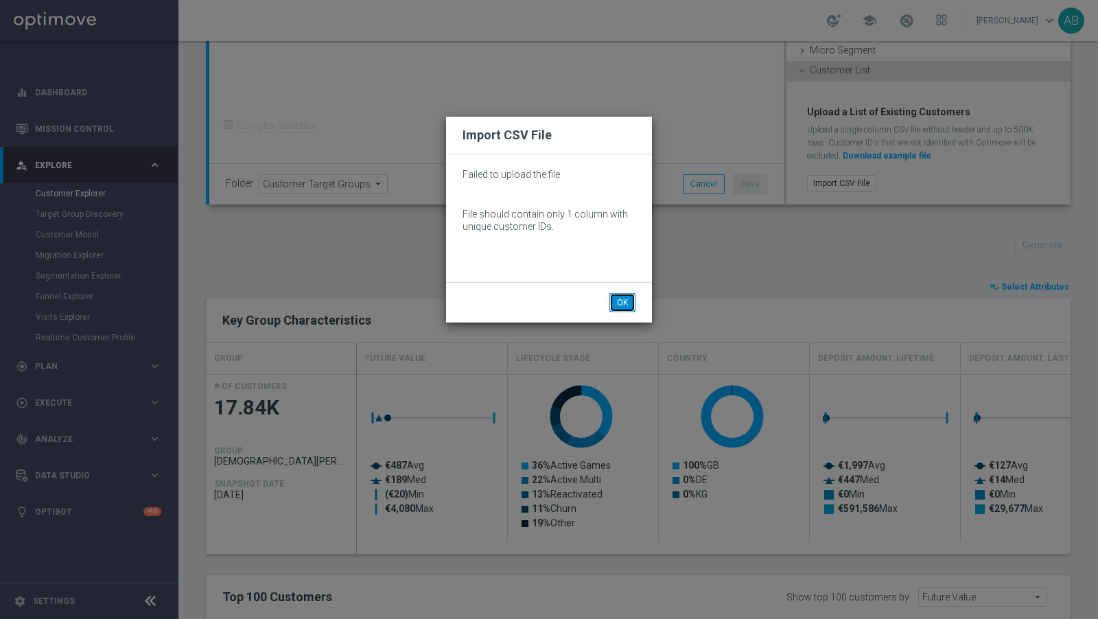
click at [618, 300] on button "OK" at bounding box center [622, 302] width 26 height 19
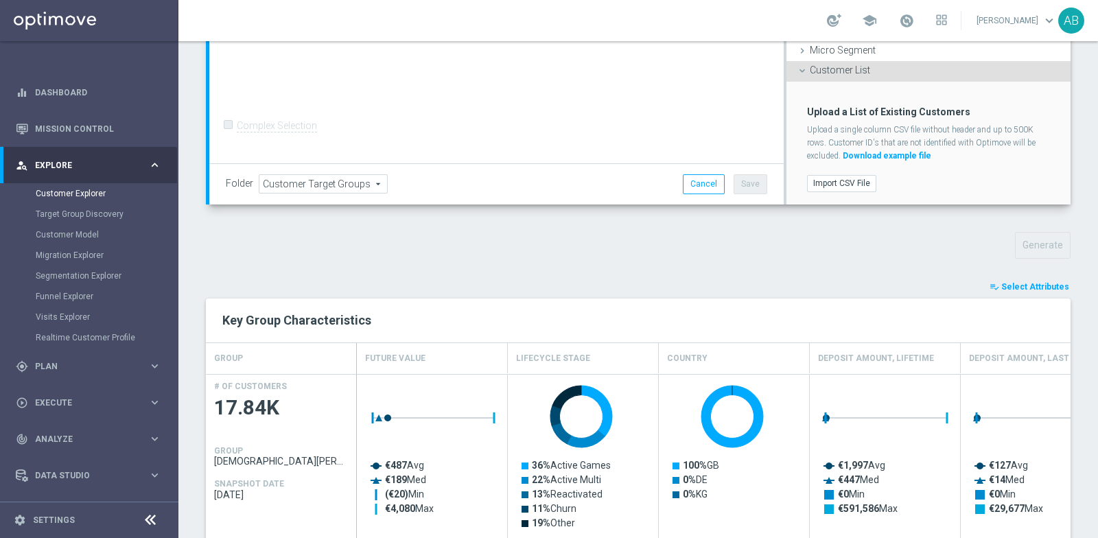
scroll to position [80, 0]
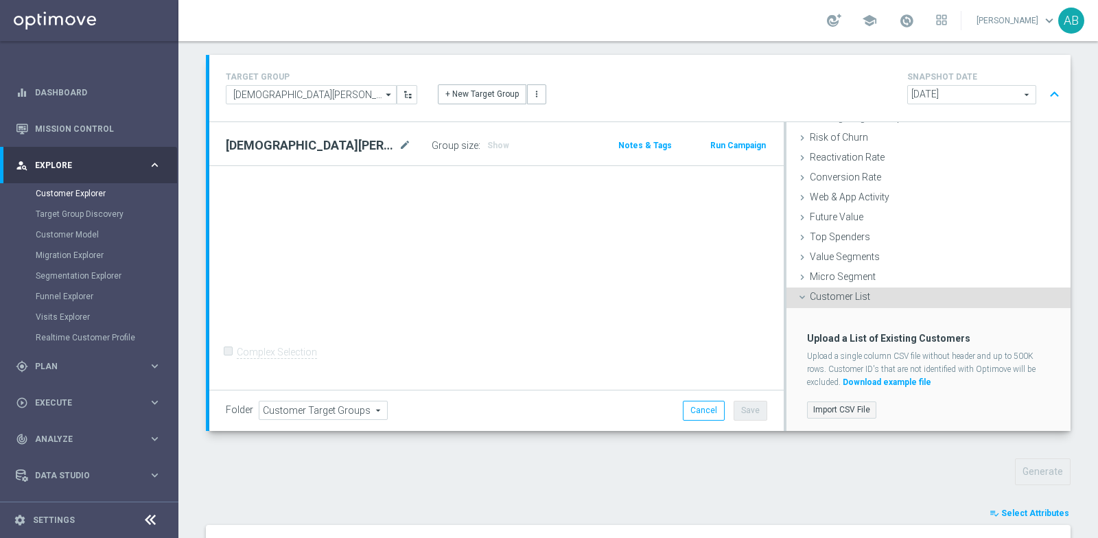
click at [833, 402] on label "Import CSV File" at bounding box center [841, 409] width 69 height 17
click at [0, 0] on input "Import CSV File" at bounding box center [0, 0] width 0 height 0
click at [861, 406] on label "Import CSV File" at bounding box center [841, 409] width 69 height 17
click at [0, 0] on input "Import CSV File" at bounding box center [0, 0] width 0 height 0
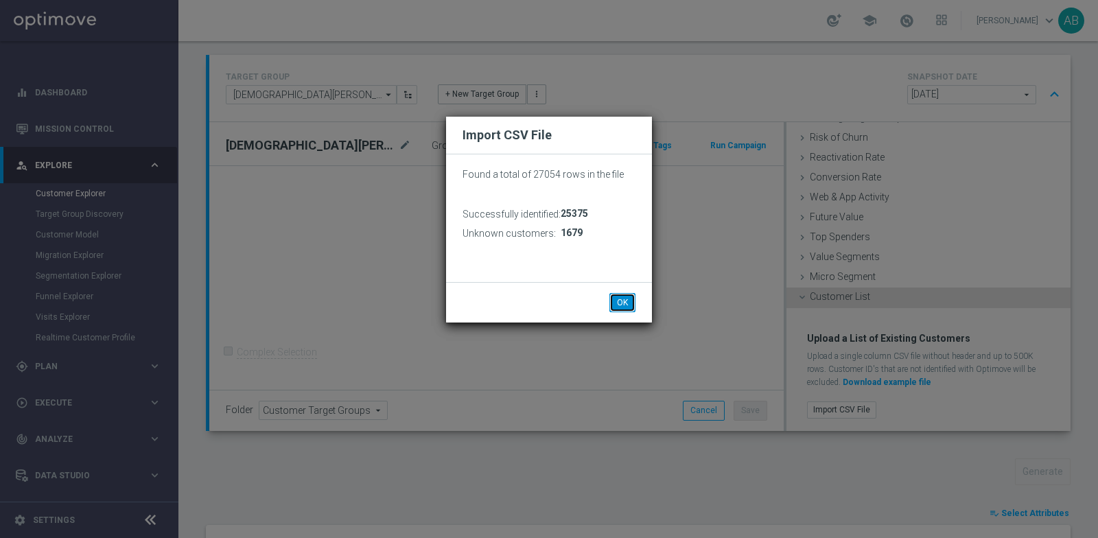
click at [621, 296] on button "OK" at bounding box center [622, 302] width 26 height 19
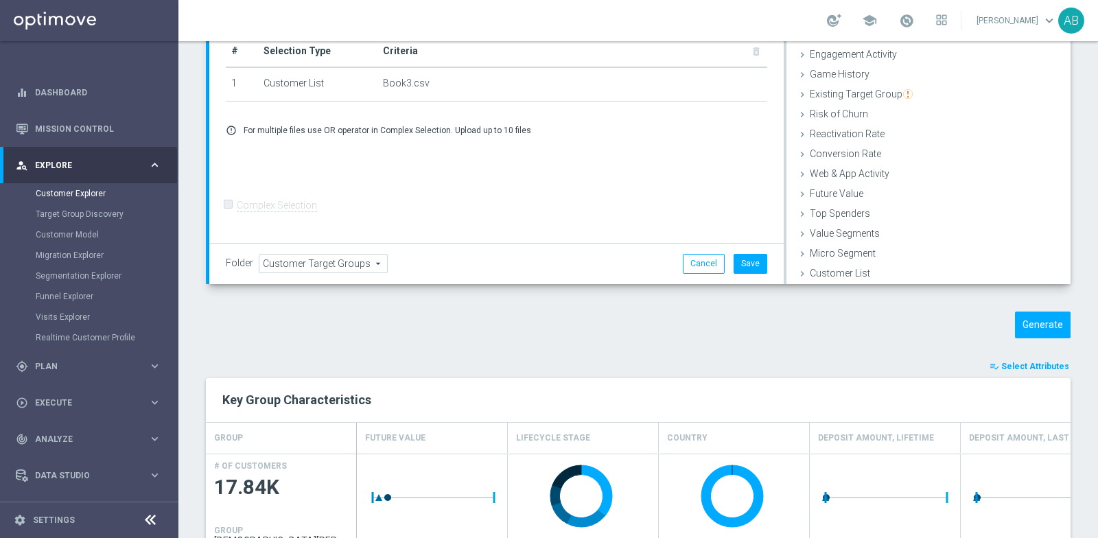
scroll to position [481, 0]
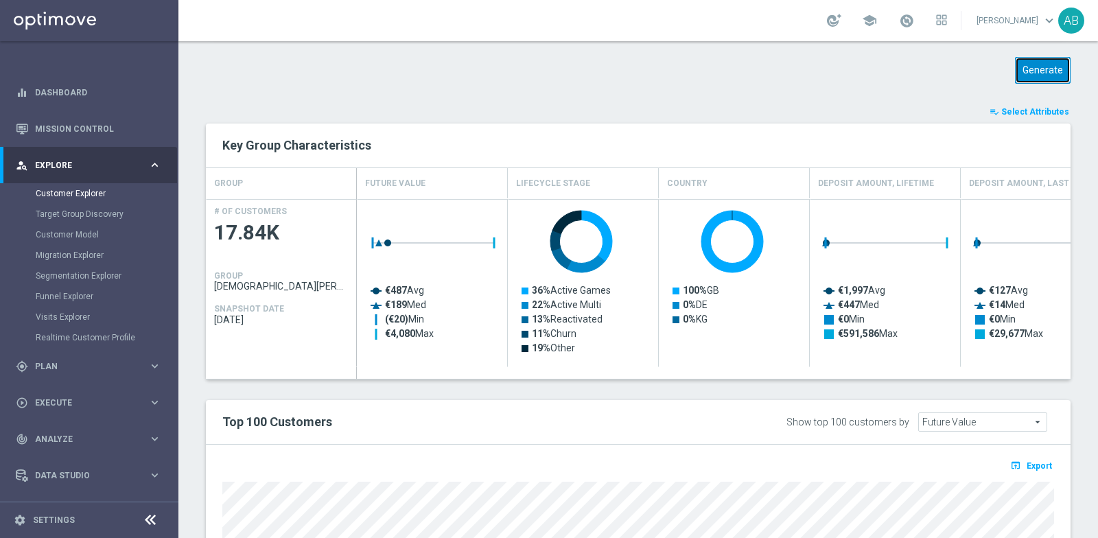
click at [1055, 81] on button "Generate" at bounding box center [1043, 70] width 56 height 27
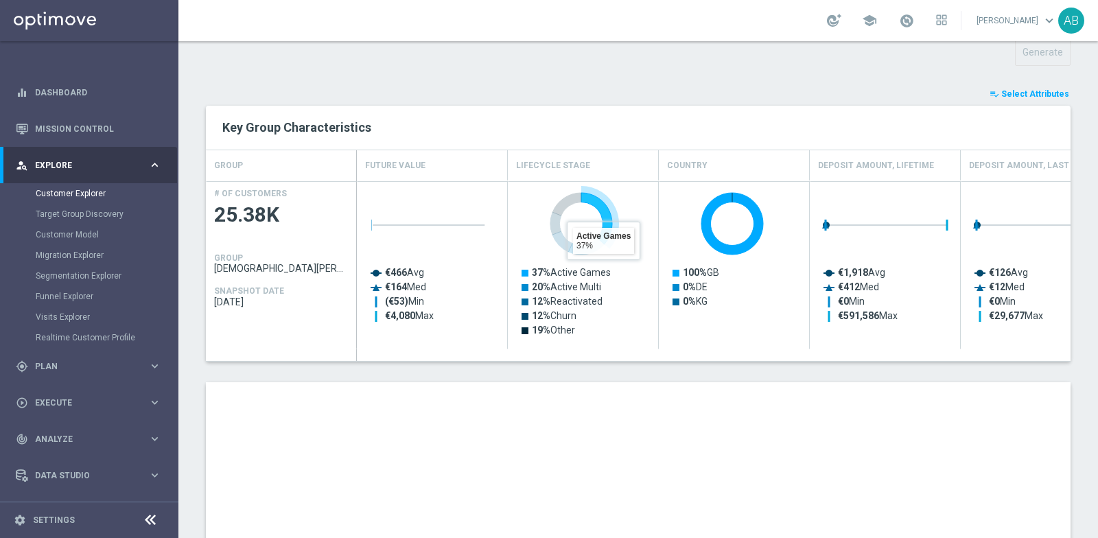
scroll to position [184, 0]
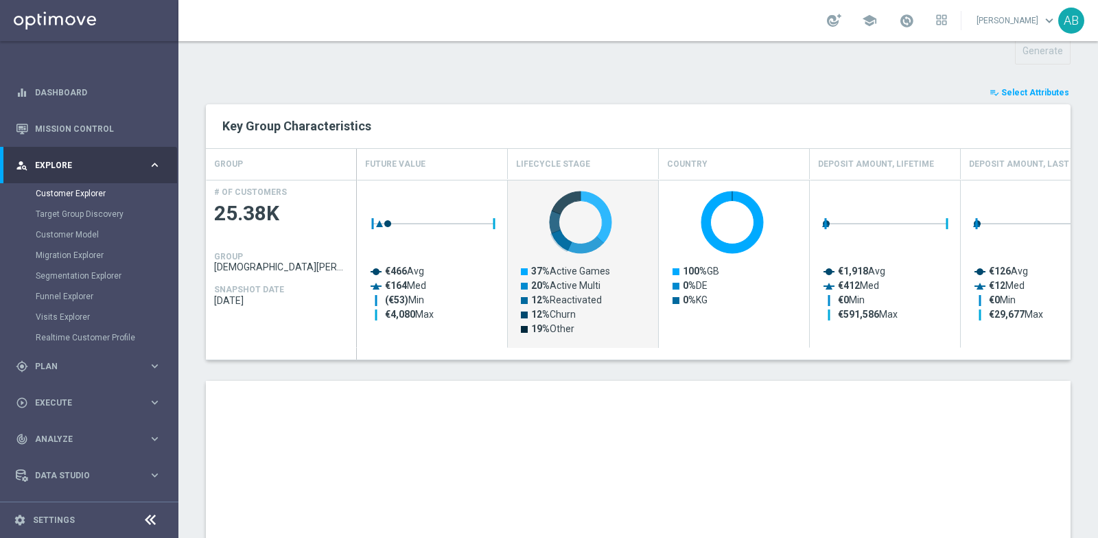
drag, startPoint x: 615, startPoint y: 300, endPoint x: 491, endPoint y: 321, distance: 125.9
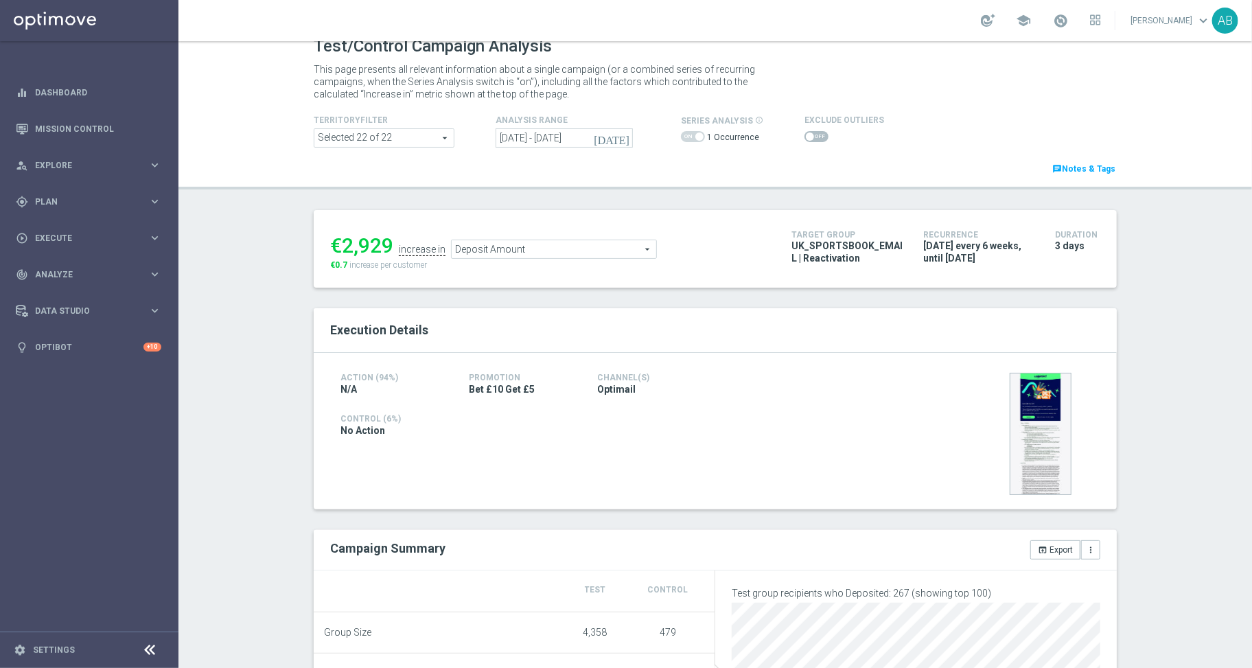
scroll to position [19, 0]
click at [810, 137] on span at bounding box center [816, 133] width 24 height 11
click at [810, 137] on input "checkbox" at bounding box center [816, 133] width 24 height 11
checkbox input "true"
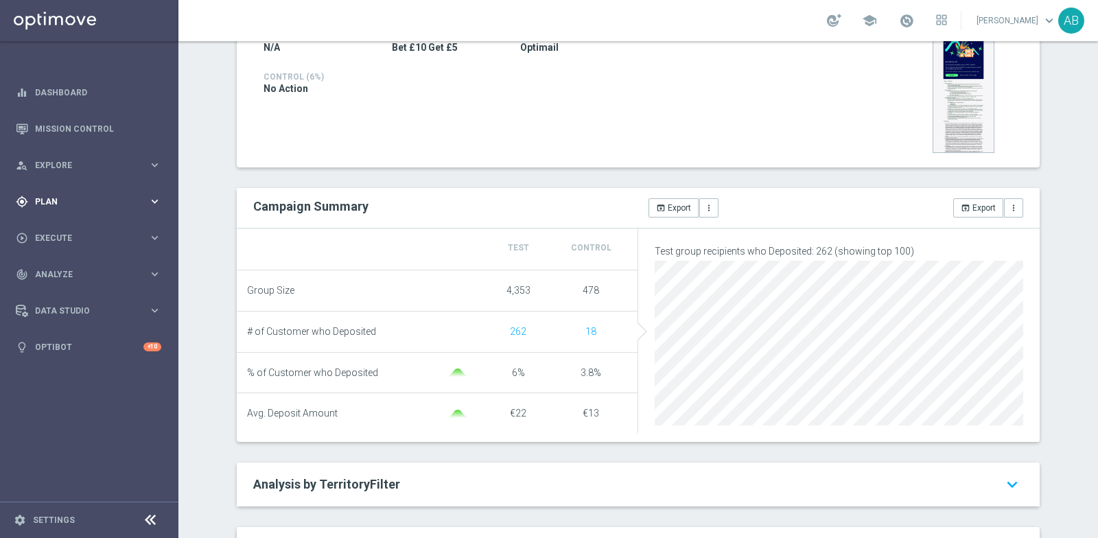
scroll to position [362, 0]
